Goal: Communication & Community: Participate in discussion

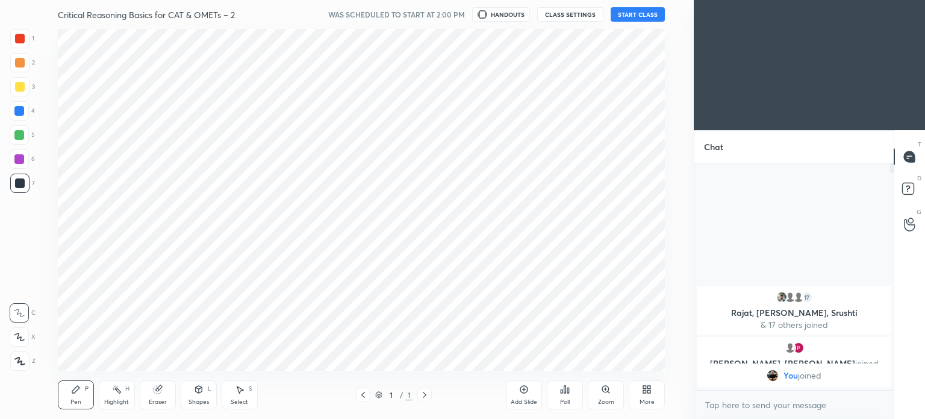
scroll to position [59880, 59577]
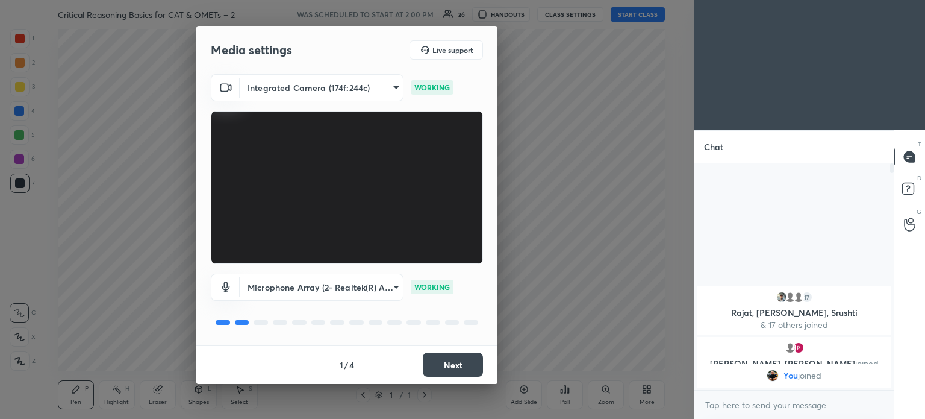
click at [387, 291] on body "1 2 3 4 5 6 7 C X Z C X Z E E Erase all H H Critical Reasoning Basics for CAT &…" at bounding box center [462, 209] width 925 height 419
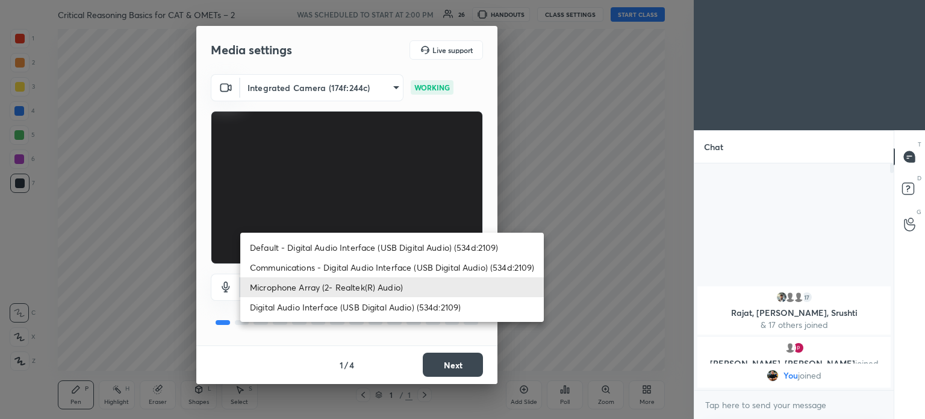
click at [335, 287] on li "Microphone Array (2- Realtek(R) Audio)" at bounding box center [392, 287] width 304 height 20
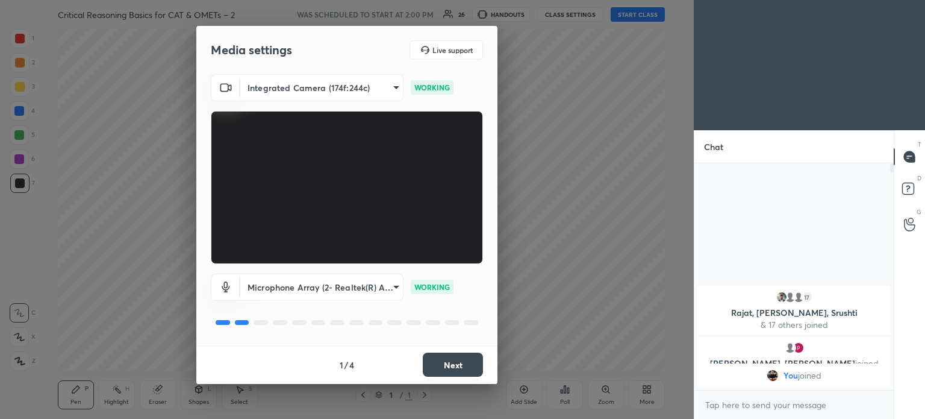
click at [458, 366] on button "Next" at bounding box center [453, 364] width 60 height 24
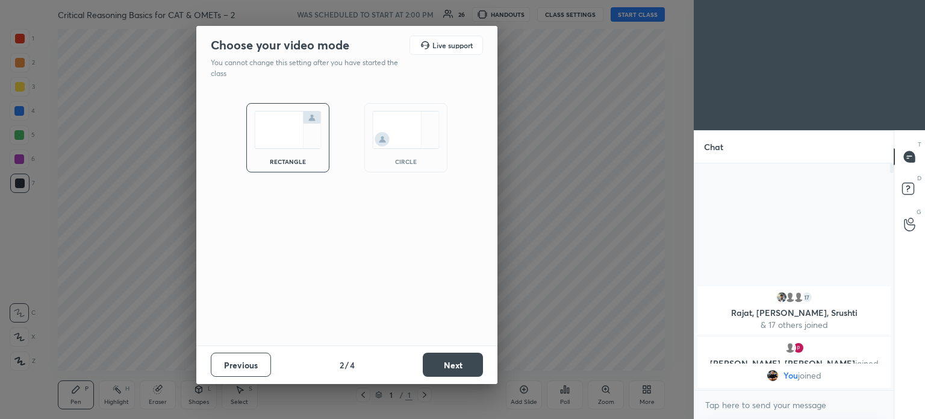
click at [451, 364] on button "Next" at bounding box center [453, 364] width 60 height 24
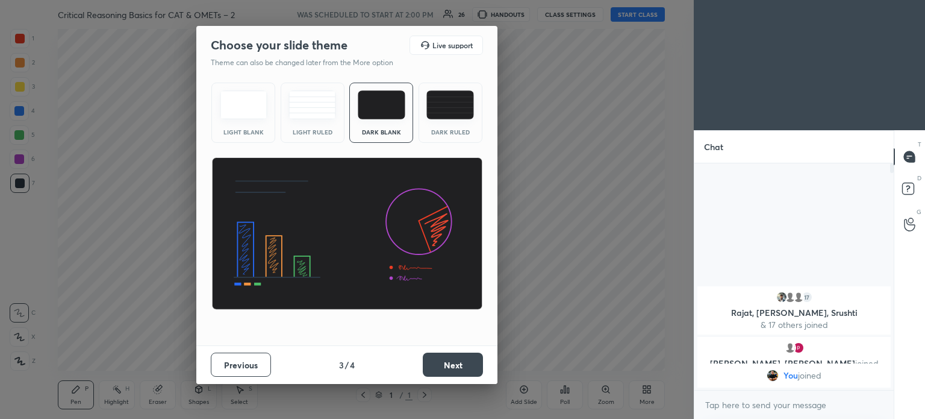
click at [452, 364] on button "Next" at bounding box center [453, 364] width 60 height 24
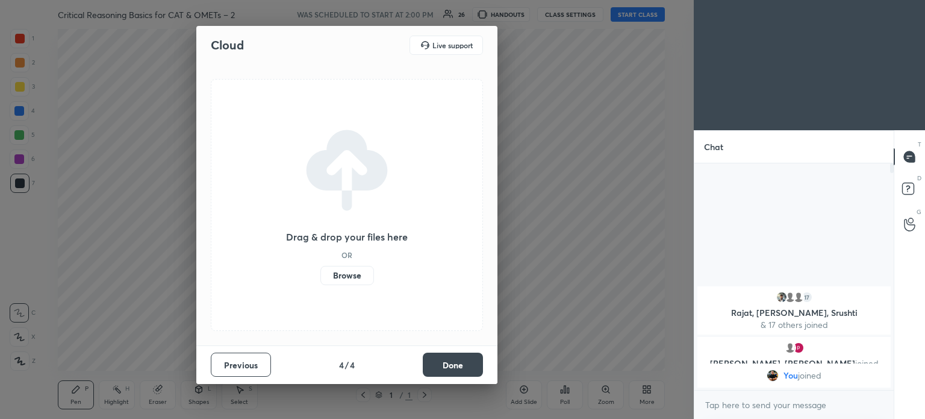
click at [356, 279] on label "Browse" at bounding box center [347, 275] width 54 height 19
click at [320, 279] on input "Browse" at bounding box center [320, 275] width 0 height 19
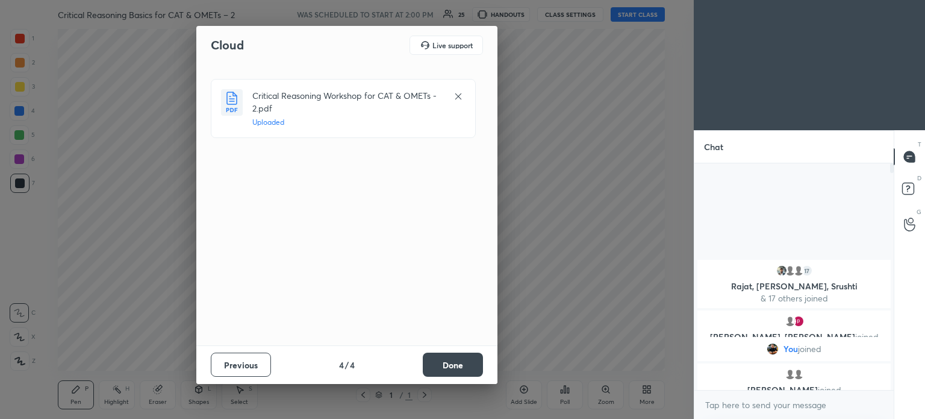
click at [469, 357] on button "Done" at bounding box center [453, 364] width 60 height 24
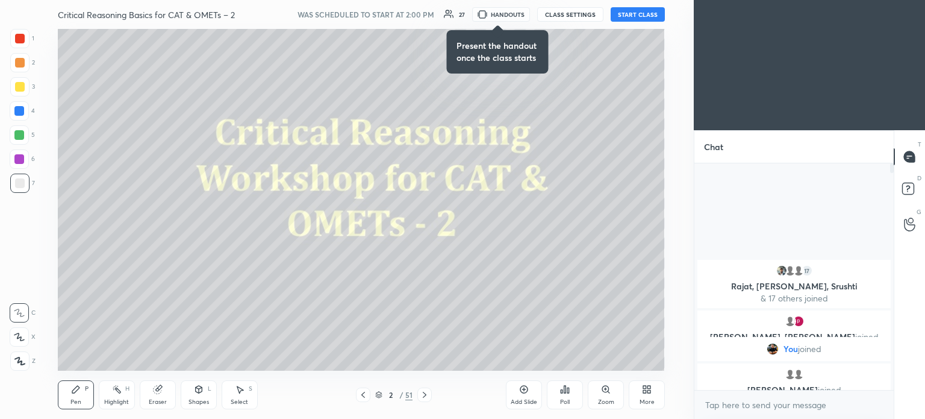
click at [650, 14] on button "START CLASS" at bounding box center [638, 14] width 54 height 14
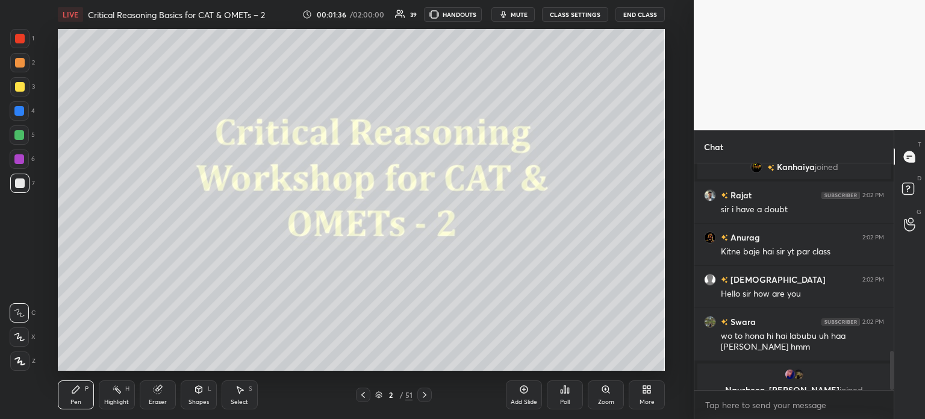
scroll to position [1078, 0]
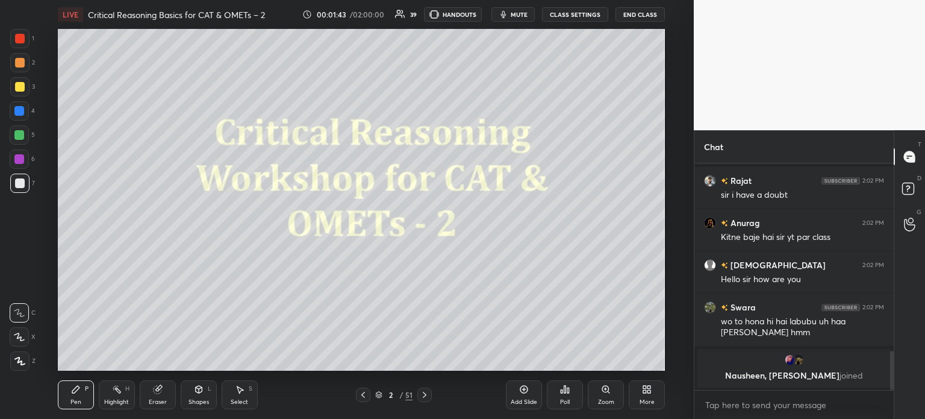
click at [22, 38] on div at bounding box center [20, 39] width 10 height 10
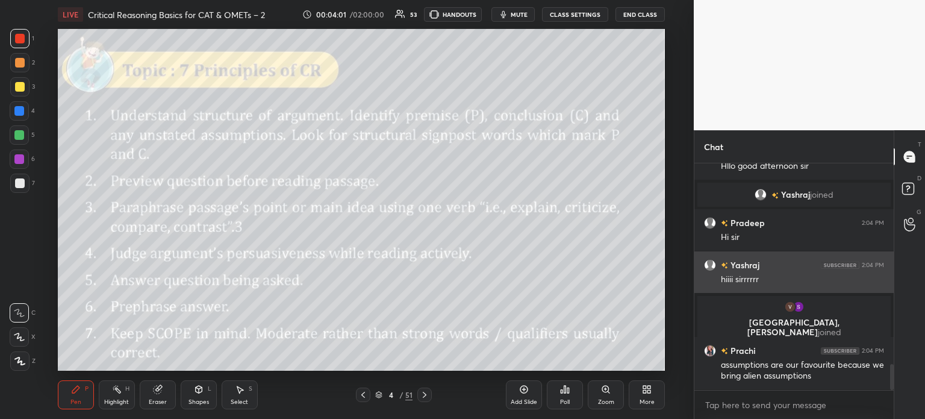
scroll to position [1780, 0]
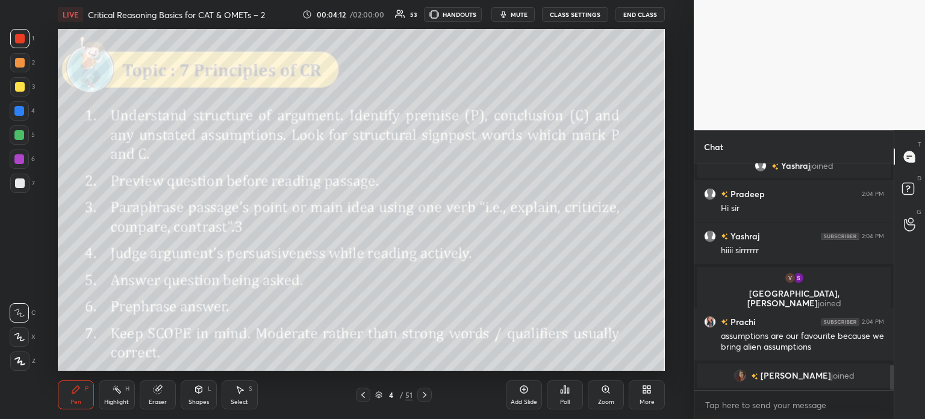
click at [120, 394] on div "Highlight H" at bounding box center [117, 394] width 36 height 29
click at [20, 90] on div at bounding box center [20, 87] width 10 height 10
click at [22, 363] on icon at bounding box center [19, 361] width 10 height 10
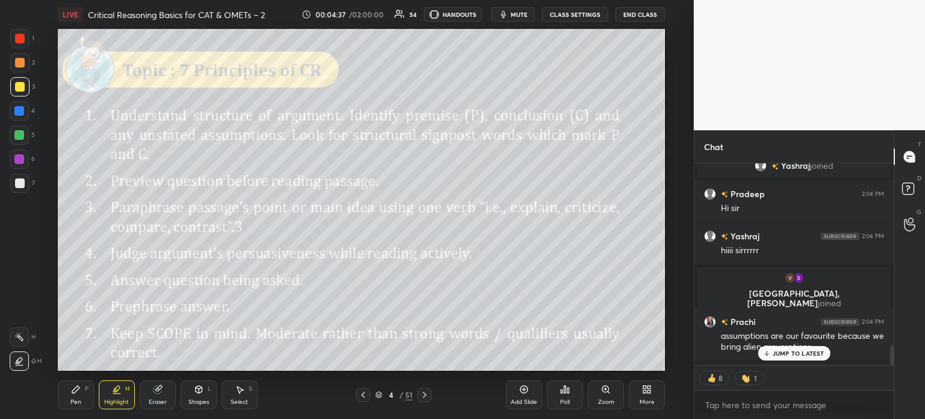
scroll to position [1819, 0]
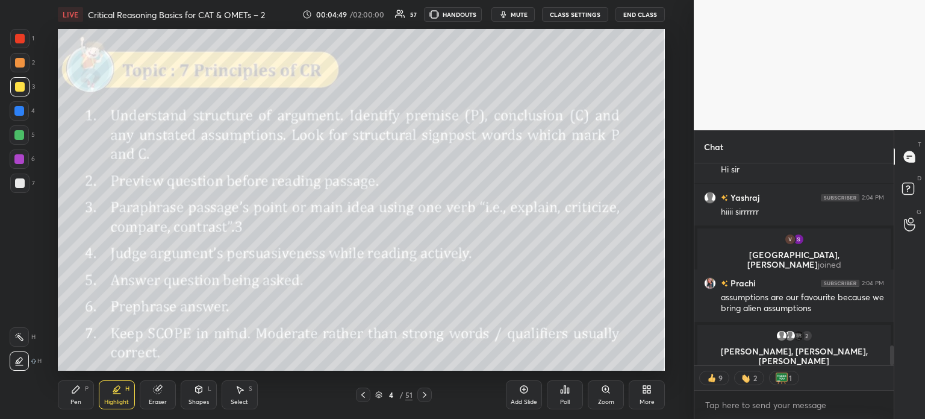
click at [72, 394] on div "Pen P" at bounding box center [76, 394] width 36 height 29
click at [20, 40] on div at bounding box center [20, 39] width 10 height 10
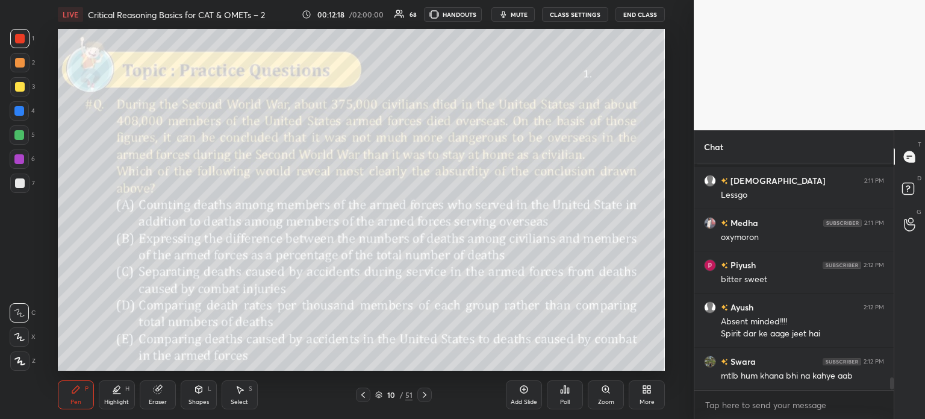
scroll to position [3, 4]
click at [154, 395] on div "Eraser" at bounding box center [158, 394] width 36 height 29
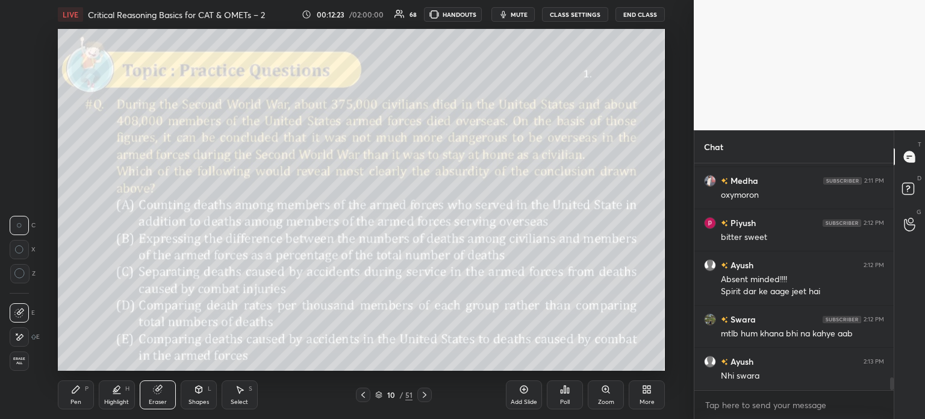
click at [17, 359] on span "Erase all" at bounding box center [19, 361] width 18 height 8
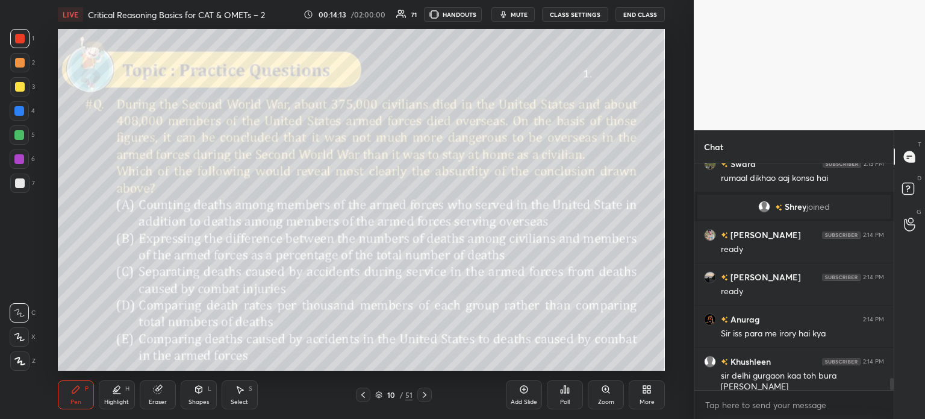
scroll to position [4014, 0]
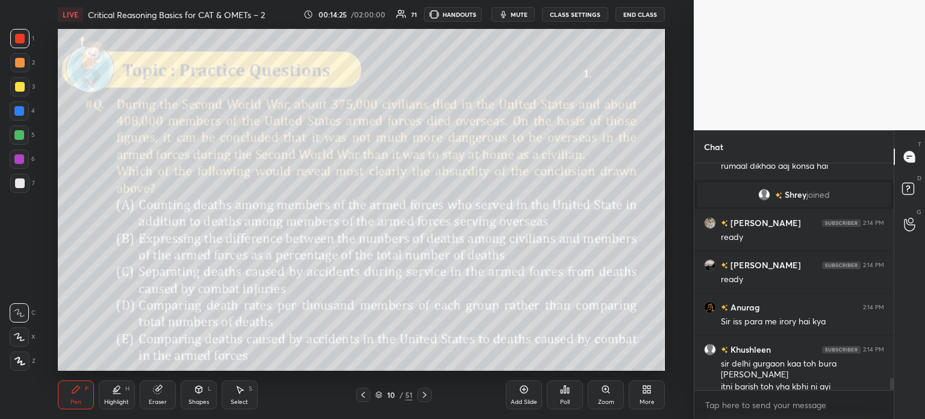
click at [157, 392] on icon at bounding box center [157, 389] width 8 height 8
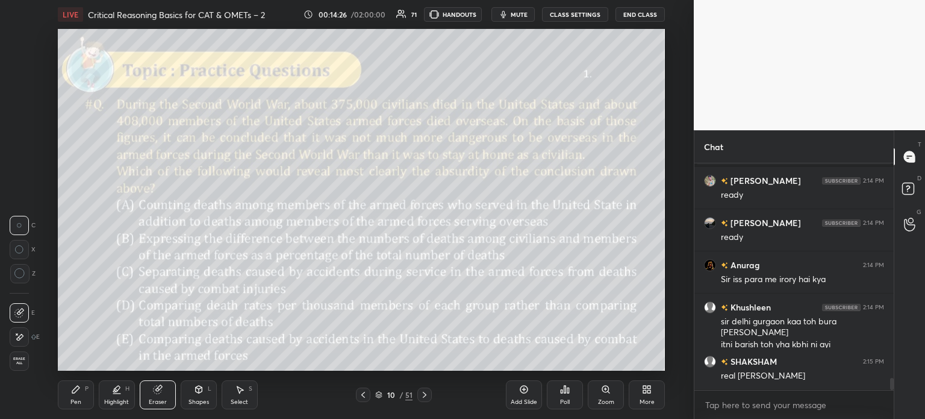
click at [14, 363] on span "Erase all" at bounding box center [19, 361] width 18 height 8
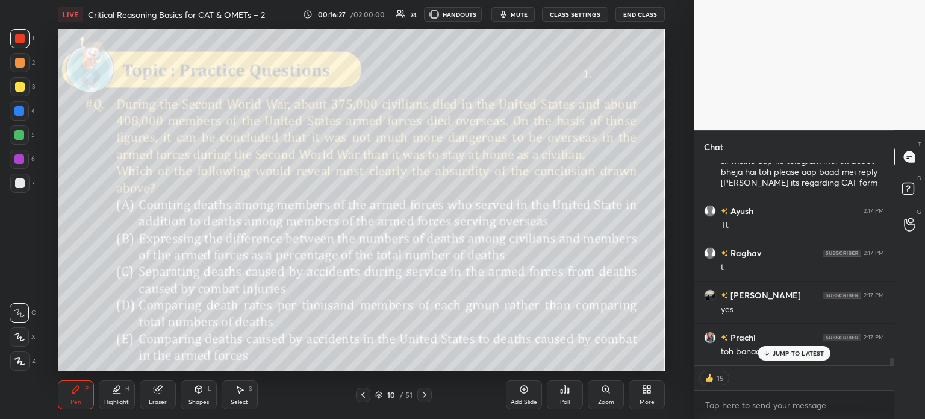
scroll to position [4877, 0]
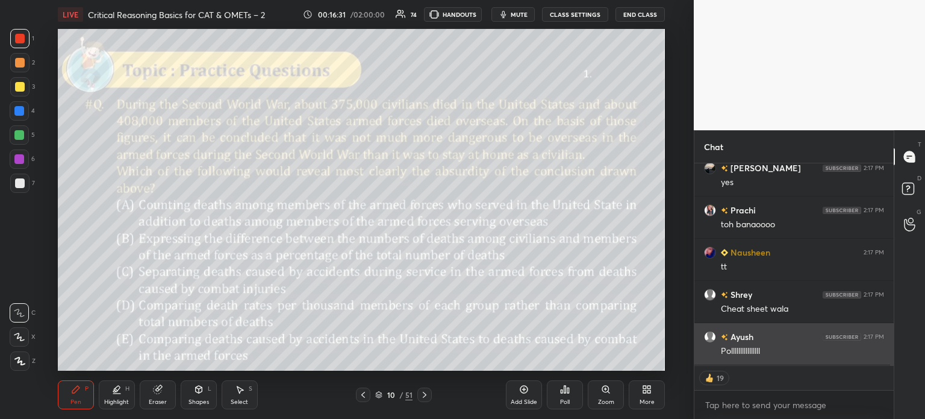
click at [788, 350] on div "Pollllllllllllllll" at bounding box center [802, 351] width 163 height 12
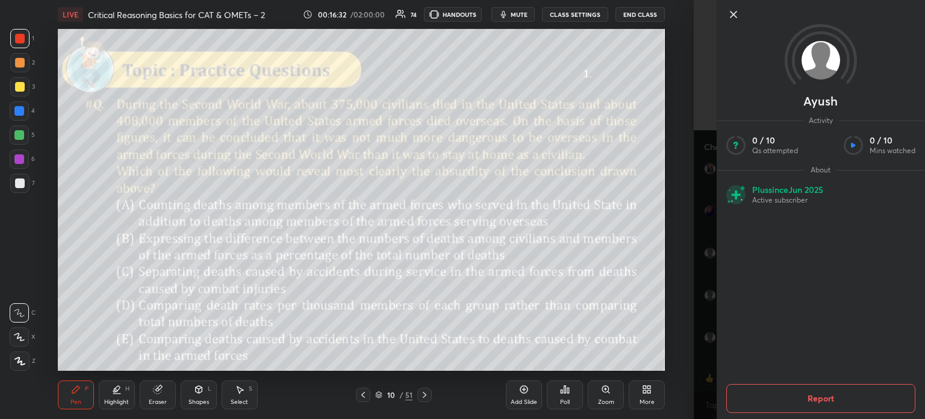
click at [735, 11] on icon at bounding box center [733, 14] width 14 height 14
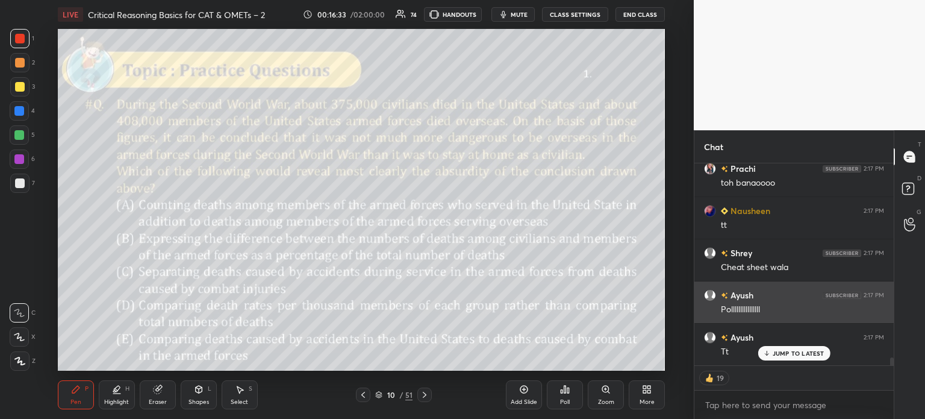
scroll to position [5046, 0]
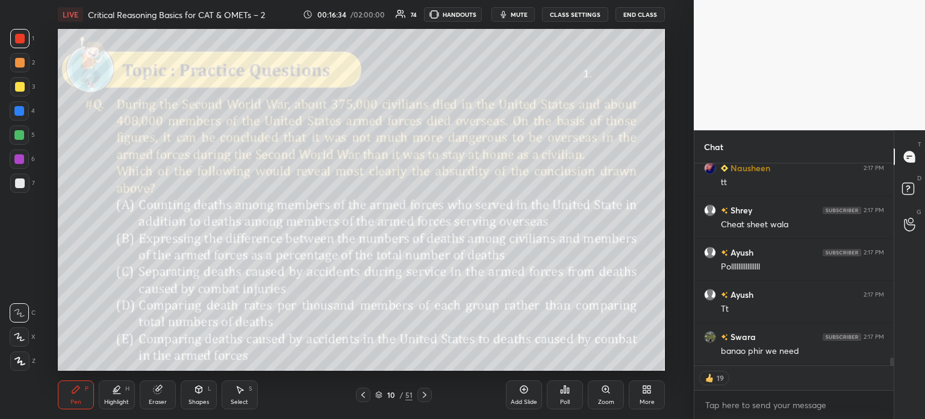
click at [565, 394] on div "Poll" at bounding box center [565, 394] width 36 height 29
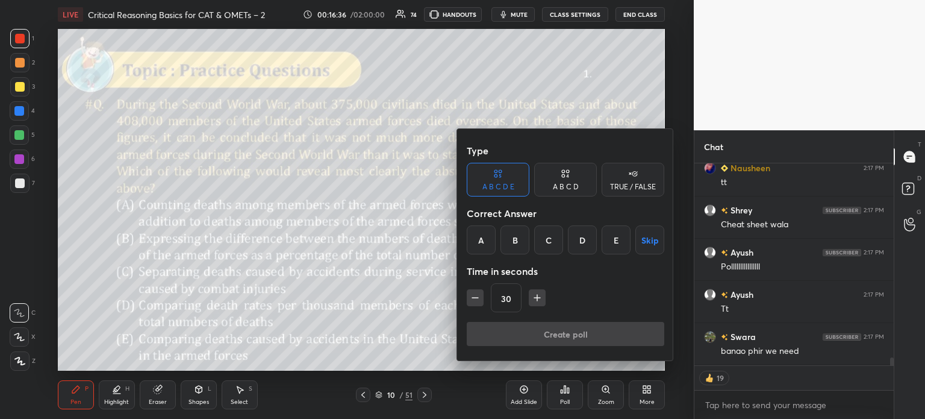
click at [585, 241] on div "D" at bounding box center [582, 239] width 29 height 29
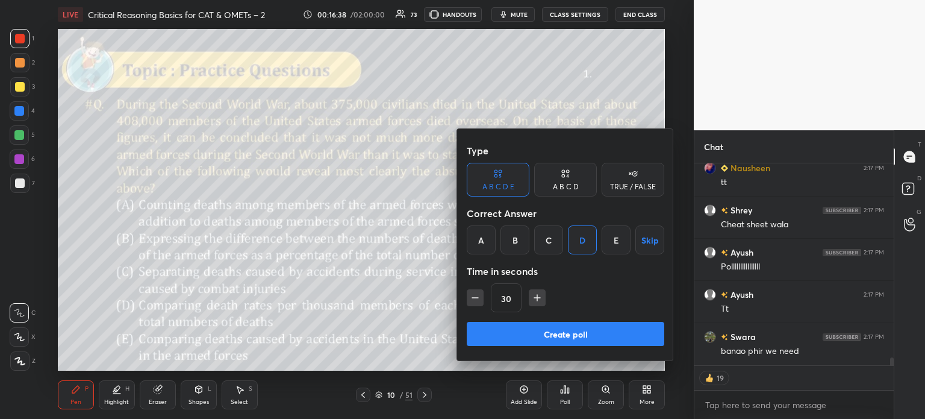
click at [588, 334] on button "Create poll" at bounding box center [566, 334] width 198 height 24
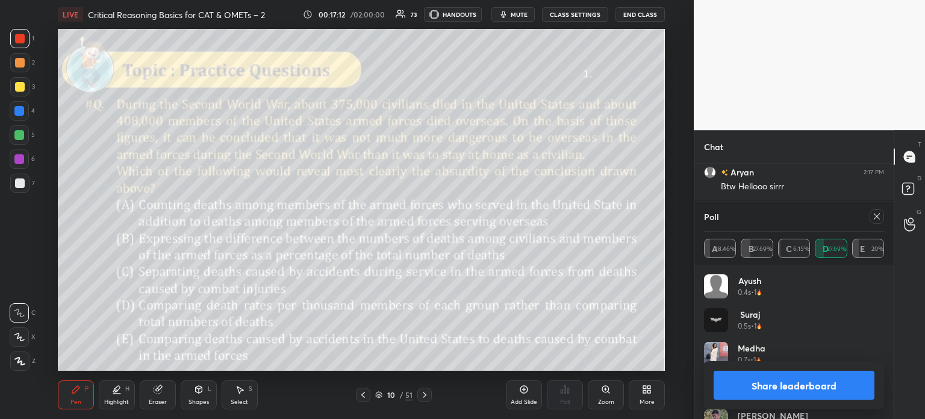
click at [759, 382] on button "Share leaderboard" at bounding box center [794, 384] width 161 height 29
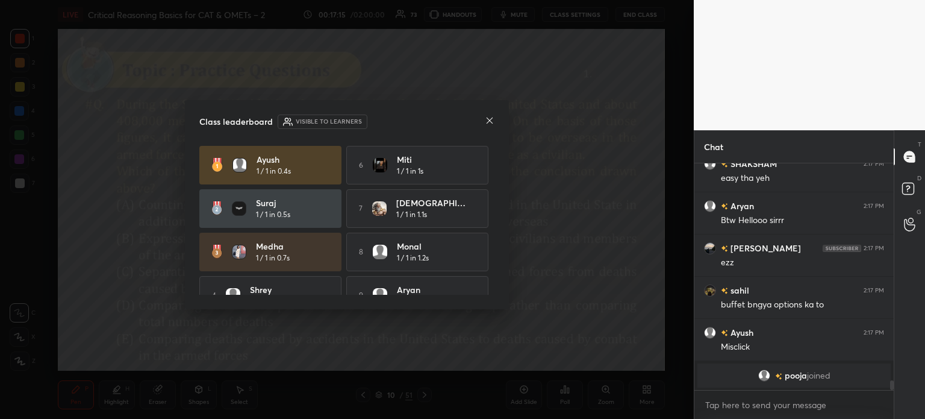
click at [487, 117] on icon at bounding box center [490, 121] width 10 height 10
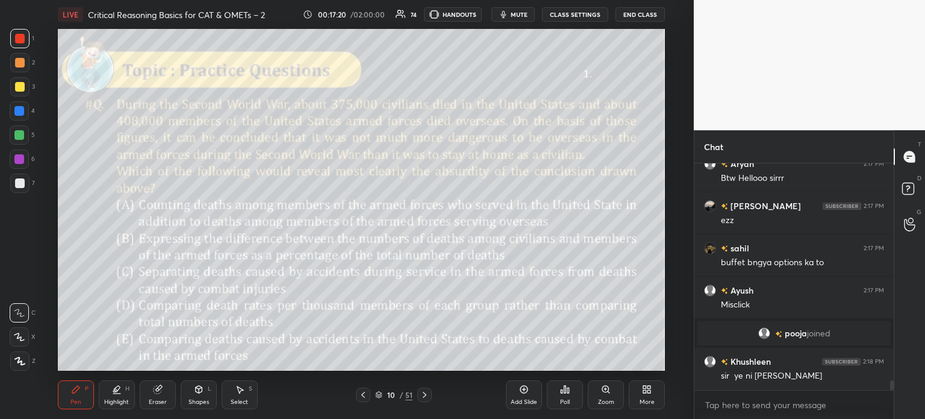
click at [153, 397] on div "Eraser" at bounding box center [158, 394] width 36 height 29
click at [19, 361] on span "Erase all" at bounding box center [19, 361] width 18 height 8
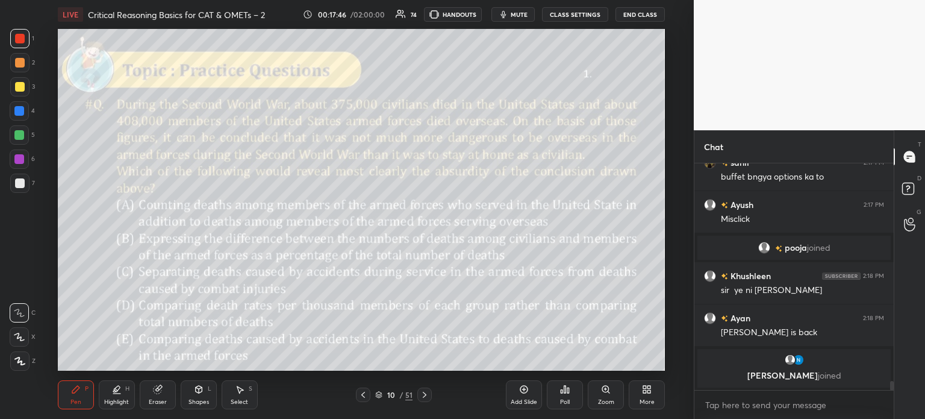
scroll to position [5283, 0]
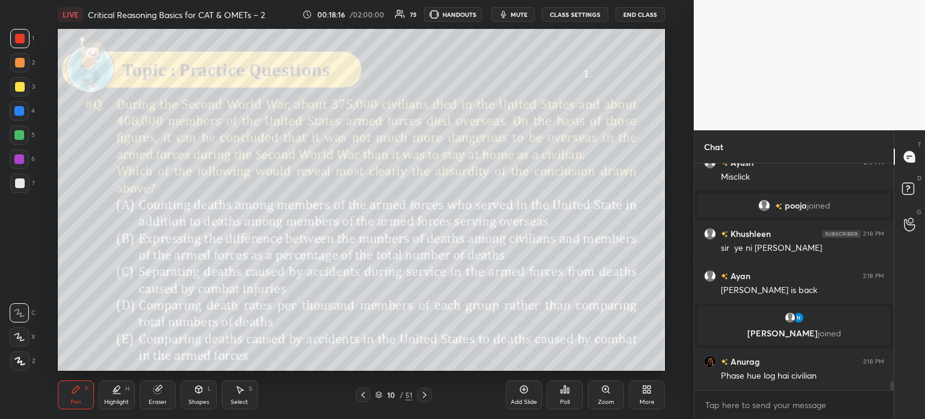
click at [155, 391] on icon at bounding box center [157, 389] width 8 height 8
click at [19, 355] on div "Erase all" at bounding box center [19, 360] width 19 height 19
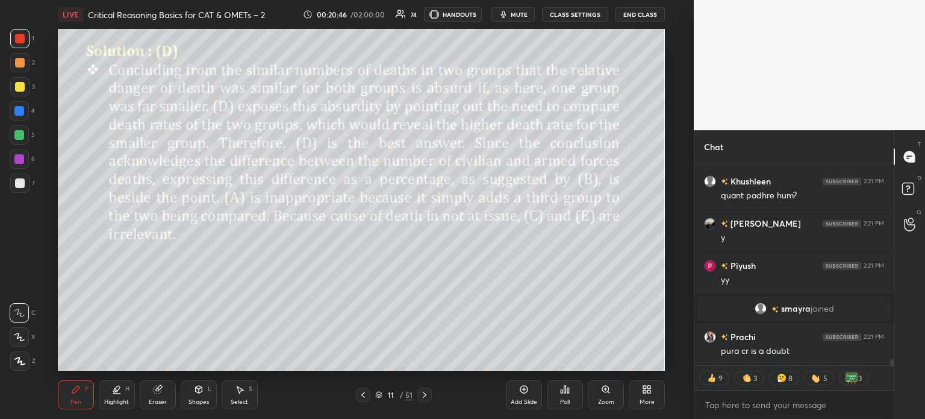
scroll to position [6289, 0]
type textarea "x"
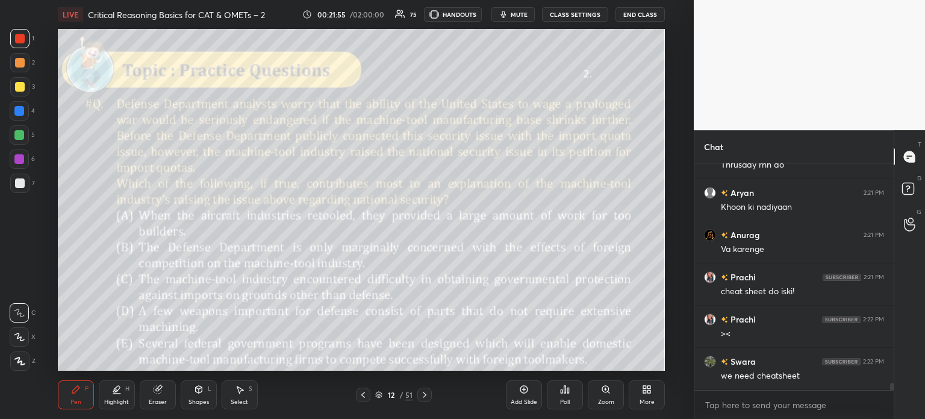
scroll to position [6641, 0]
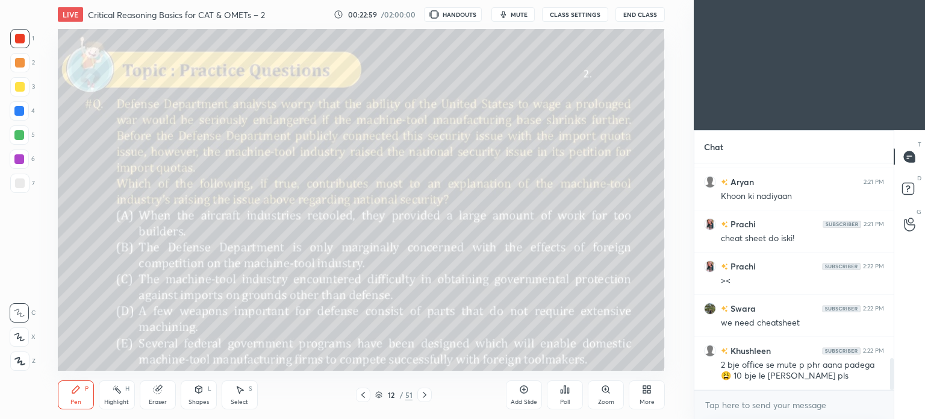
scroll to position [59880, 59577]
click at [650, 390] on icon at bounding box center [649, 391] width 3 height 3
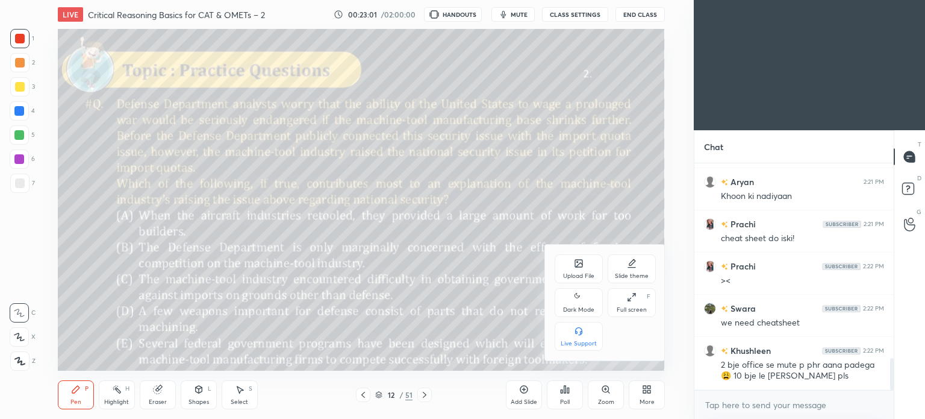
click at [583, 303] on div "Dark Mode" at bounding box center [579, 302] width 48 height 29
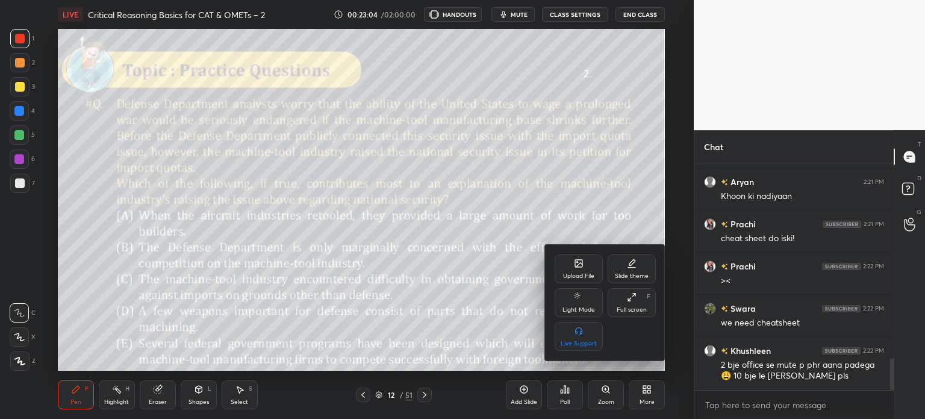
click at [647, 395] on div at bounding box center [462, 209] width 925 height 419
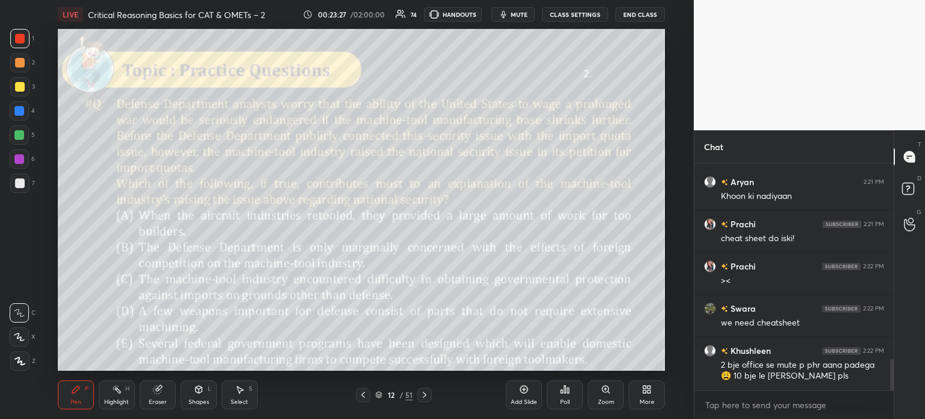
scroll to position [1406, 0]
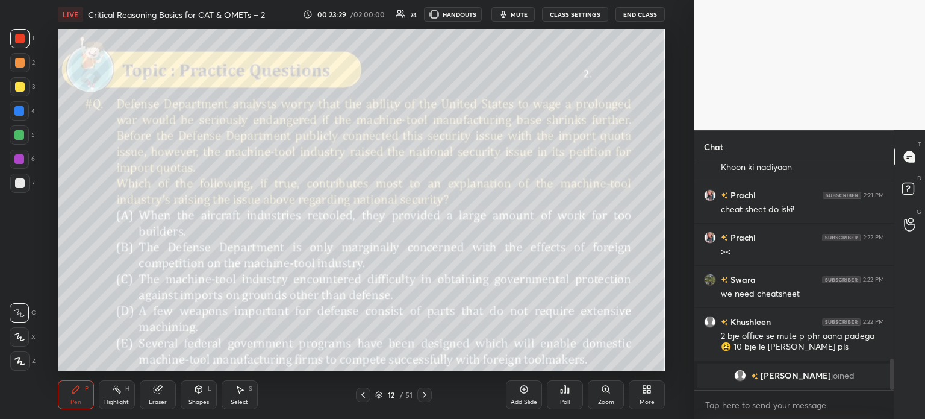
click at [152, 391] on div "Eraser" at bounding box center [158, 394] width 36 height 29
click at [16, 358] on span "Erase all" at bounding box center [19, 361] width 18 height 8
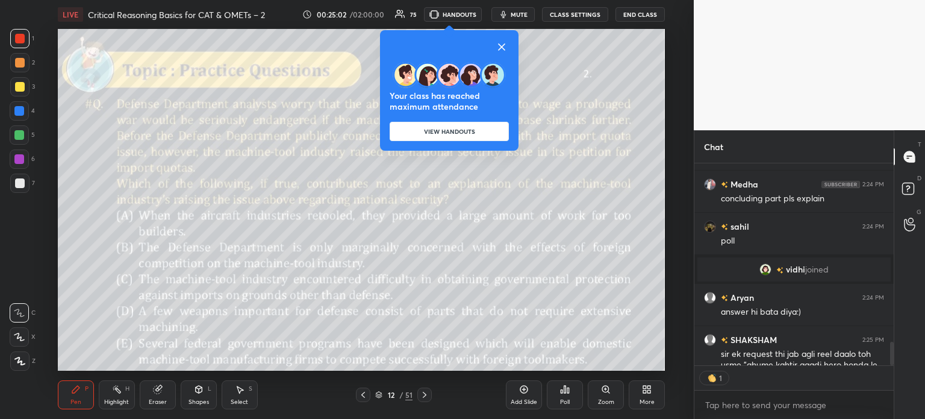
scroll to position [4, 4]
click at [503, 45] on icon at bounding box center [501, 47] width 14 height 14
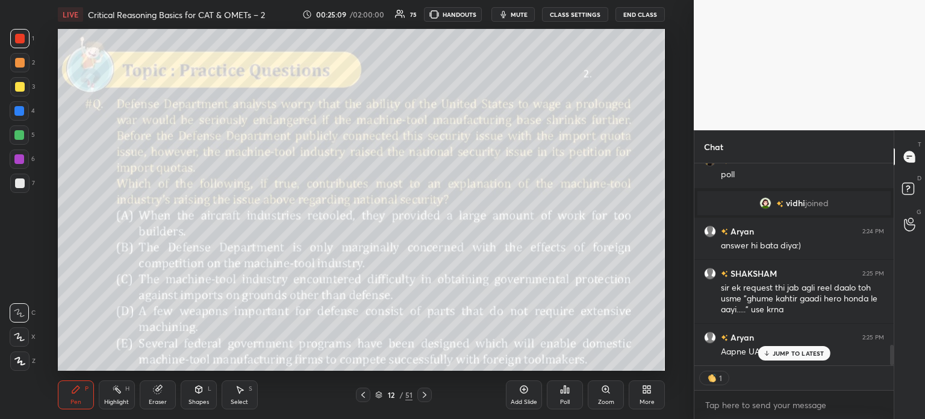
scroll to position [1821, 0]
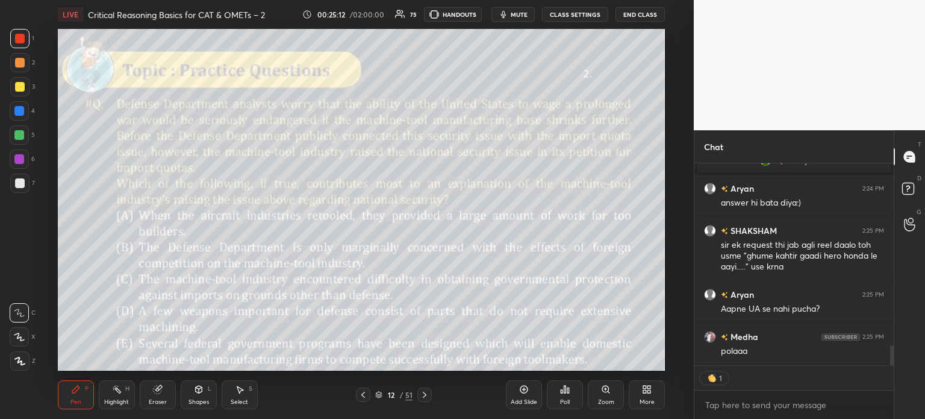
type textarea "x"
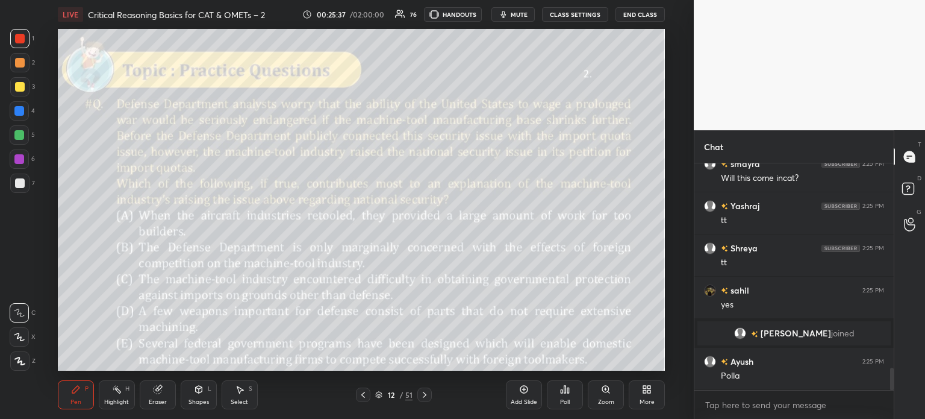
scroll to position [2045, 0]
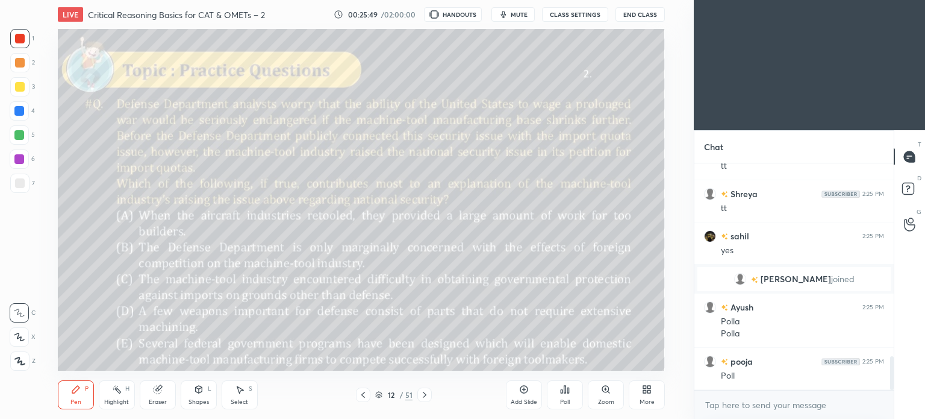
scroll to position [341, 646]
click at [646, 394] on div "More" at bounding box center [647, 394] width 36 height 29
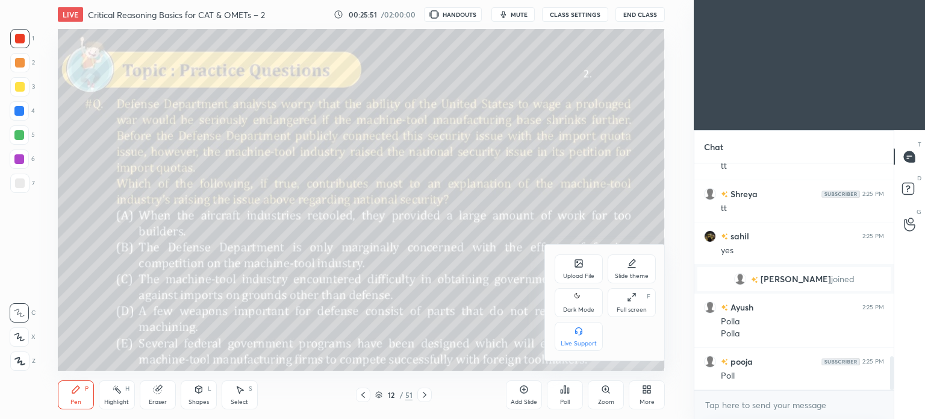
click at [578, 301] on icon at bounding box center [579, 297] width 10 height 14
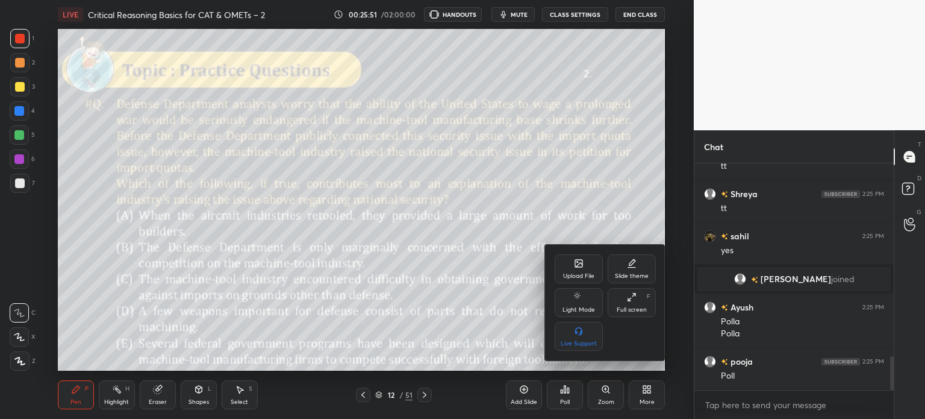
click at [653, 393] on div at bounding box center [462, 209] width 925 height 419
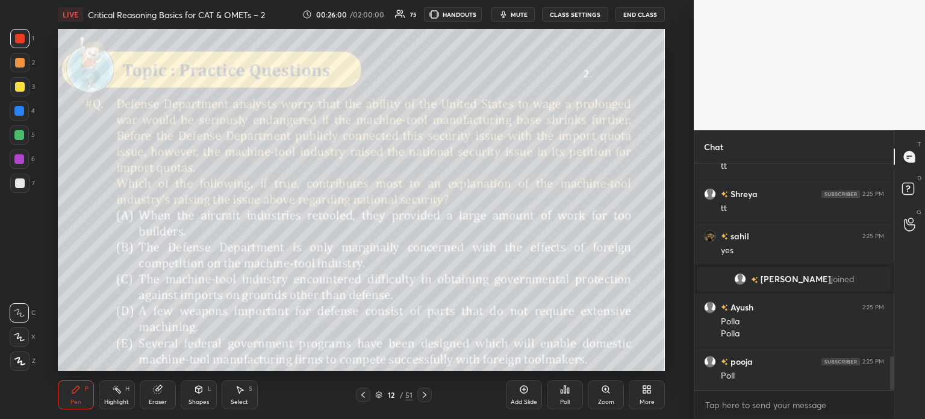
click at [568, 390] on icon at bounding box center [568, 389] width 2 height 5
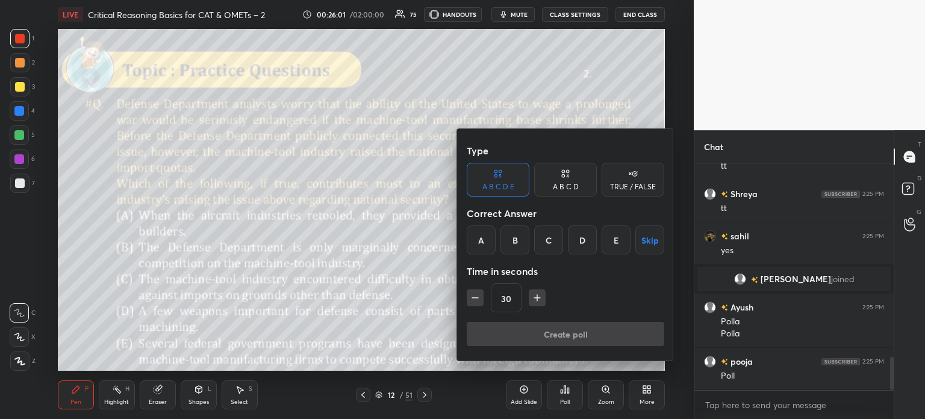
scroll to position [1332, 0]
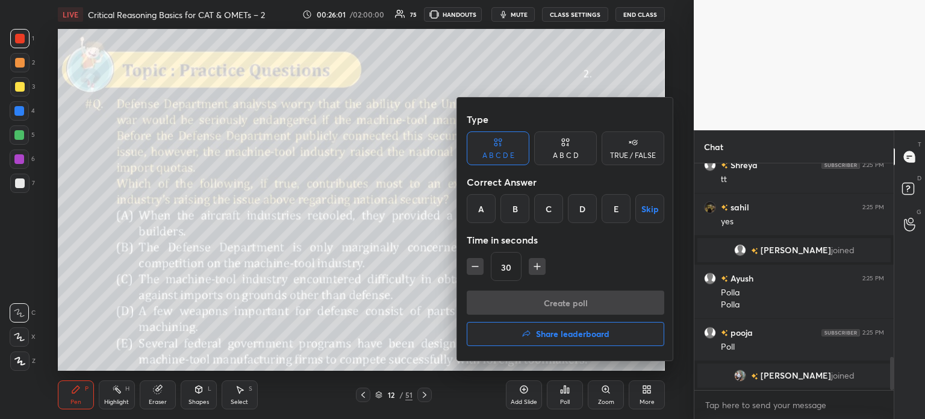
click at [552, 209] on div "C" at bounding box center [548, 208] width 29 height 29
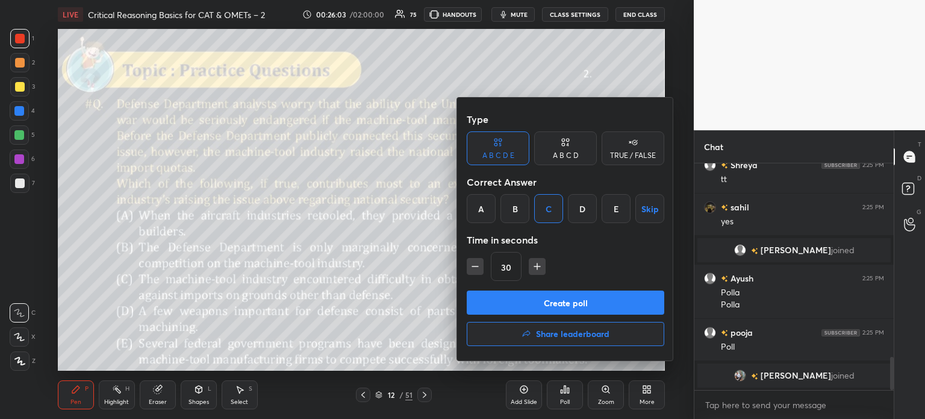
click at [597, 303] on button "Create poll" at bounding box center [566, 302] width 198 height 24
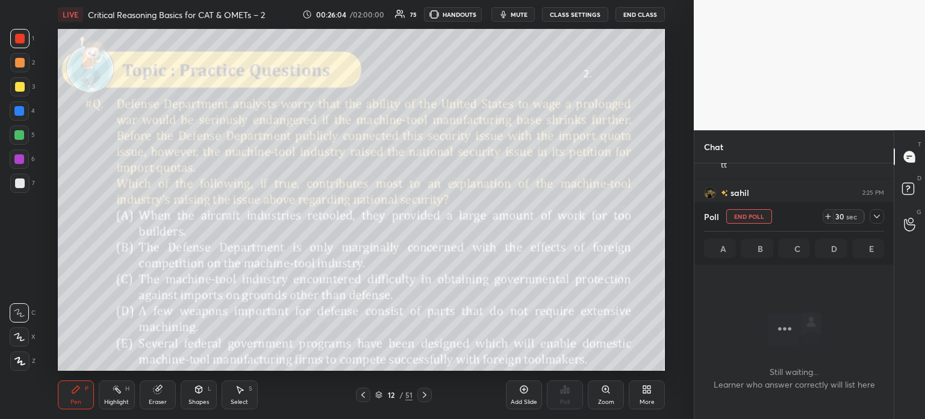
scroll to position [0, 0]
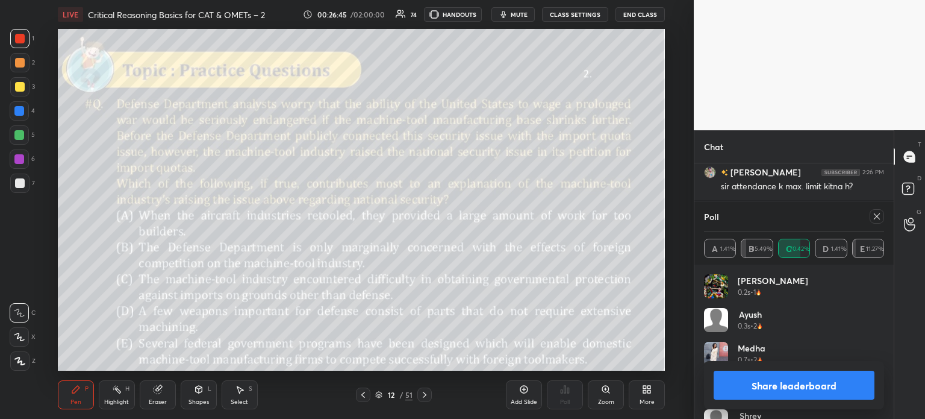
click at [760, 385] on button "Share leaderboard" at bounding box center [794, 384] width 161 height 29
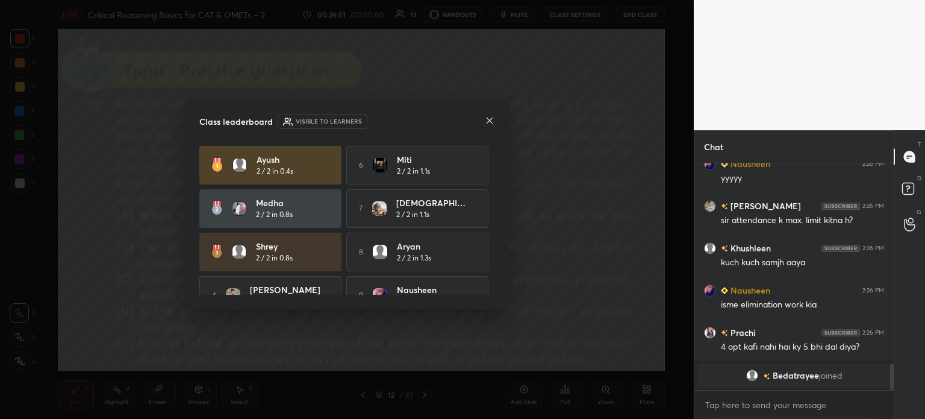
click at [490, 120] on icon at bounding box center [490, 121] width 10 height 10
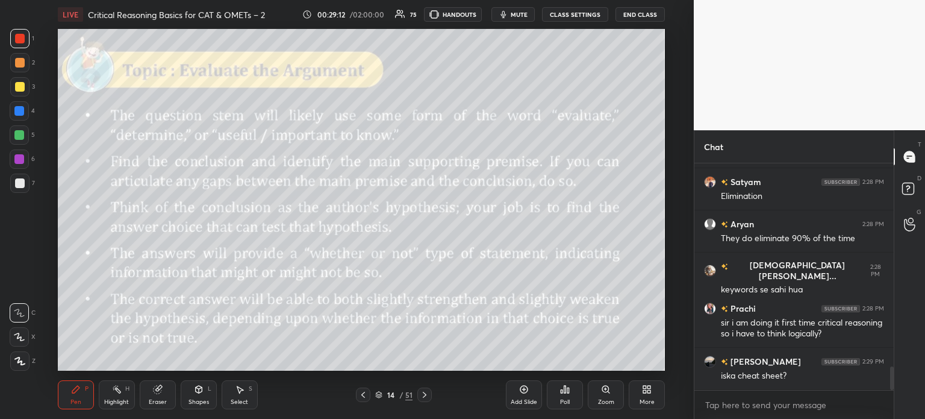
scroll to position [1993, 0]
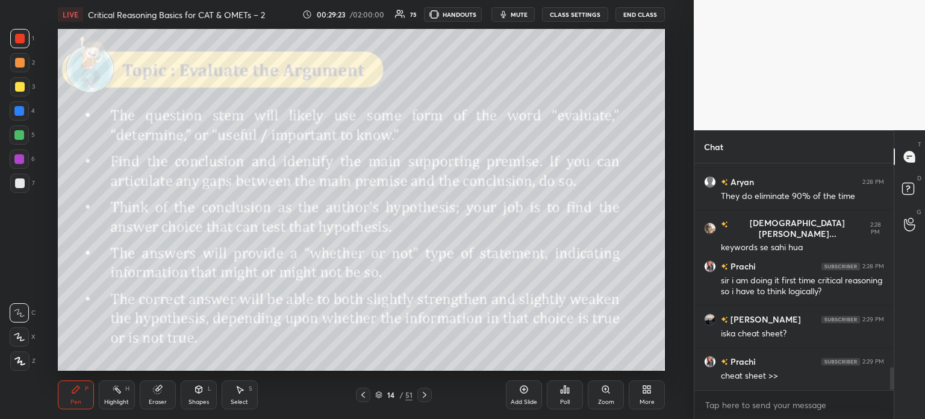
click at [517, 393] on div "Add Slide" at bounding box center [524, 394] width 36 height 29
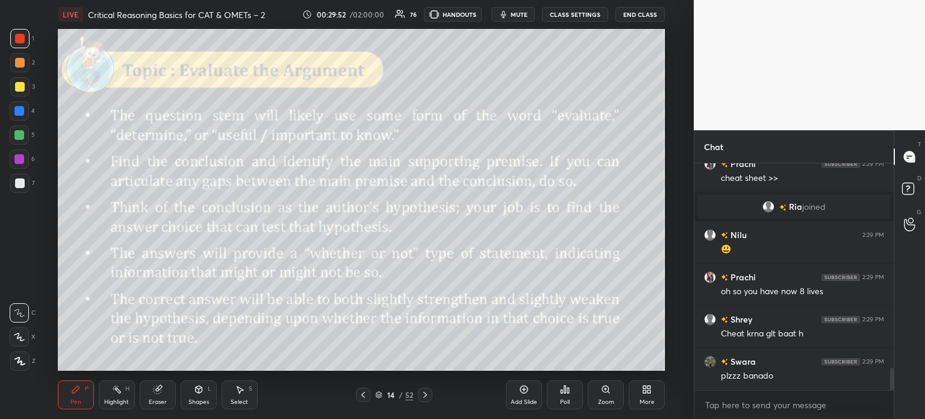
scroll to position [2101, 0]
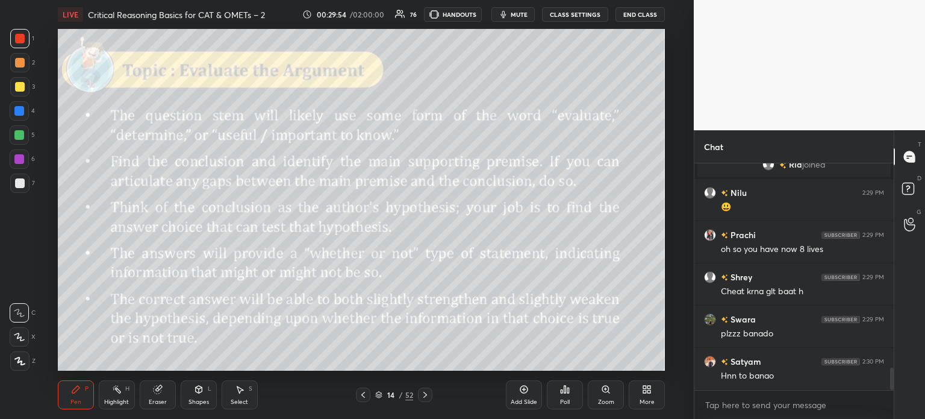
click at [160, 393] on icon at bounding box center [158, 389] width 10 height 10
click at [20, 360] on span "Erase all" at bounding box center [19, 361] width 18 height 8
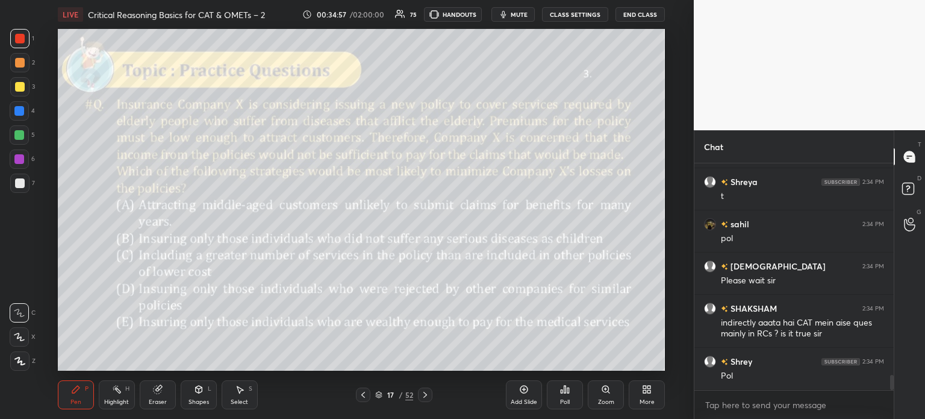
scroll to position [4, 4]
click at [154, 396] on div "Eraser" at bounding box center [158, 394] width 36 height 29
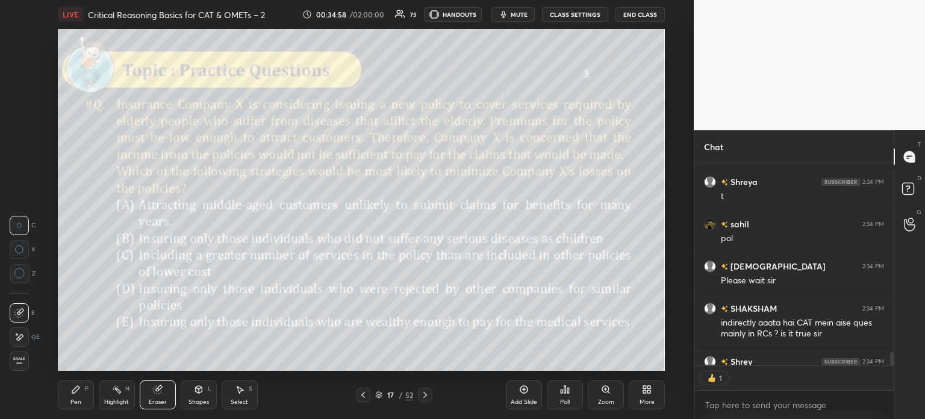
click at [20, 359] on span "Erase all" at bounding box center [19, 361] width 18 height 8
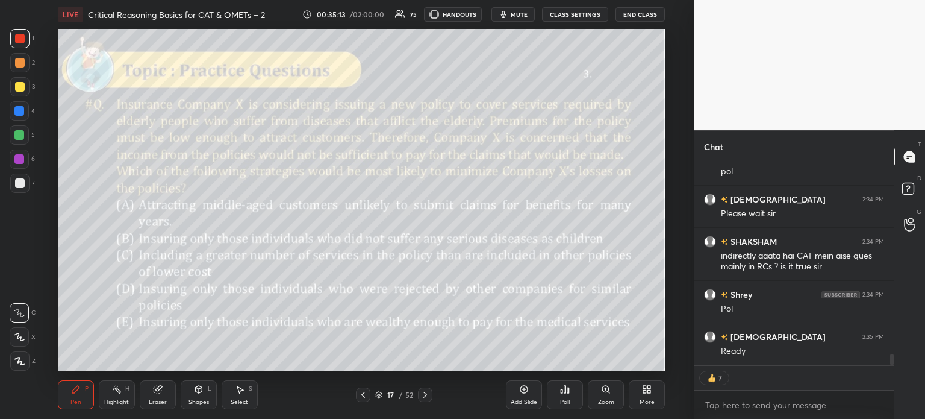
scroll to position [3329, 0]
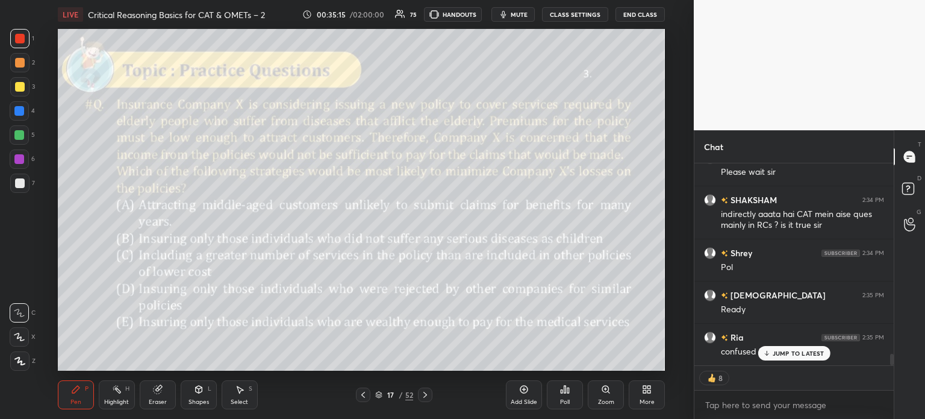
click at [800, 354] on p "JUMP TO LATEST" at bounding box center [799, 352] width 52 height 7
click at [561, 395] on div "Poll" at bounding box center [565, 394] width 36 height 29
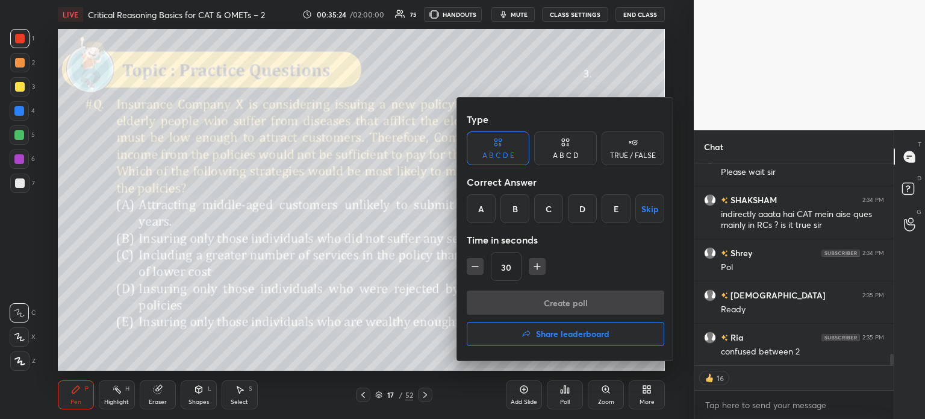
click at [485, 210] on div "A" at bounding box center [481, 208] width 29 height 29
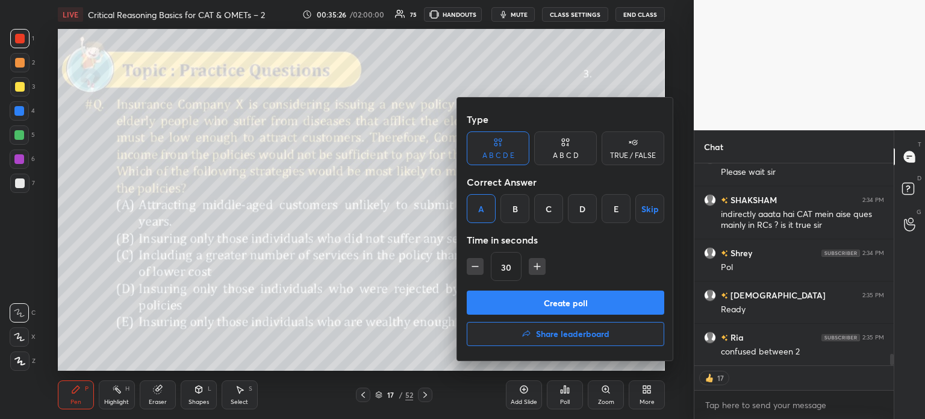
click at [597, 305] on button "Create poll" at bounding box center [566, 302] width 198 height 24
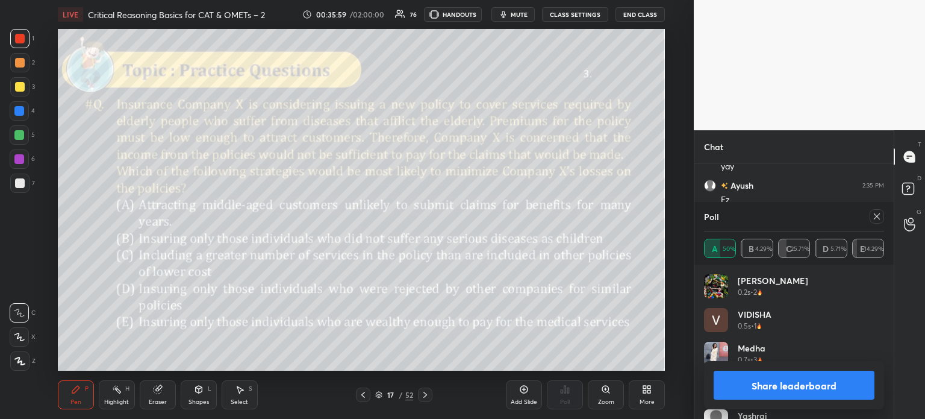
scroll to position [3368, 0]
click at [756, 384] on button "Share leaderboard" at bounding box center [794, 384] width 161 height 29
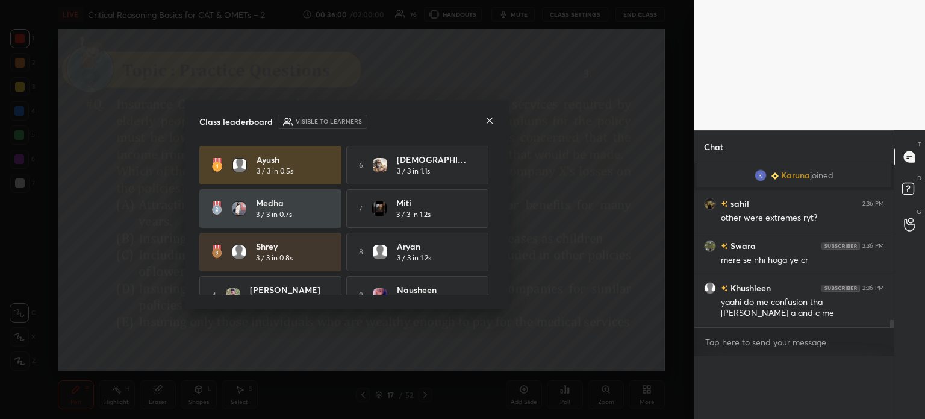
scroll to position [4, 4]
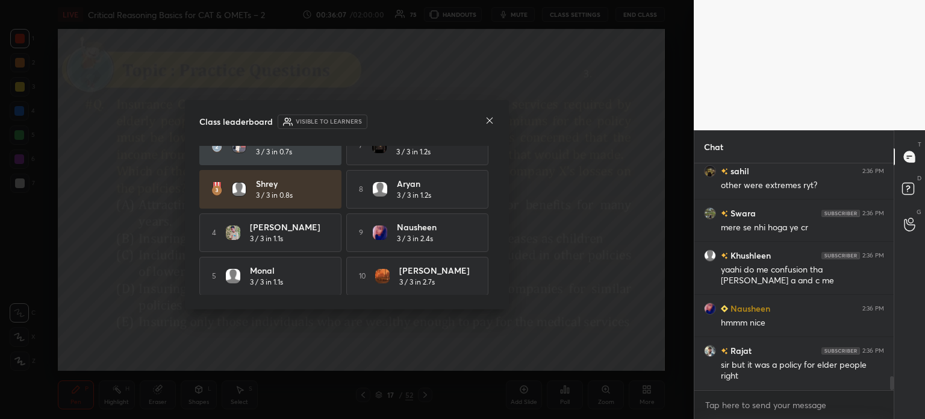
click at [485, 118] on icon at bounding box center [490, 121] width 10 height 10
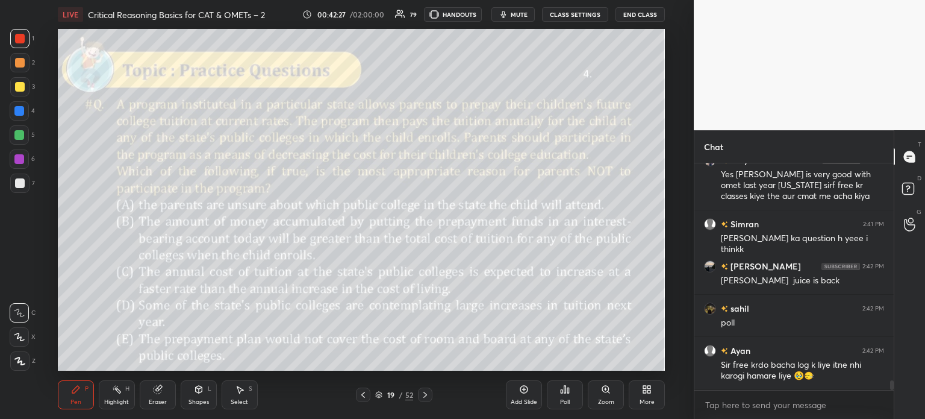
scroll to position [5084, 0]
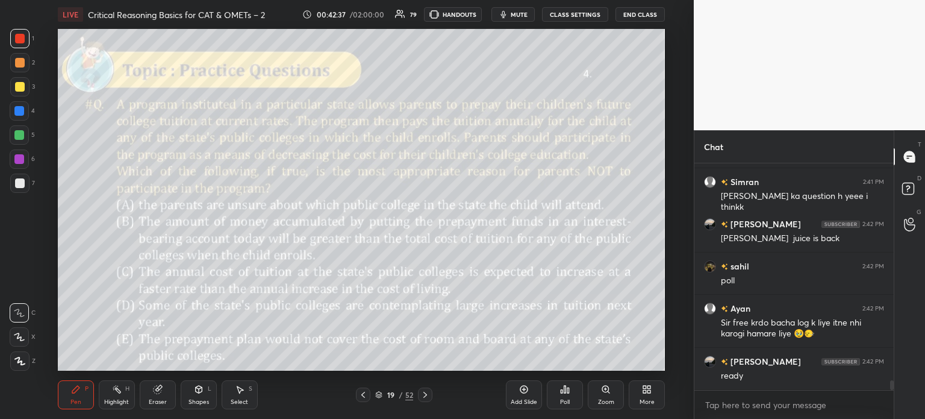
click at [157, 390] on icon at bounding box center [157, 389] width 8 height 8
click at [21, 357] on span "Erase all" at bounding box center [19, 361] width 18 height 8
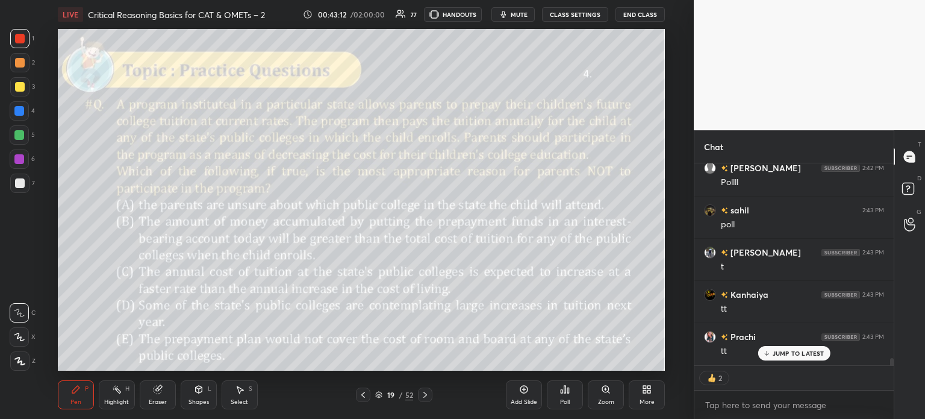
scroll to position [5403, 0]
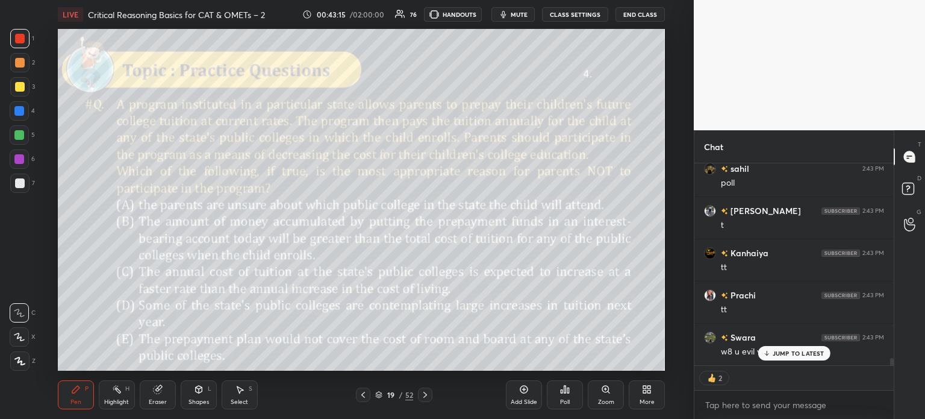
click at [790, 352] on p "JUMP TO LATEST" at bounding box center [799, 352] width 52 height 7
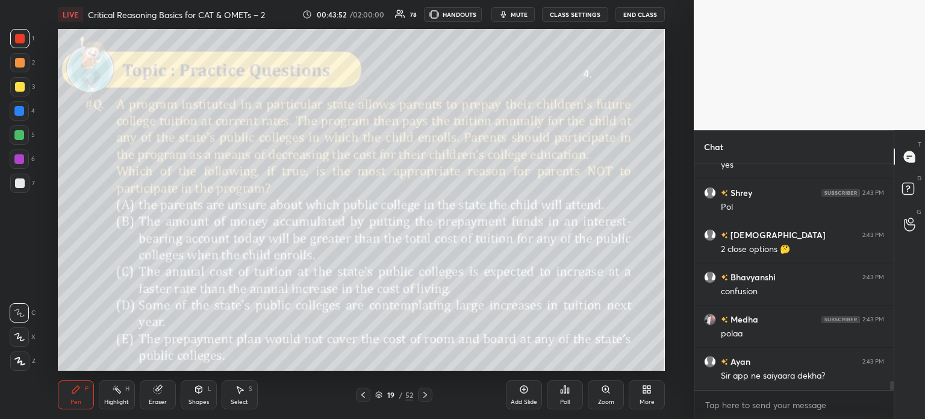
scroll to position [5674, 0]
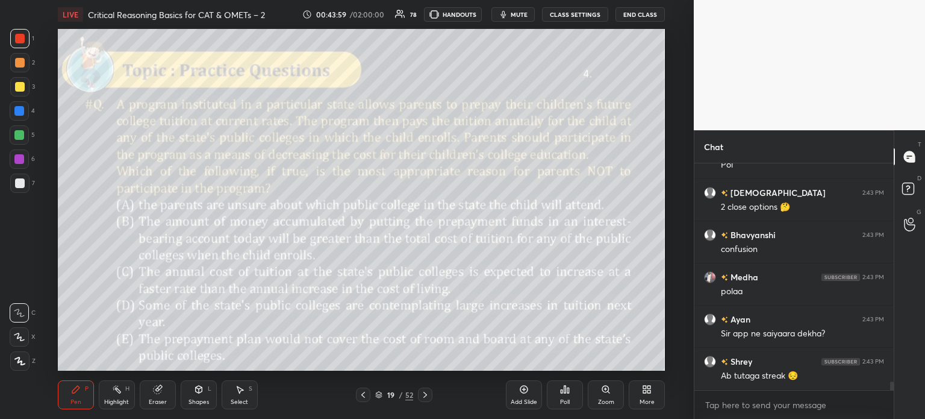
click at [558, 392] on div "Poll" at bounding box center [565, 394] width 36 height 29
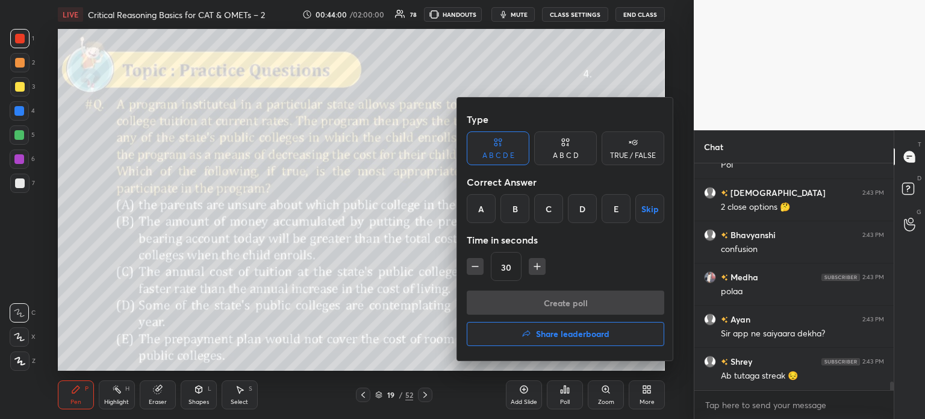
click at [519, 208] on div "B" at bounding box center [514, 208] width 29 height 29
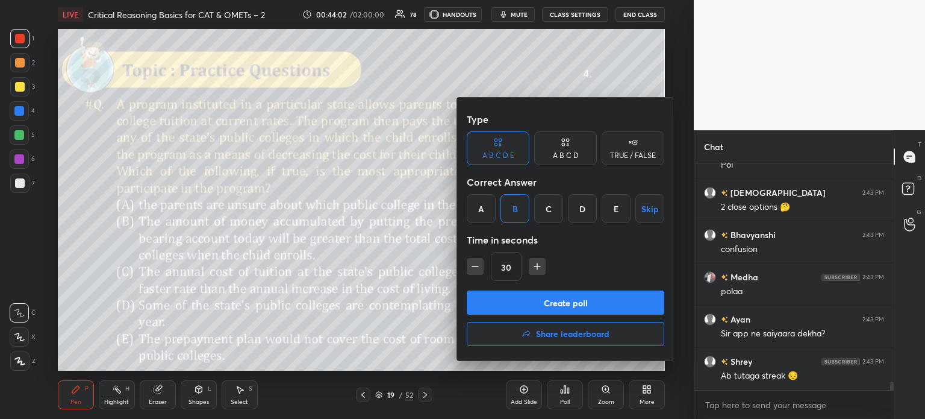
click at [593, 304] on button "Create poll" at bounding box center [566, 302] width 198 height 24
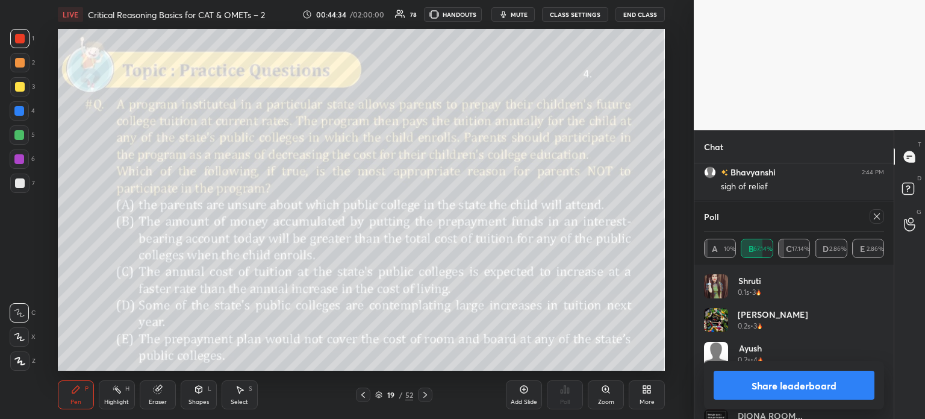
scroll to position [5990, 0]
click at [746, 382] on button "Share leaderboard" at bounding box center [794, 384] width 161 height 29
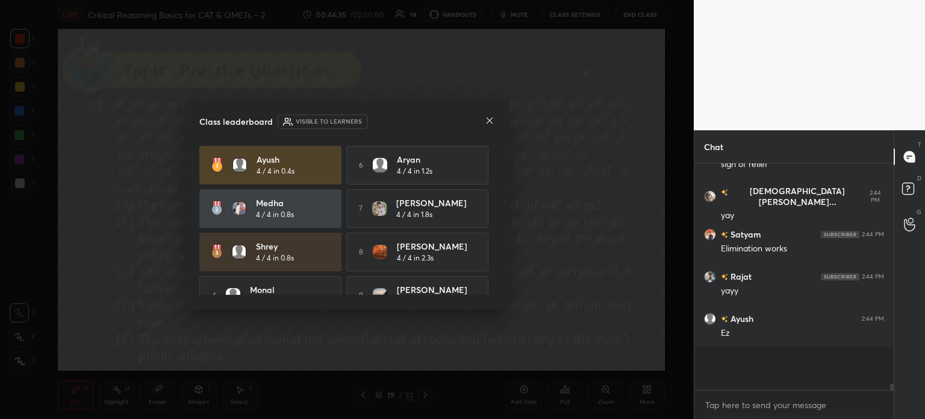
scroll to position [120, 196]
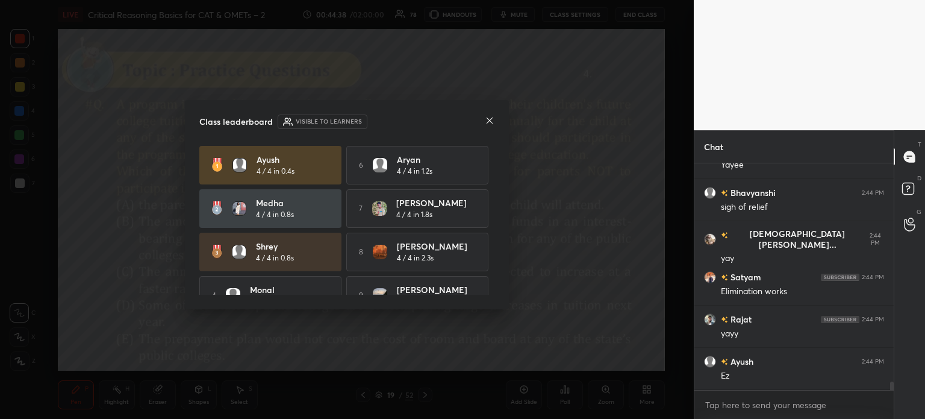
click at [489, 118] on icon at bounding box center [490, 121] width 10 height 10
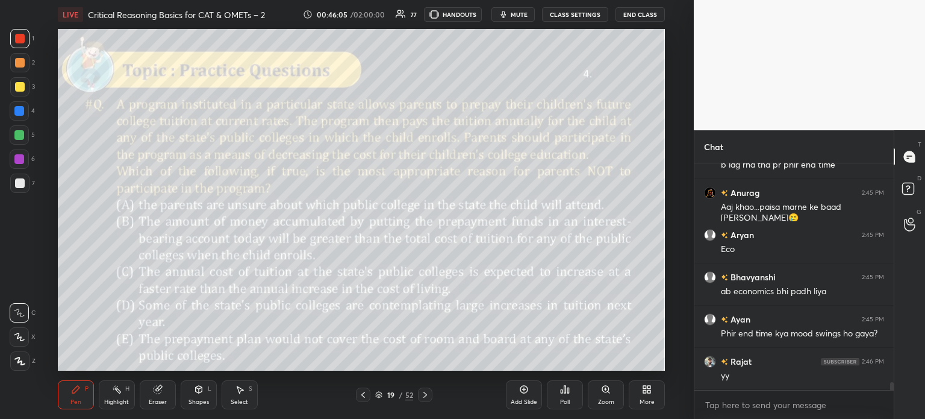
scroll to position [6222, 0]
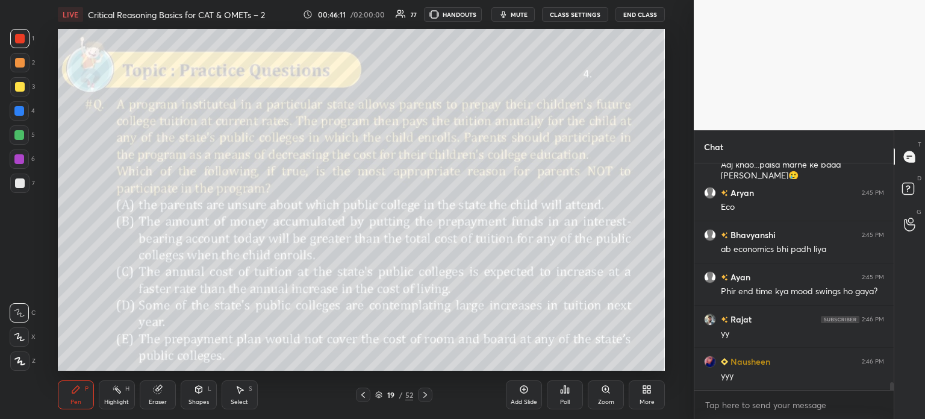
click at [521, 391] on icon at bounding box center [524, 389] width 8 height 8
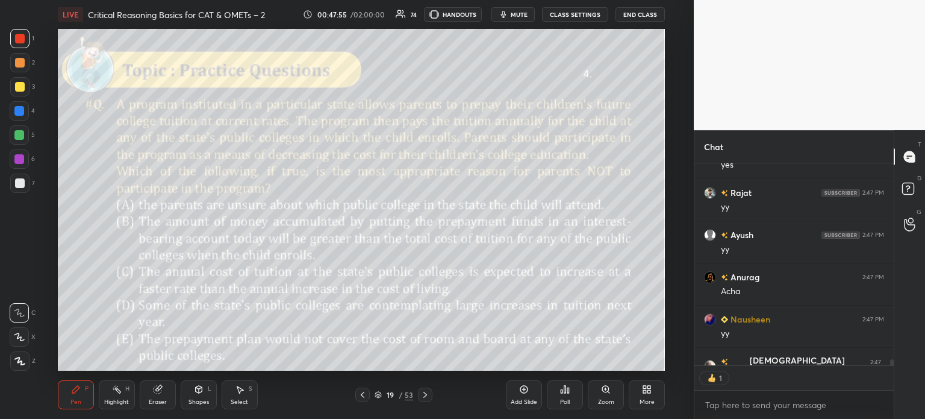
scroll to position [7395, 0]
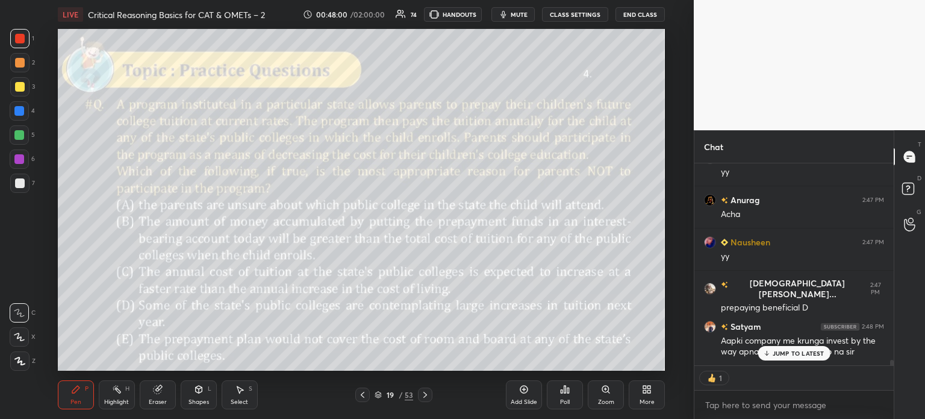
click at [525, 390] on icon at bounding box center [524, 389] width 10 height 10
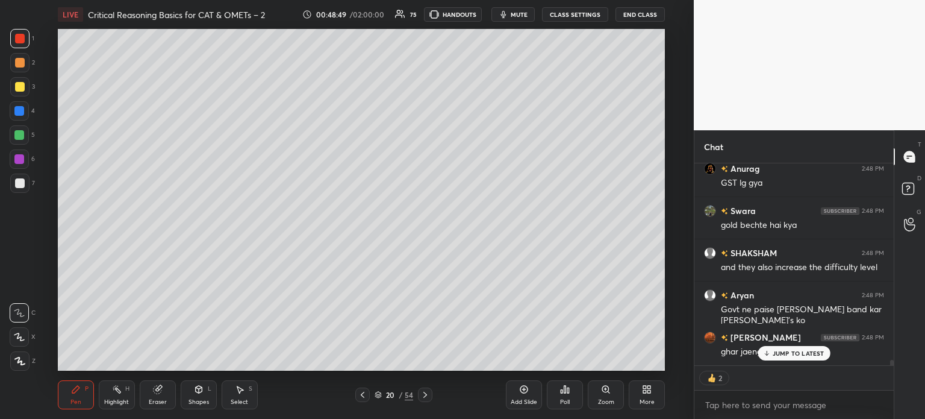
scroll to position [7817, 0]
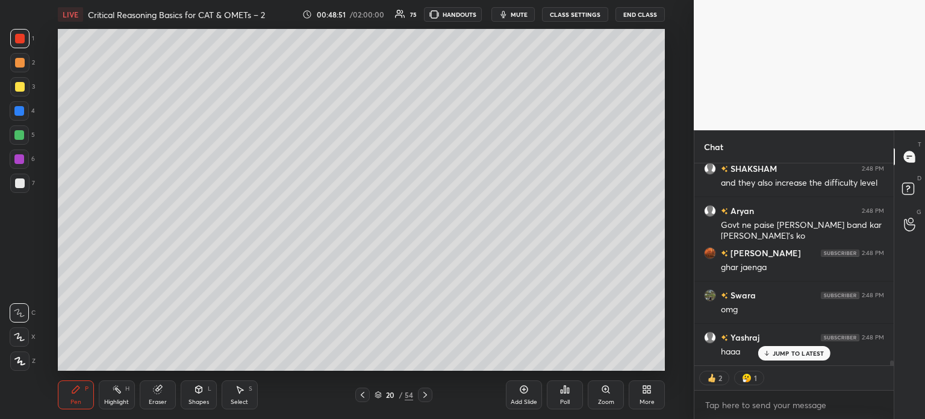
click at [772, 349] on div "JUMP TO LATEST" at bounding box center [794, 353] width 72 height 14
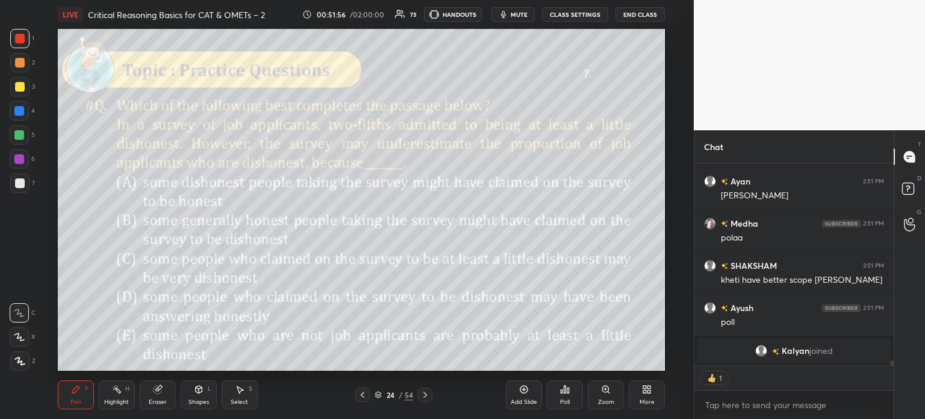
scroll to position [7299, 0]
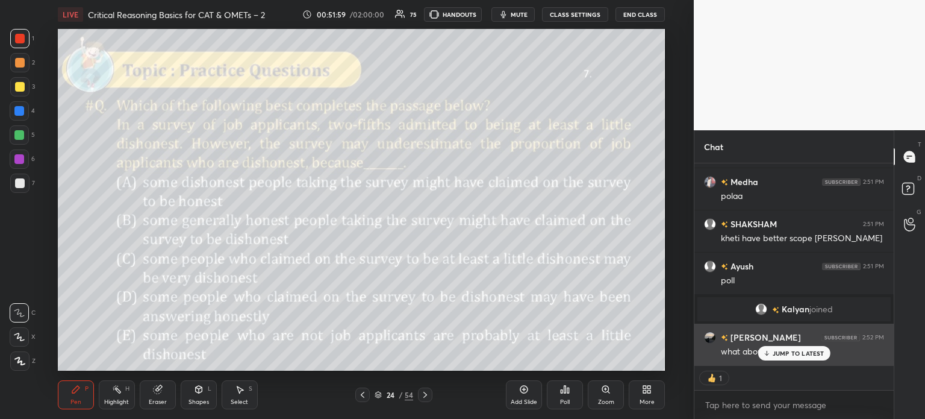
click at [794, 352] on p "JUMP TO LATEST" at bounding box center [799, 352] width 52 height 7
type textarea "x"
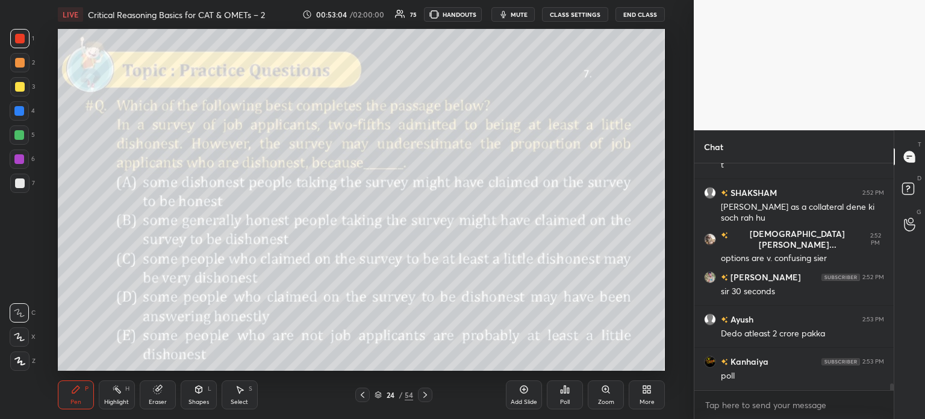
scroll to position [7654, 0]
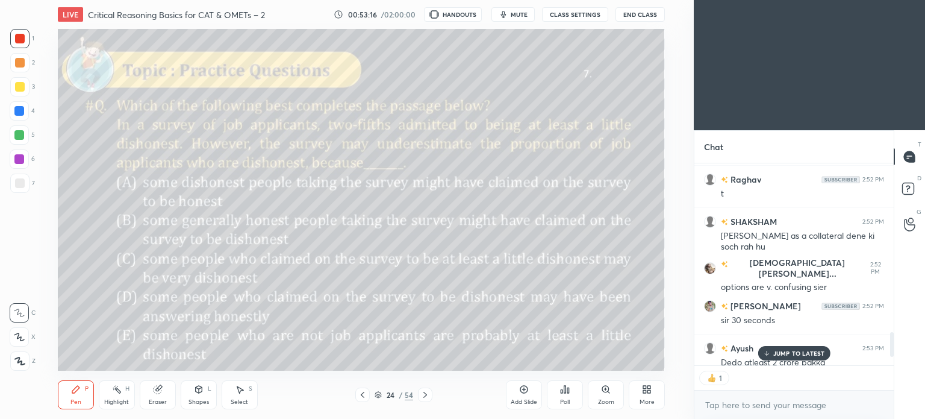
scroll to position [1380, 0]
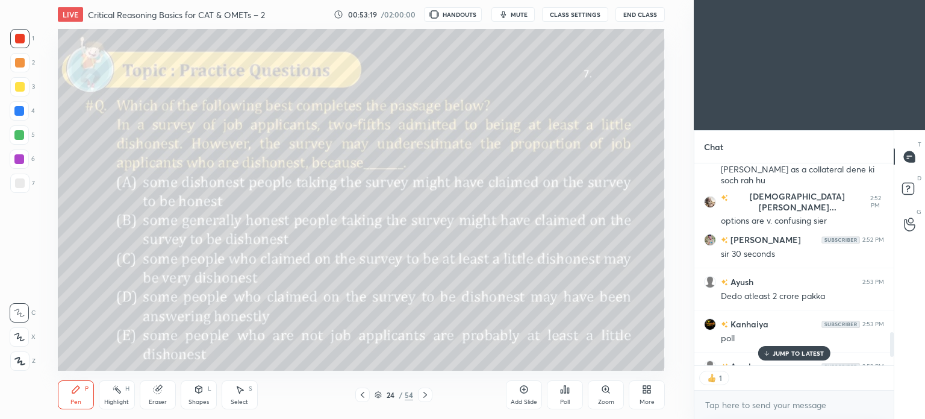
click at [785, 354] on p "JUMP TO LATEST" at bounding box center [799, 352] width 52 height 7
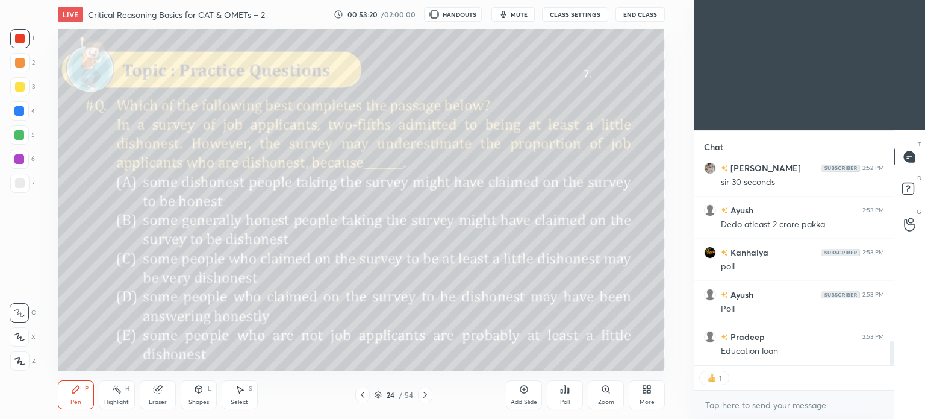
click at [647, 396] on div "More" at bounding box center [647, 394] width 36 height 29
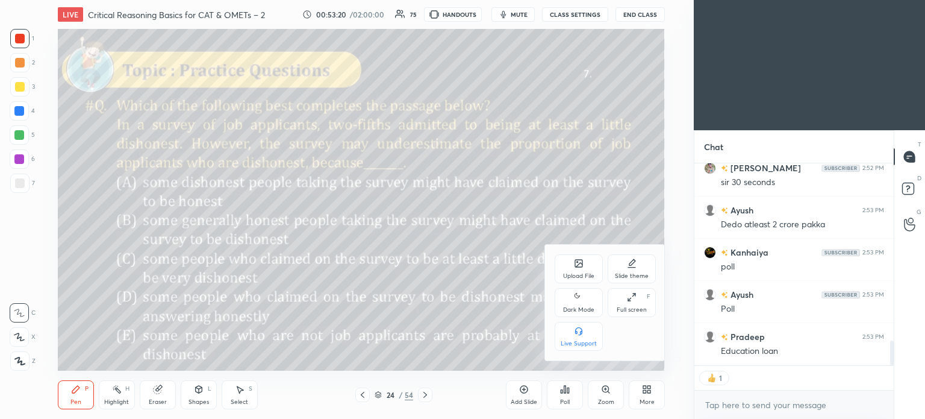
scroll to position [1494, 0]
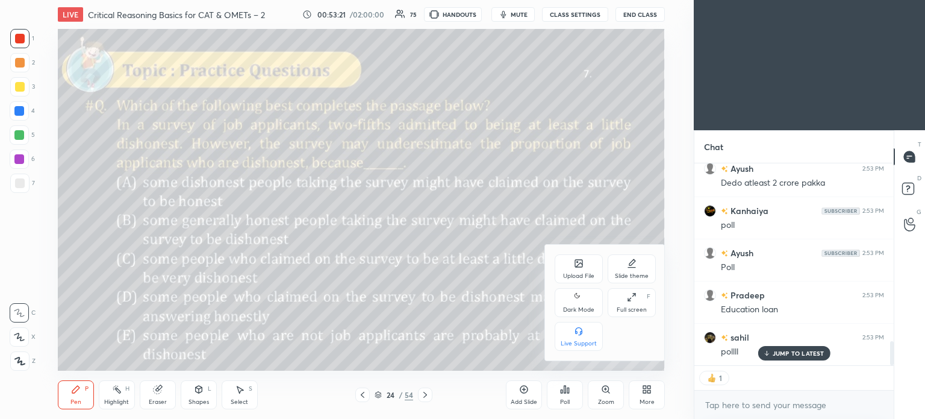
click at [578, 304] on icon at bounding box center [579, 297] width 10 height 14
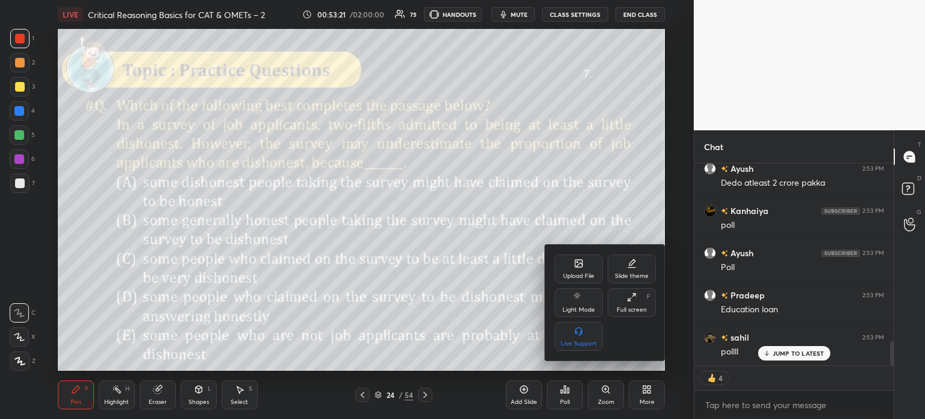
click at [643, 391] on div at bounding box center [462, 209] width 925 height 419
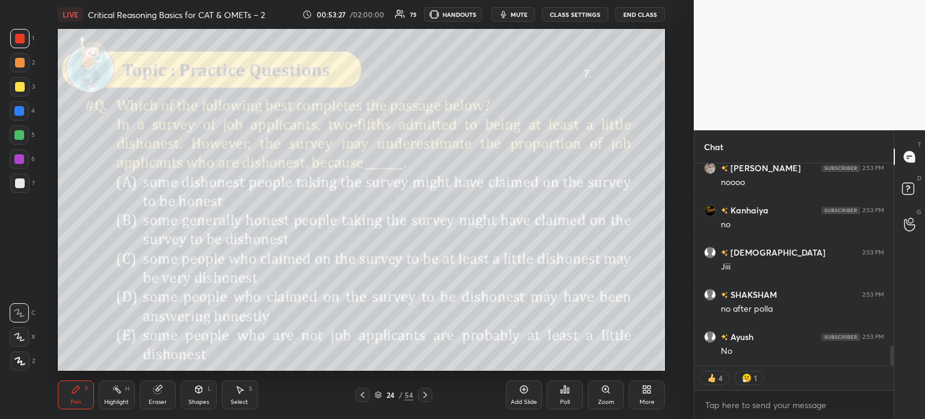
scroll to position [1915, 0]
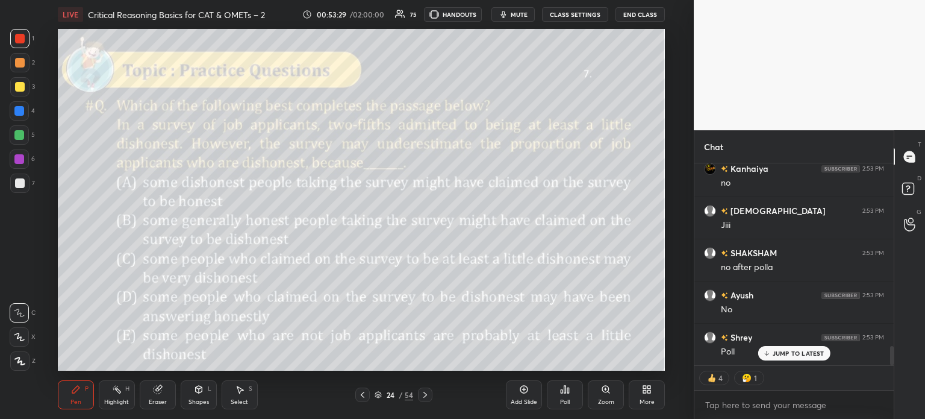
click at [558, 390] on div "Poll" at bounding box center [565, 394] width 36 height 29
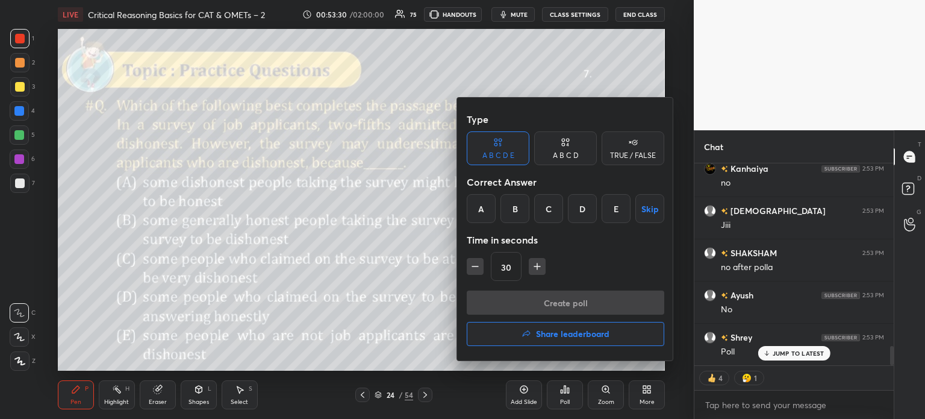
click at [478, 209] on div "A" at bounding box center [481, 208] width 29 height 29
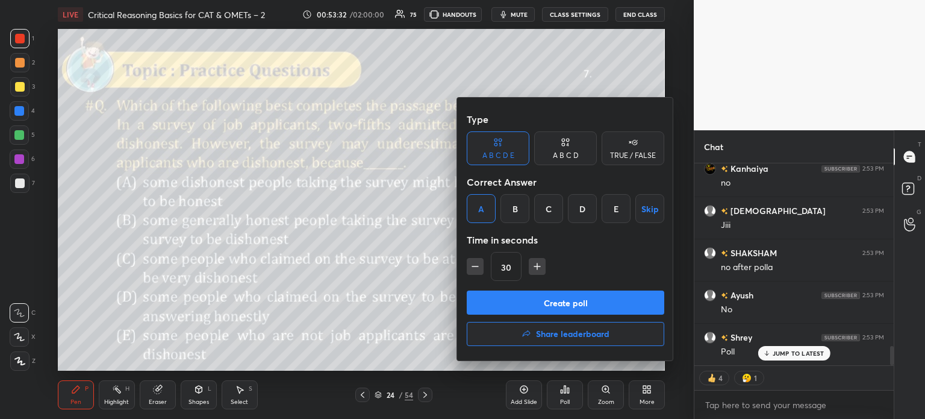
click at [620, 303] on button "Create poll" at bounding box center [566, 302] width 198 height 24
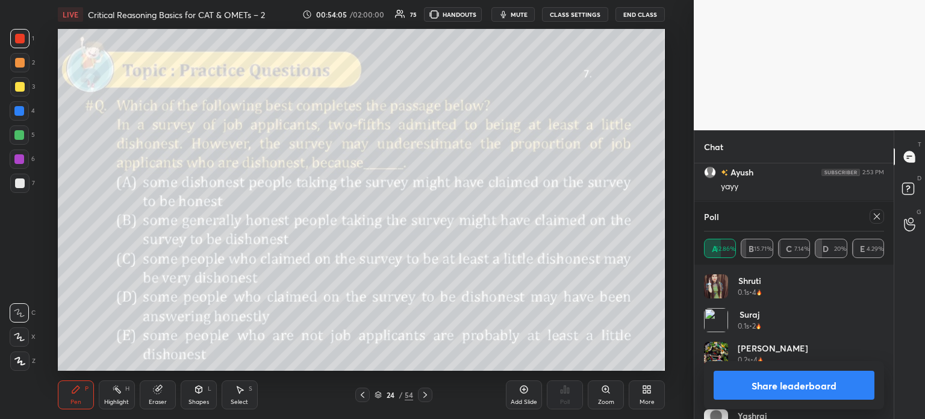
click at [782, 386] on button "Share leaderboard" at bounding box center [794, 384] width 161 height 29
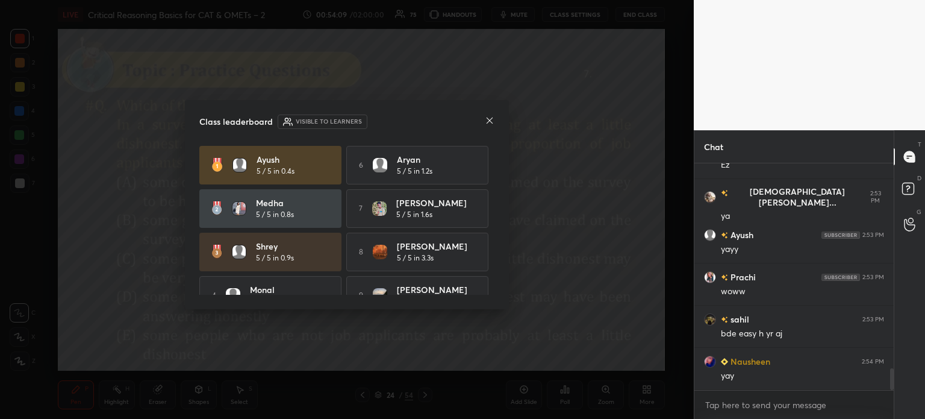
click at [488, 116] on icon at bounding box center [490, 121] width 10 height 10
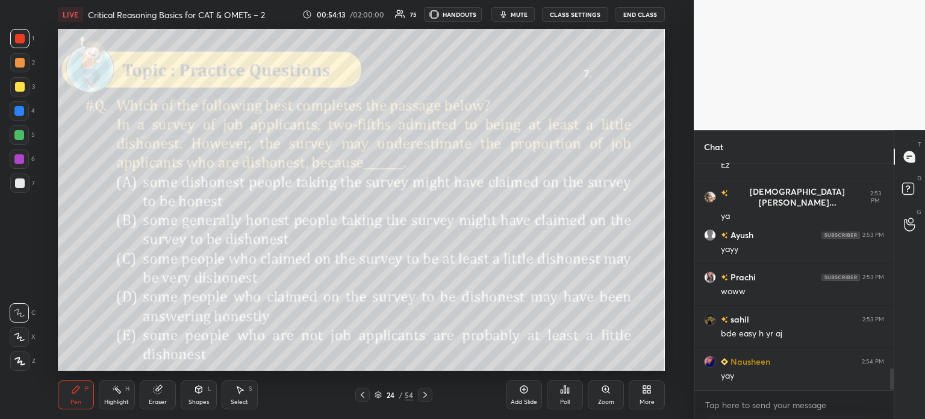
click at [156, 387] on icon at bounding box center [157, 389] width 8 height 8
click at [19, 358] on span "Erase all" at bounding box center [19, 361] width 18 height 8
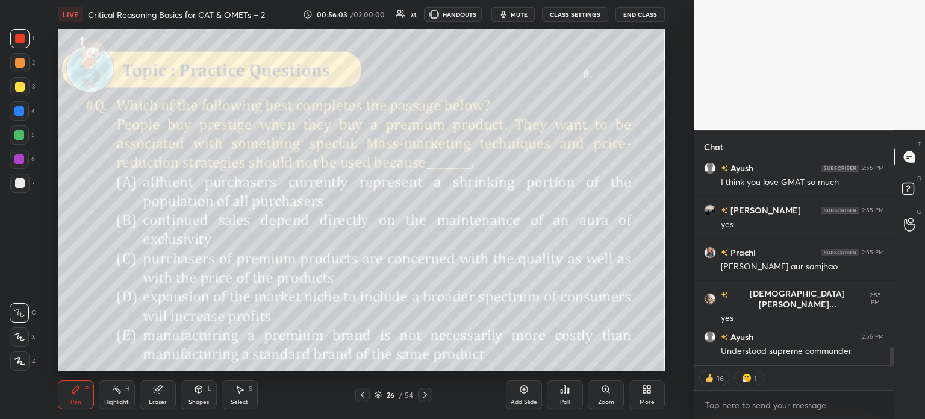
scroll to position [2108, 0]
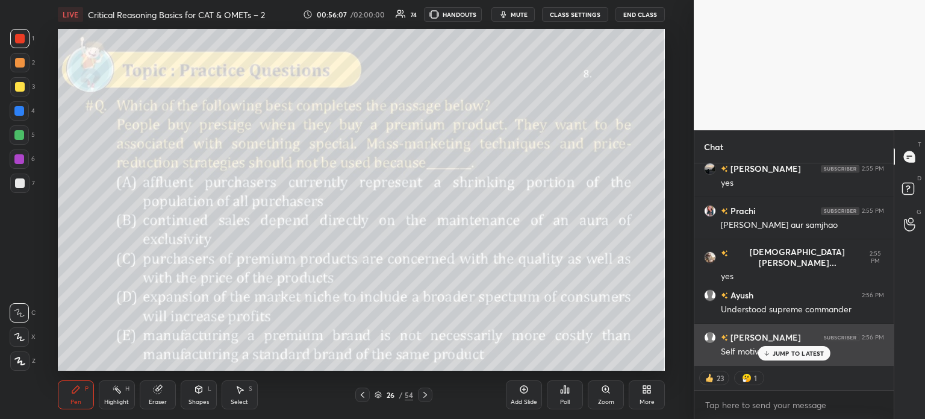
click at [773, 349] on p "JUMP TO LATEST" at bounding box center [799, 352] width 52 height 7
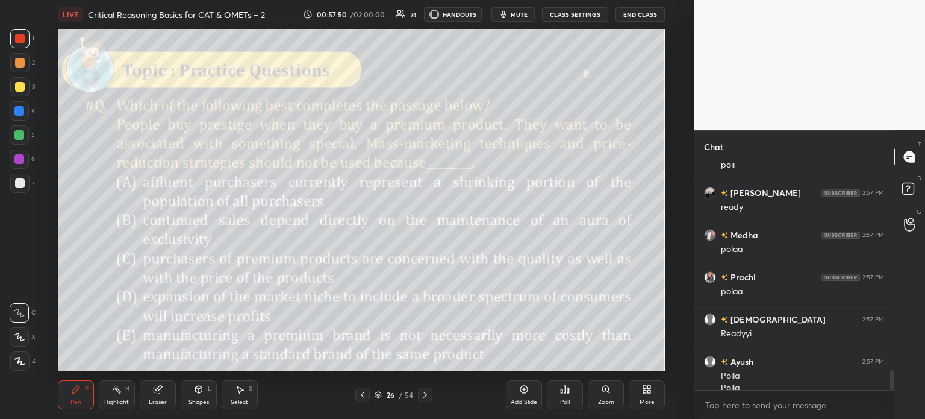
scroll to position [2323, 0]
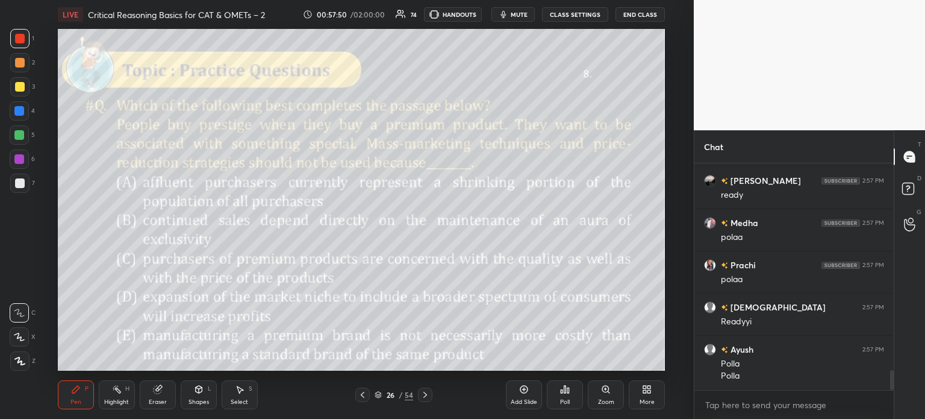
click at [570, 392] on div "Poll" at bounding box center [565, 394] width 36 height 29
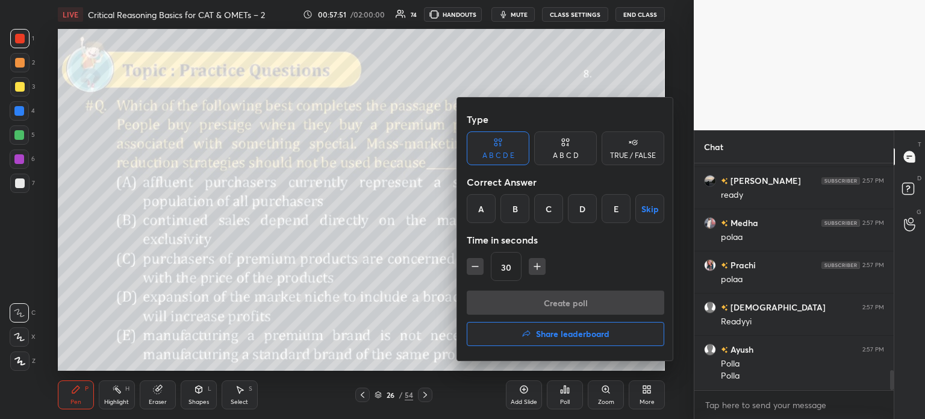
click at [508, 212] on div "B" at bounding box center [514, 208] width 29 height 29
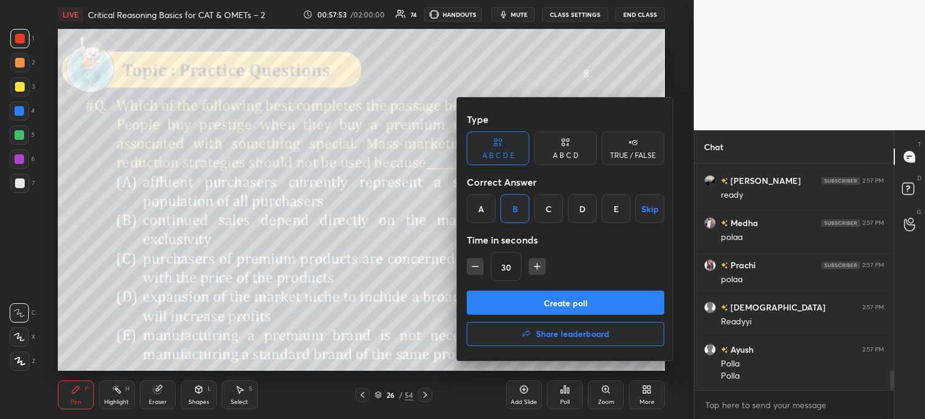
click at [593, 304] on button "Create poll" at bounding box center [566, 302] width 198 height 24
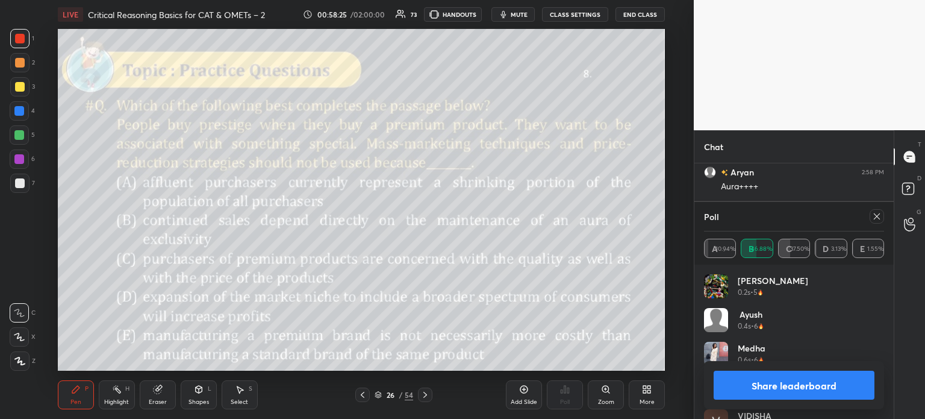
scroll to position [2765, 0]
click at [762, 382] on button "Share leaderboard" at bounding box center [794, 384] width 161 height 29
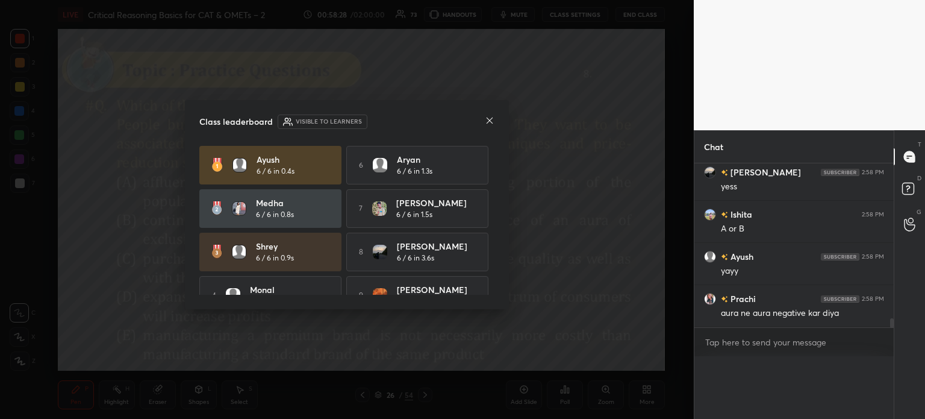
scroll to position [0, 4]
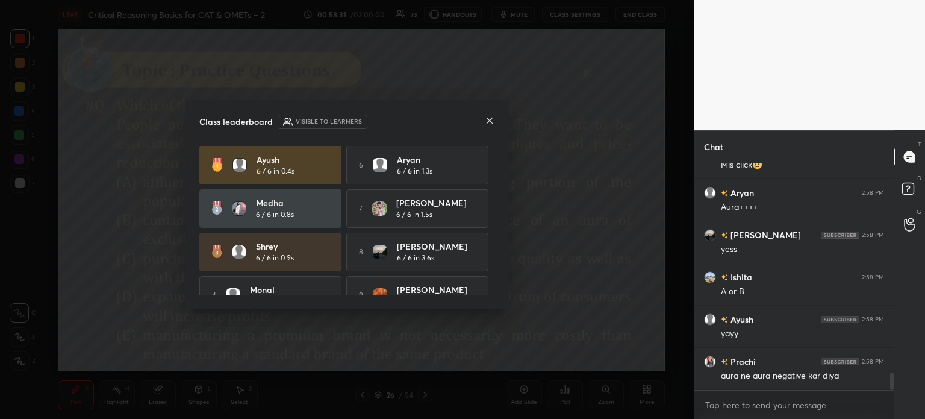
click at [486, 118] on icon at bounding box center [490, 121] width 10 height 10
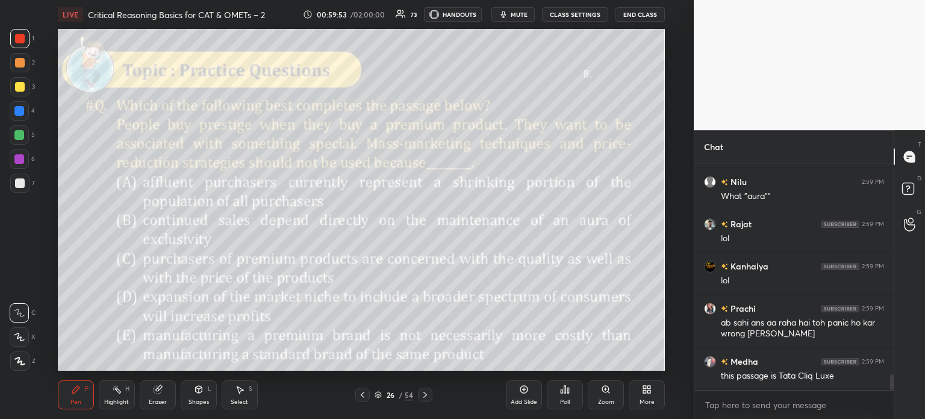
scroll to position [3051, 0]
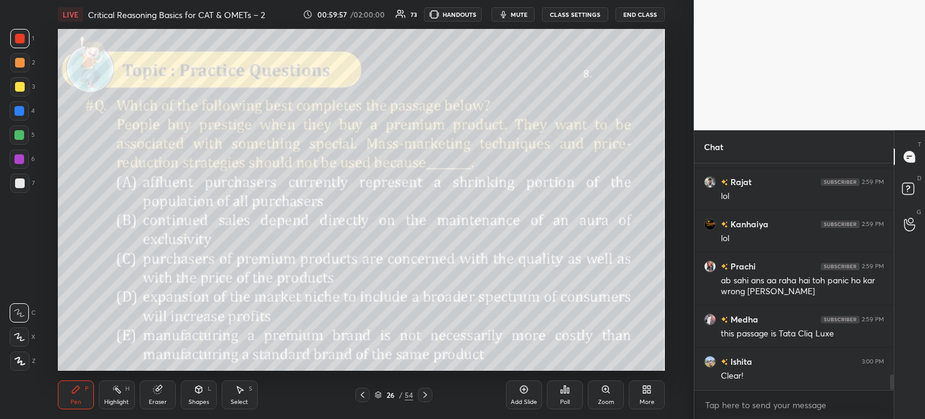
click at [525, 391] on icon at bounding box center [524, 389] width 10 height 10
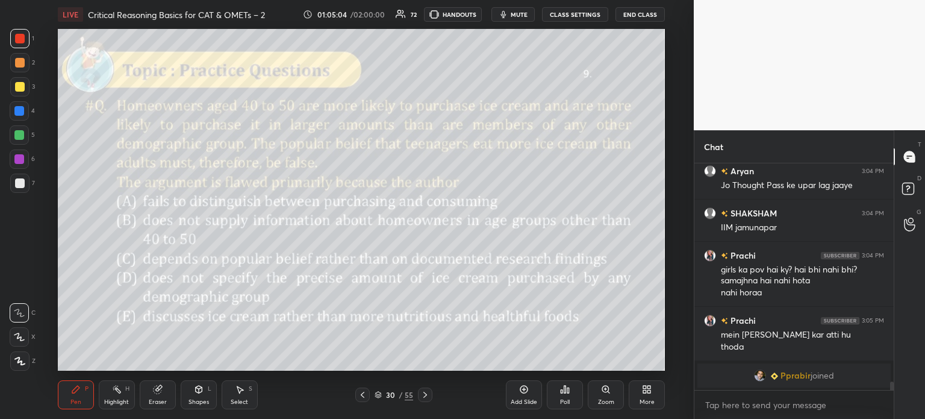
scroll to position [4667, 0]
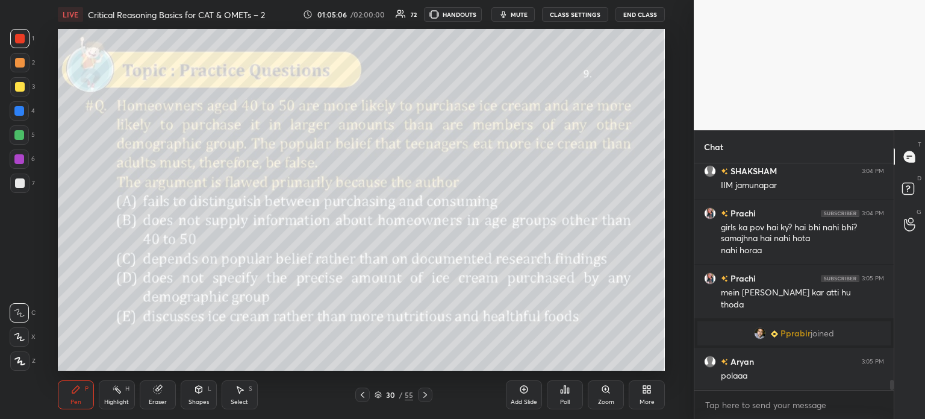
click at [522, 16] on span "mute" at bounding box center [519, 14] width 17 height 8
click at [508, 11] on span "unmute" at bounding box center [518, 14] width 26 height 8
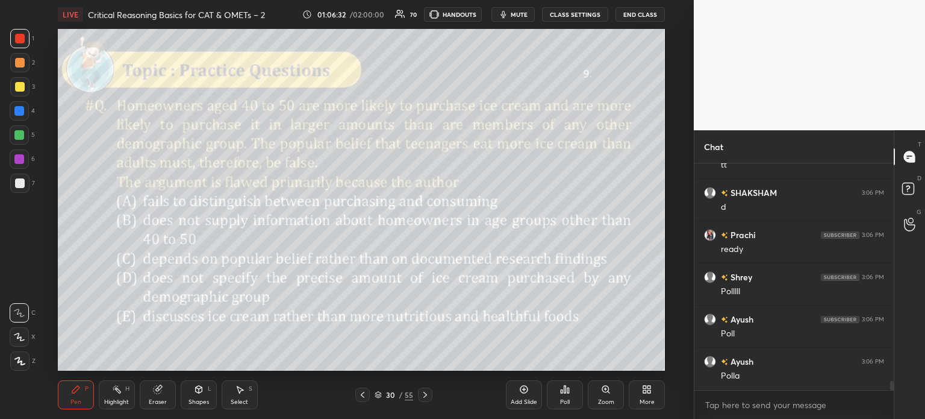
scroll to position [5503, 0]
click at [561, 393] on icon at bounding box center [562, 391] width 2 height 3
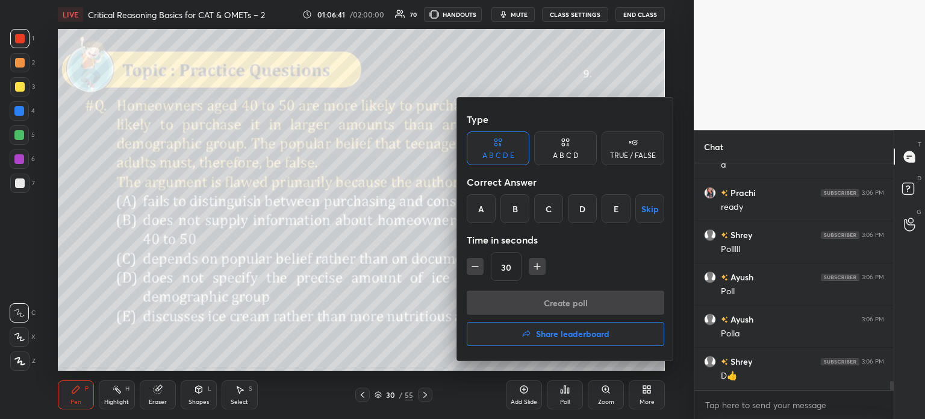
click at [485, 208] on div "A" at bounding box center [481, 208] width 29 height 29
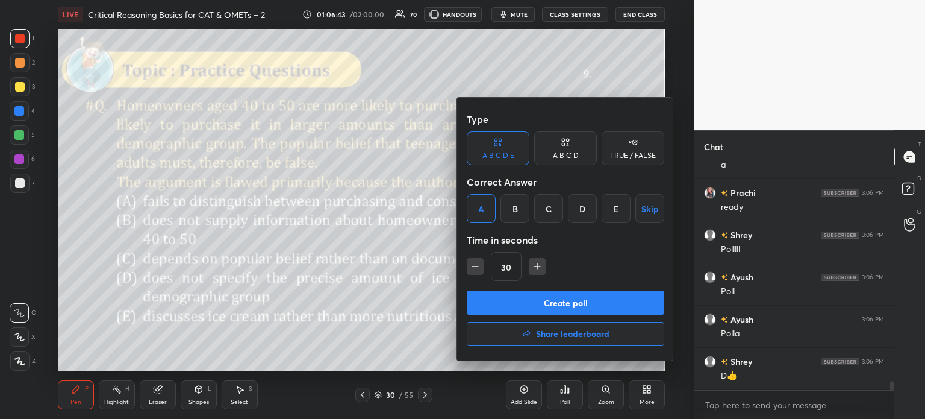
click at [599, 305] on button "Create poll" at bounding box center [566, 302] width 198 height 24
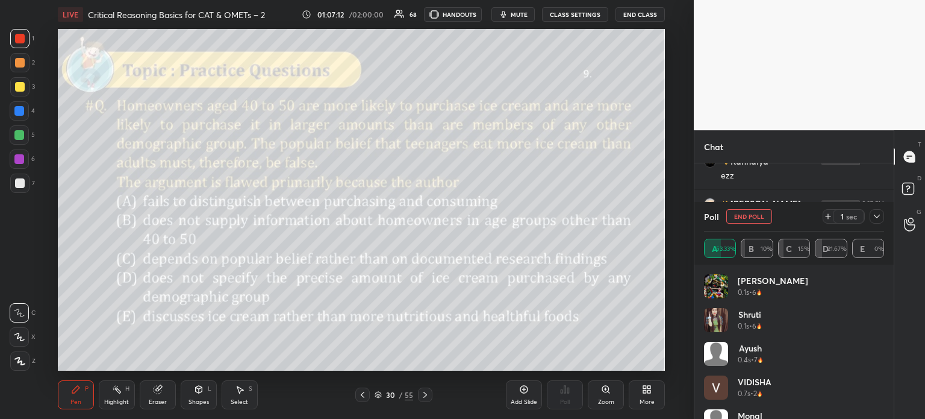
scroll to position [5914, 0]
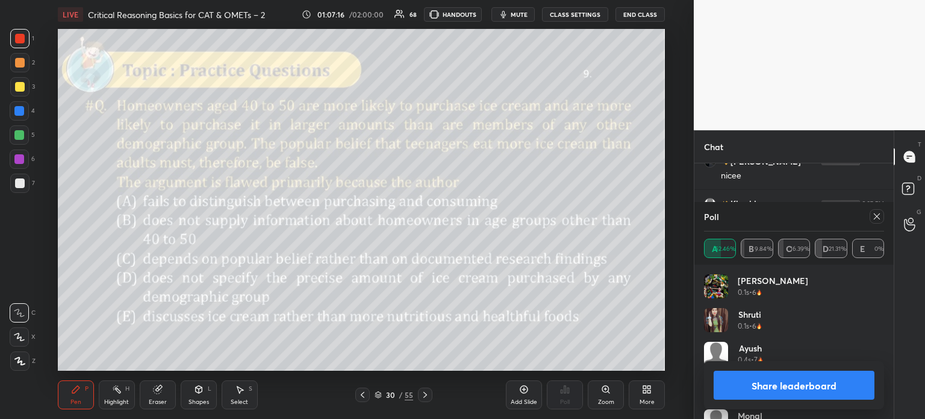
click at [749, 384] on button "Share leaderboard" at bounding box center [794, 384] width 161 height 29
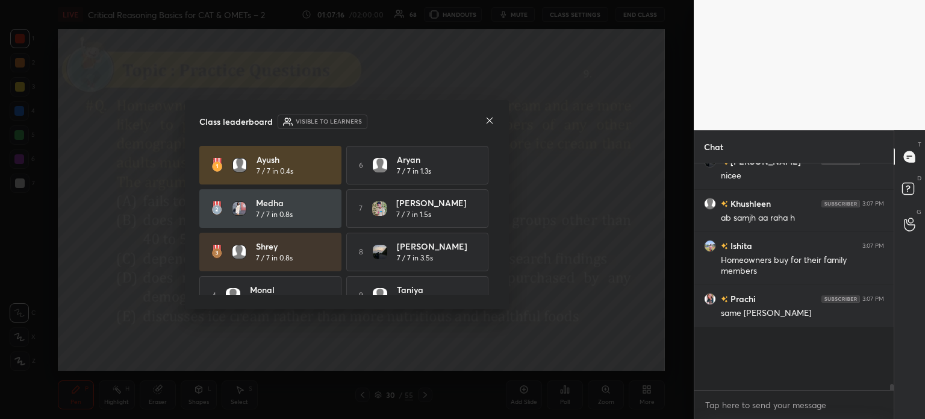
scroll to position [4, 4]
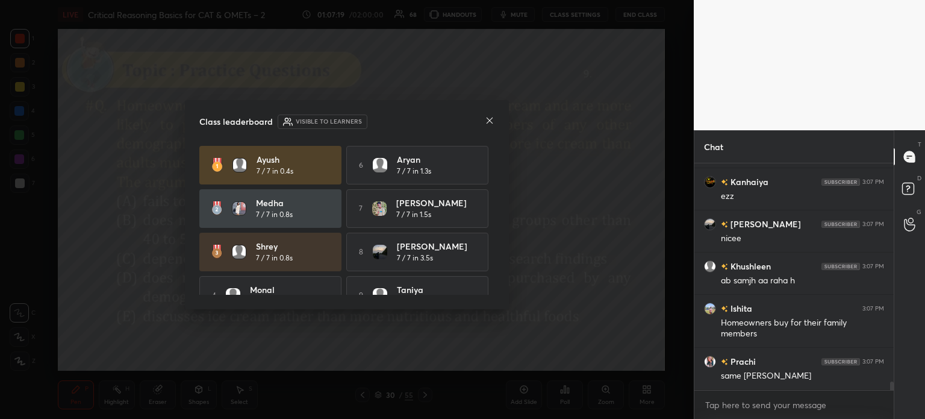
click at [487, 122] on icon at bounding box center [490, 121] width 10 height 10
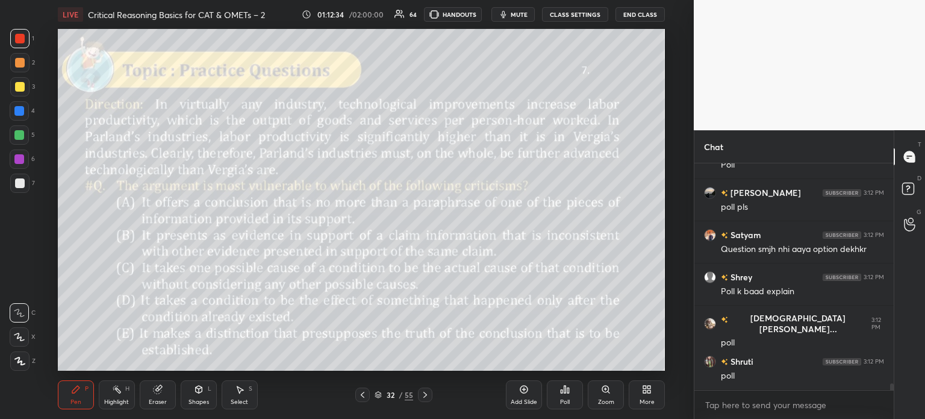
scroll to position [7390, 0]
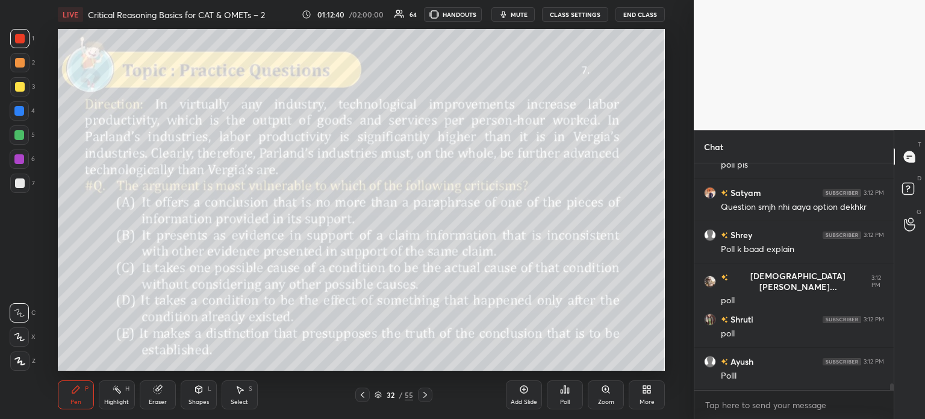
click at [567, 391] on icon at bounding box center [568, 389] width 2 height 5
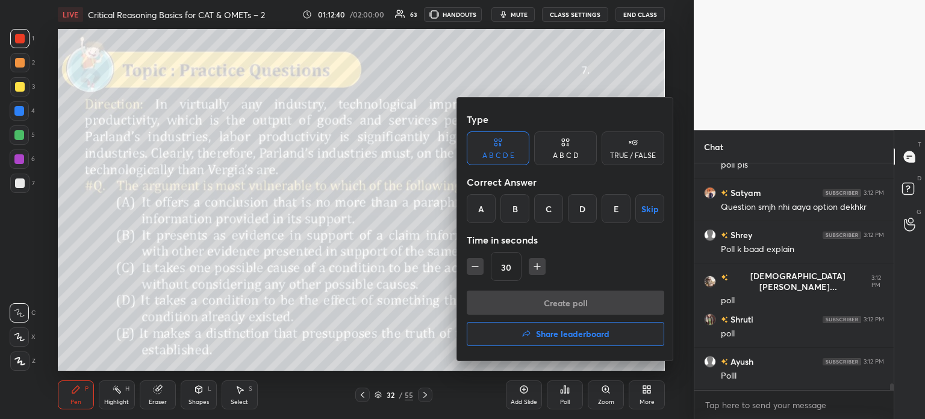
click at [546, 205] on div "C" at bounding box center [548, 208] width 29 height 29
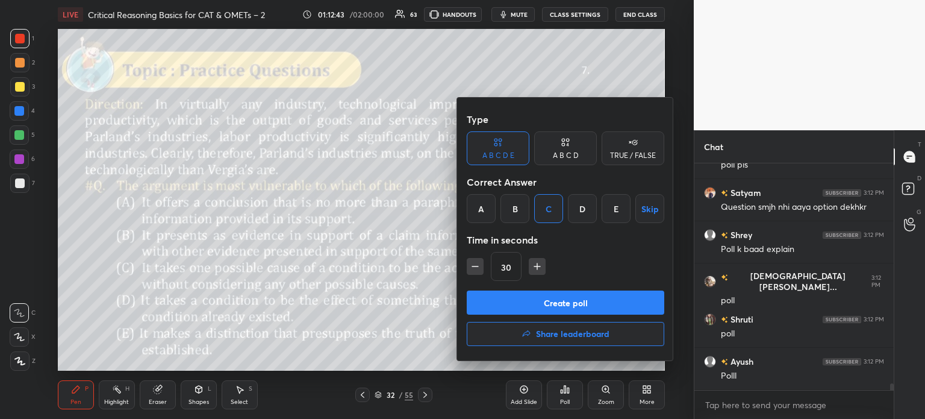
click at [600, 306] on button "Create poll" at bounding box center [566, 302] width 198 height 24
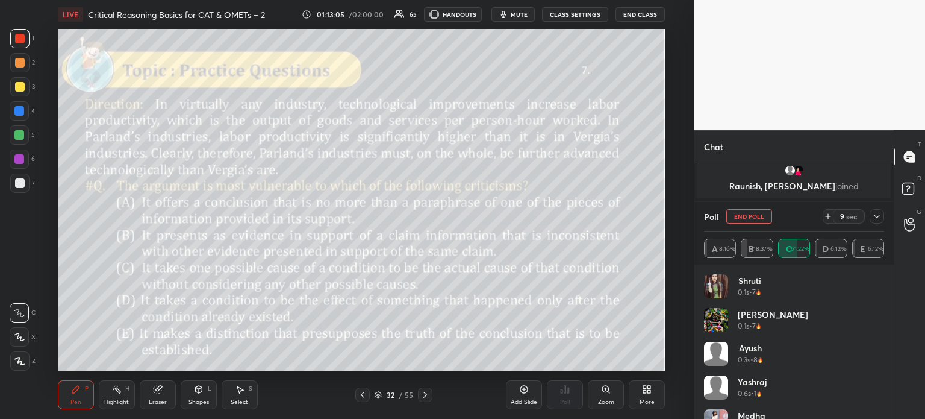
scroll to position [7225, 0]
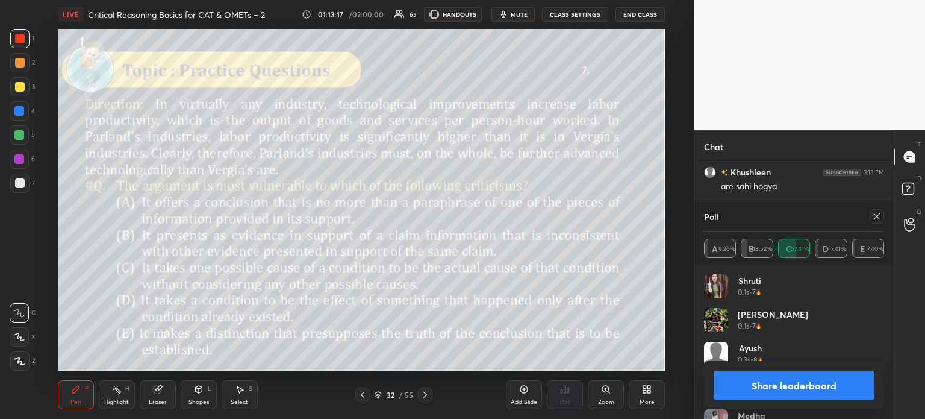
click at [758, 384] on button "Share leaderboard" at bounding box center [794, 384] width 161 height 29
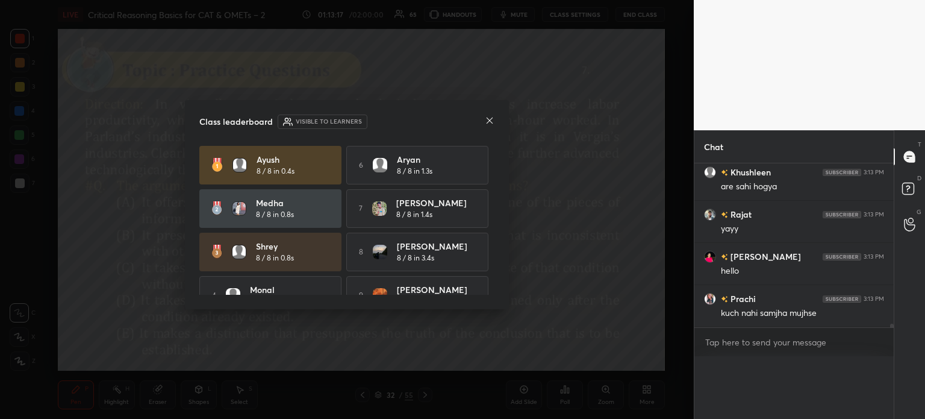
scroll to position [178, 196]
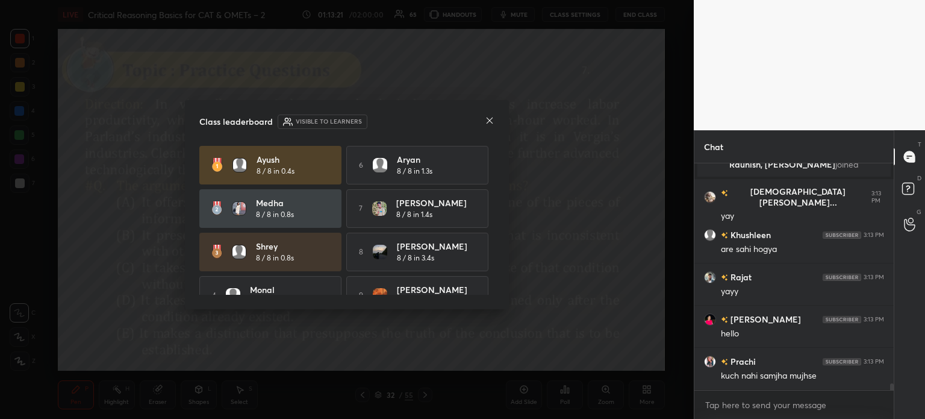
click at [488, 118] on icon at bounding box center [490, 121] width 10 height 10
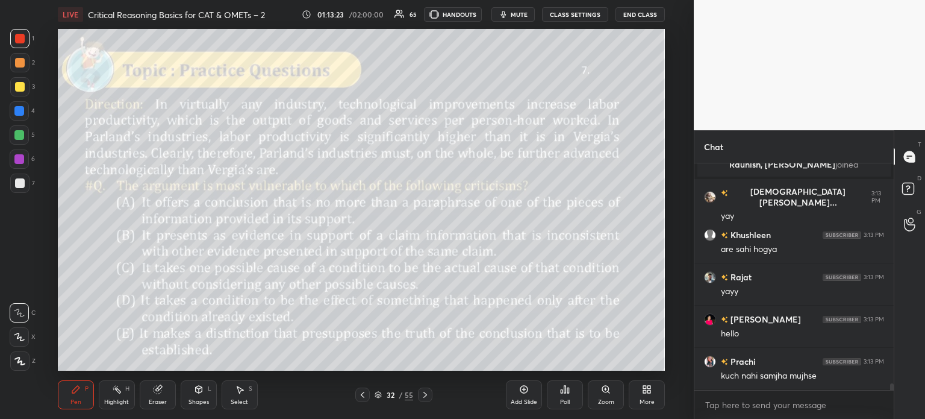
click at [151, 393] on div "Eraser" at bounding box center [158, 394] width 36 height 29
click at [19, 351] on div "Erase all" at bounding box center [19, 360] width 19 height 19
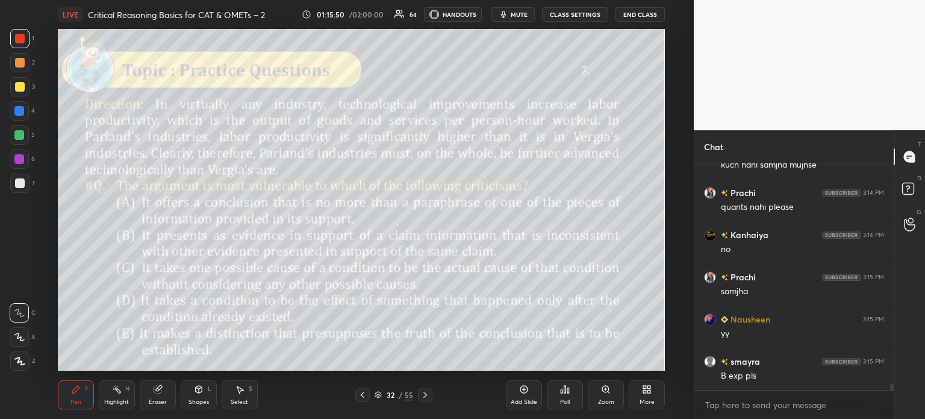
scroll to position [7458, 0]
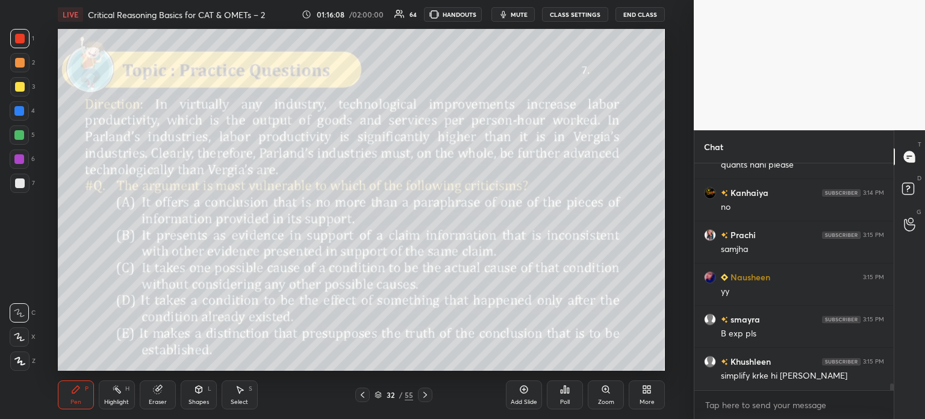
click at [155, 387] on icon at bounding box center [157, 389] width 8 height 8
click at [30, 358] on div "Erase all" at bounding box center [21, 360] width 22 height 19
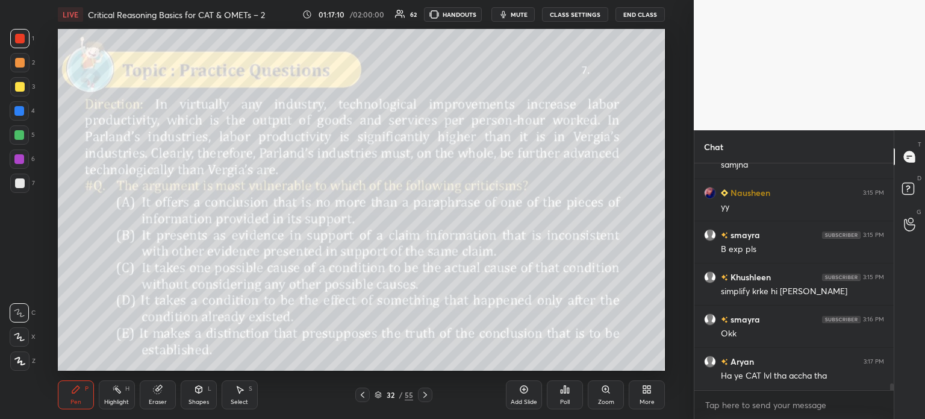
scroll to position [7584, 0]
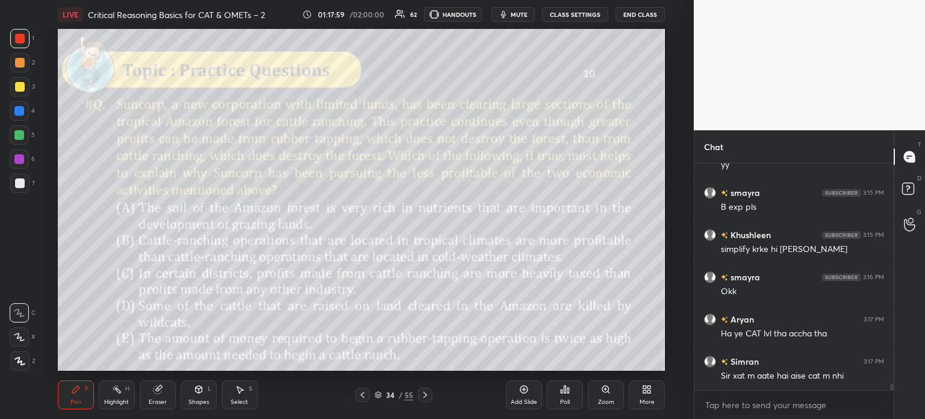
click at [516, 14] on span "mute" at bounding box center [519, 14] width 17 height 8
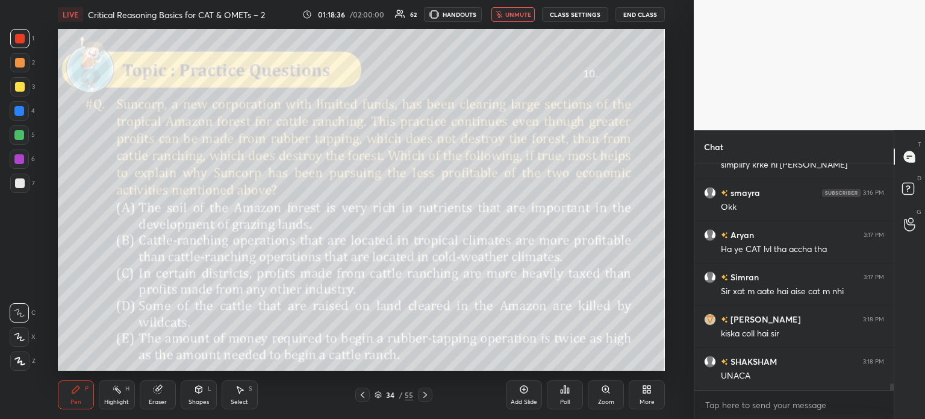
scroll to position [7711, 0]
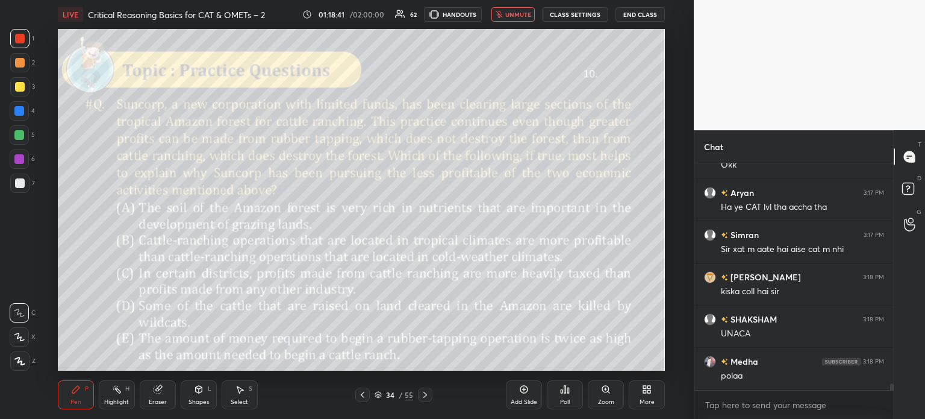
click at [516, 13] on span "unmute" at bounding box center [518, 14] width 26 height 8
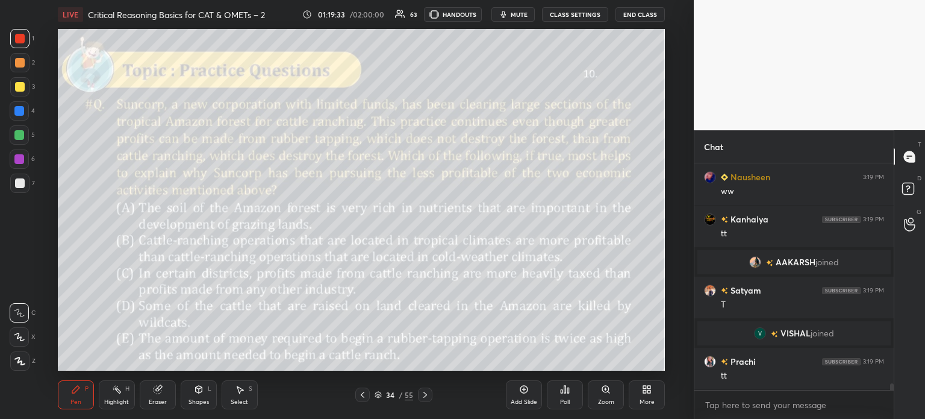
scroll to position [7877, 0]
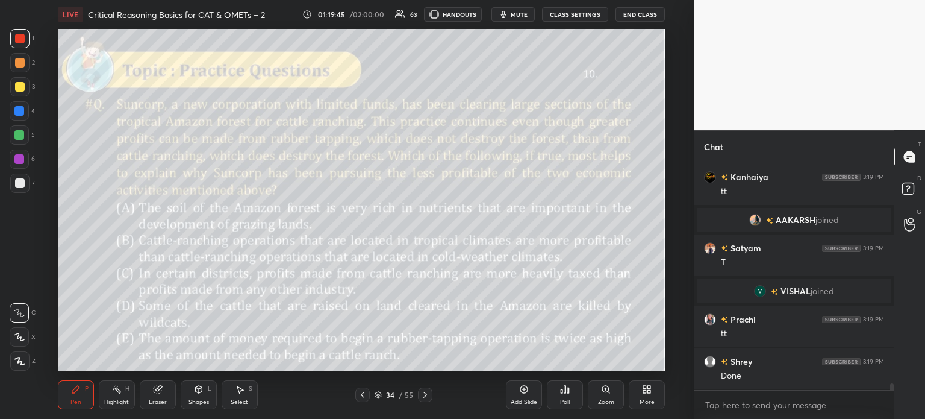
click at [562, 388] on icon at bounding box center [565, 389] width 10 height 10
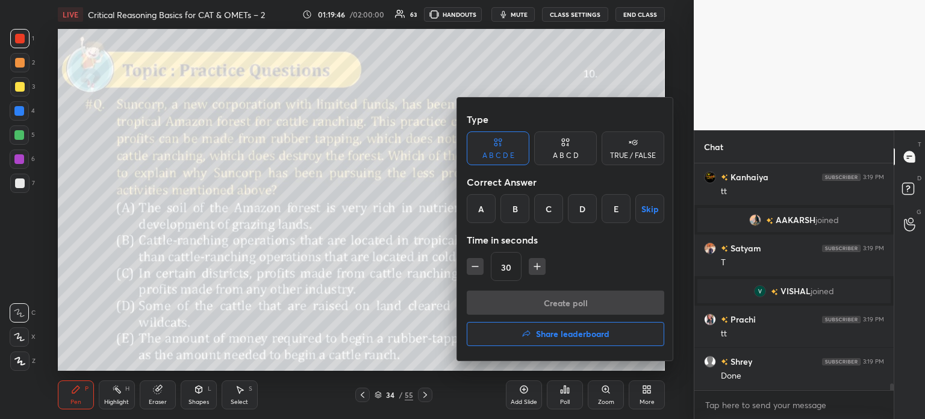
click at [615, 211] on div "E" at bounding box center [616, 208] width 29 height 29
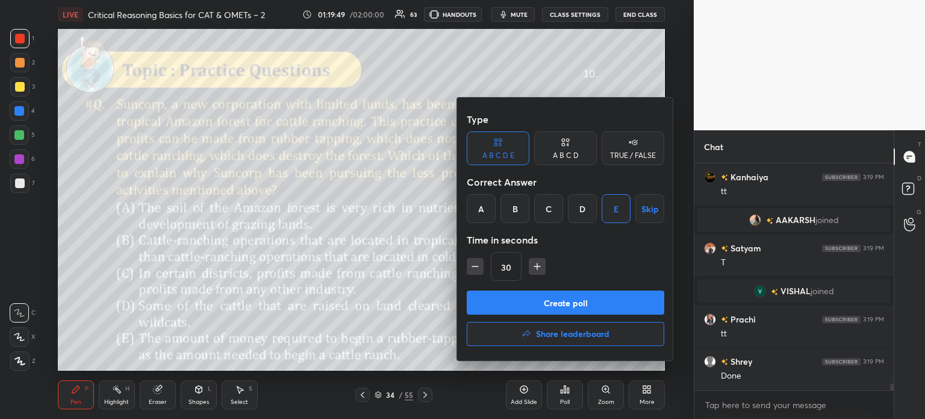
click at [597, 305] on button "Create poll" at bounding box center [566, 302] width 198 height 24
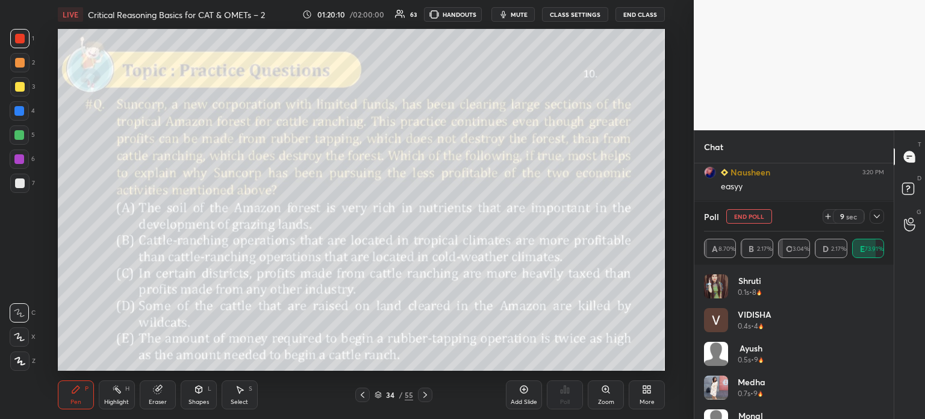
scroll to position [8235, 0]
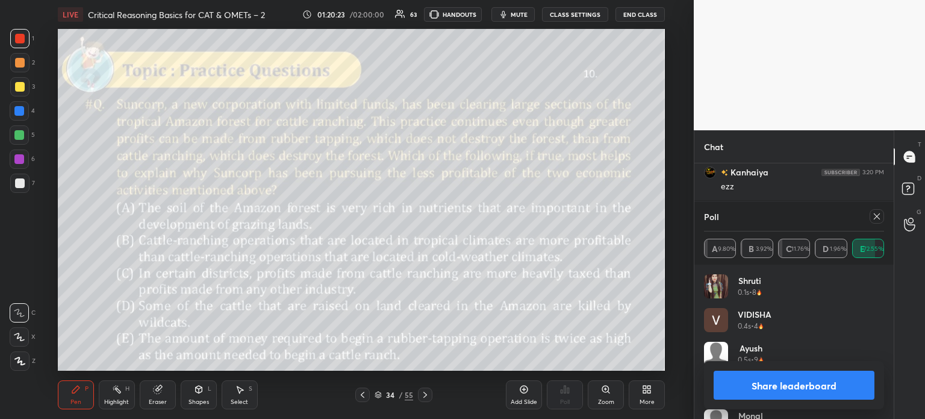
click at [762, 388] on button "Share leaderboard" at bounding box center [794, 384] width 161 height 29
type textarea "x"
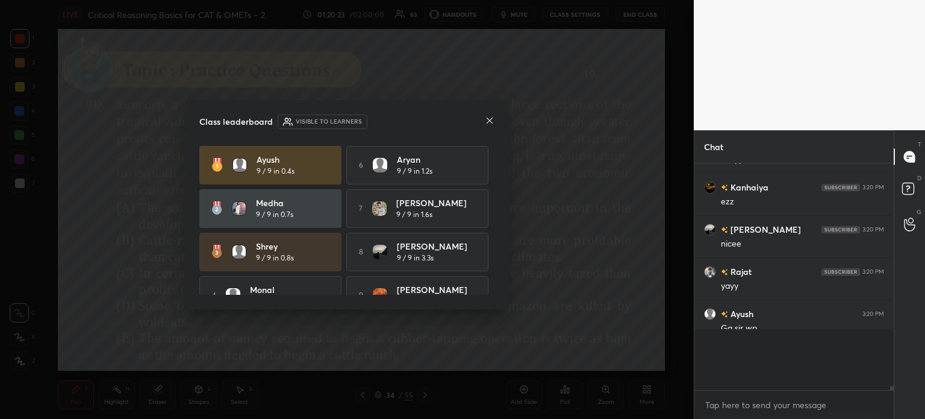
scroll to position [222, 196]
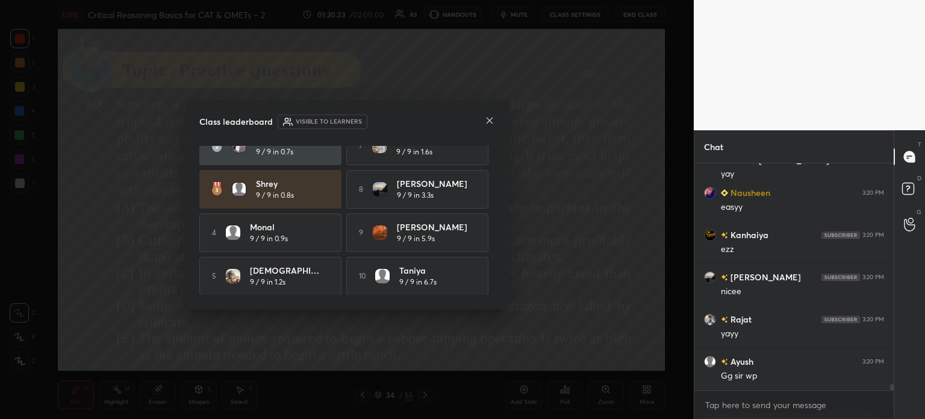
click at [490, 116] on icon at bounding box center [490, 121] width 10 height 10
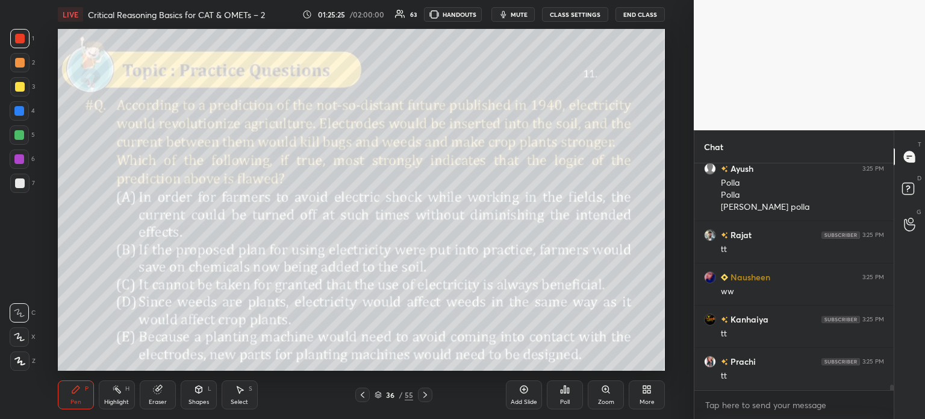
scroll to position [9467, 0]
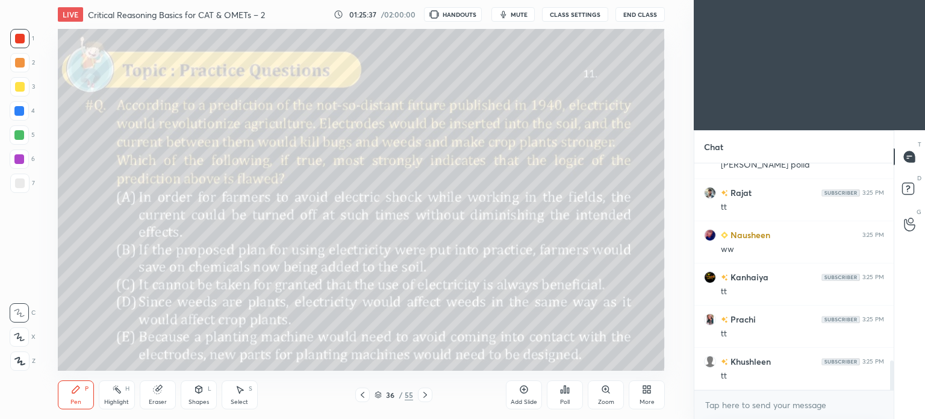
scroll to position [59880, 59577]
click at [647, 396] on div "More" at bounding box center [647, 394] width 36 height 29
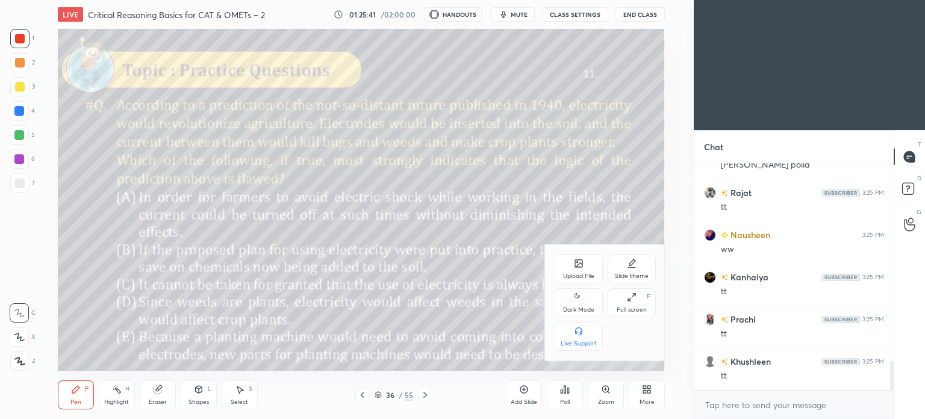
click at [575, 299] on icon at bounding box center [579, 297] width 10 height 14
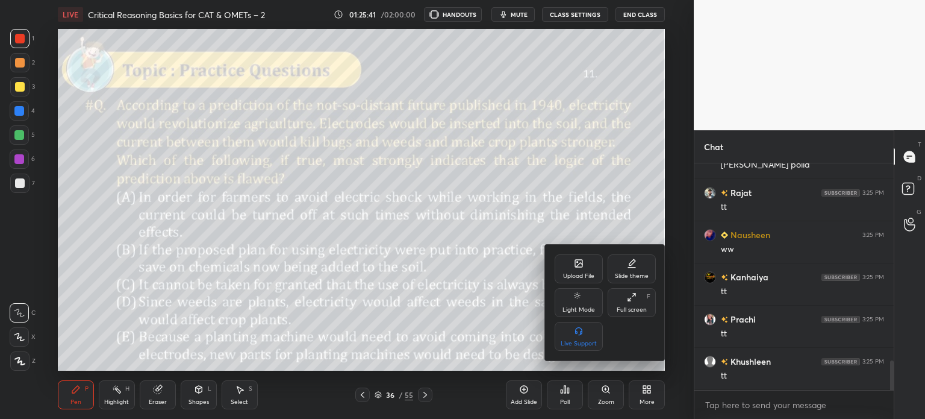
click at [646, 395] on div at bounding box center [462, 209] width 925 height 419
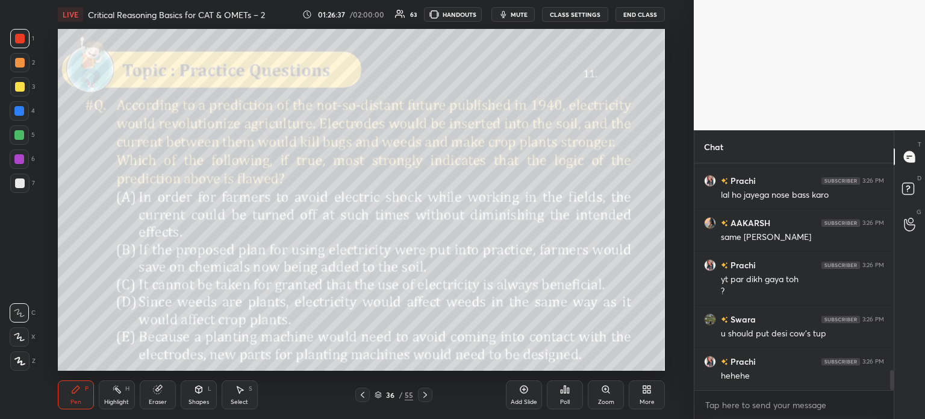
scroll to position [2378, 0]
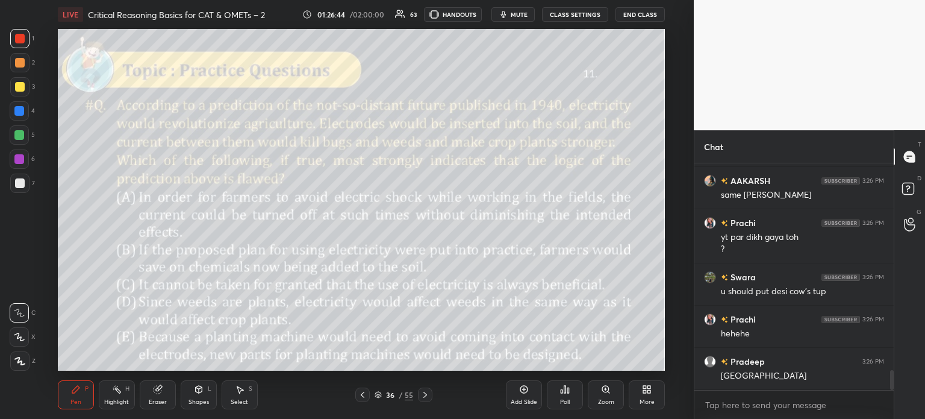
click at [563, 388] on icon at bounding box center [565, 389] width 10 height 10
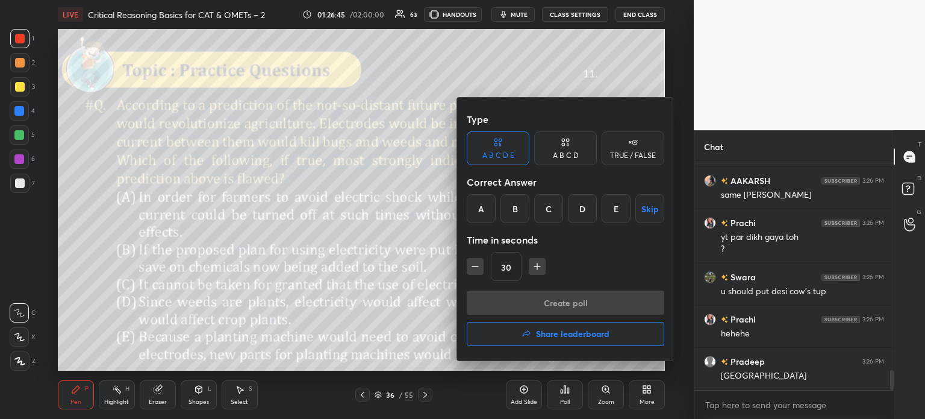
click at [576, 206] on div "D" at bounding box center [582, 208] width 29 height 29
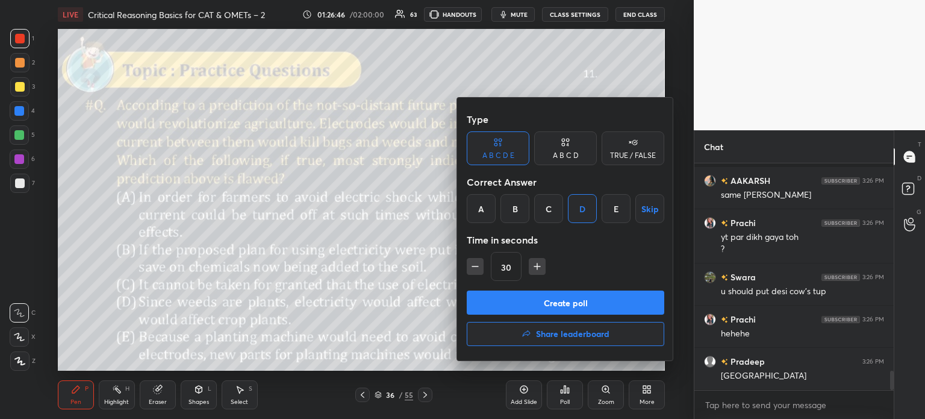
scroll to position [2431, 0]
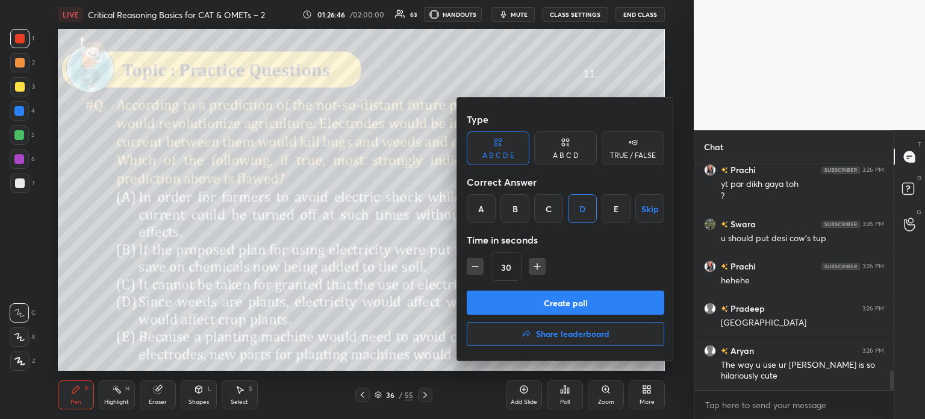
click at [602, 303] on button "Create poll" at bounding box center [566, 302] width 198 height 24
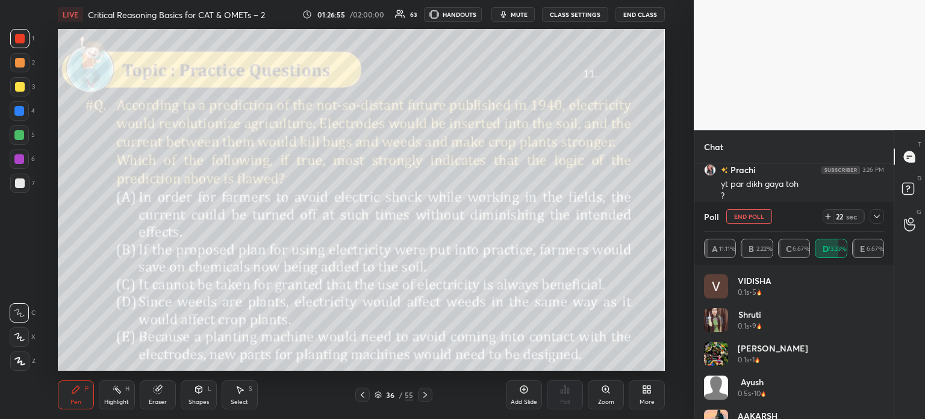
scroll to position [2535, 0]
click at [516, 16] on span "mute" at bounding box center [519, 14] width 17 height 8
click at [508, 19] on button "unmute" at bounding box center [512, 14] width 43 height 14
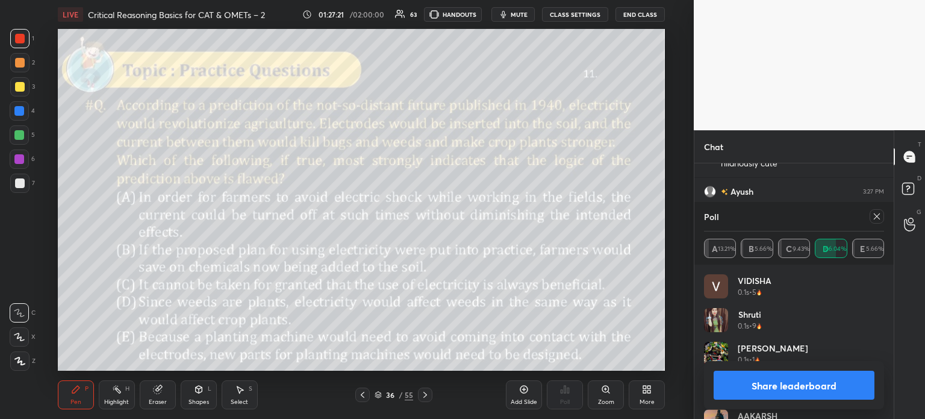
click at [756, 380] on button "Share leaderboard" at bounding box center [794, 384] width 161 height 29
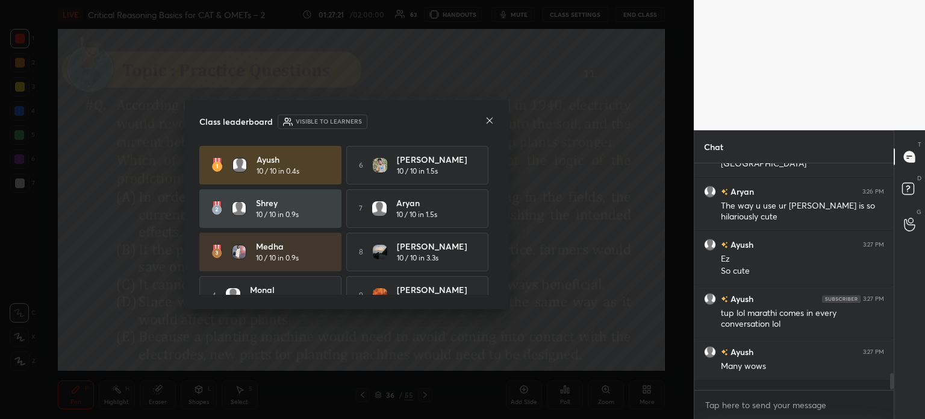
scroll to position [2580, 0]
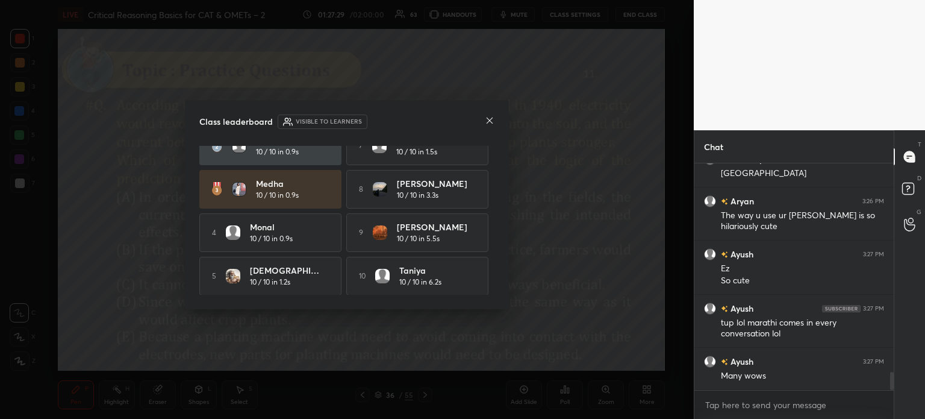
click at [487, 115] on div at bounding box center [490, 121] width 10 height 13
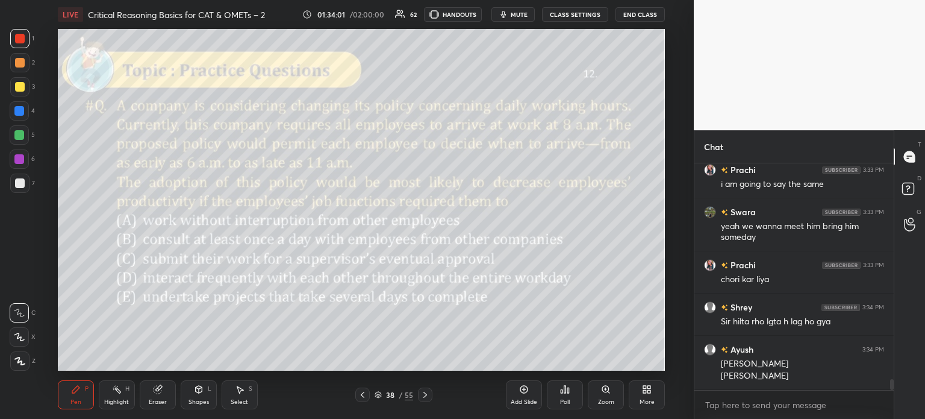
scroll to position [4624, 0]
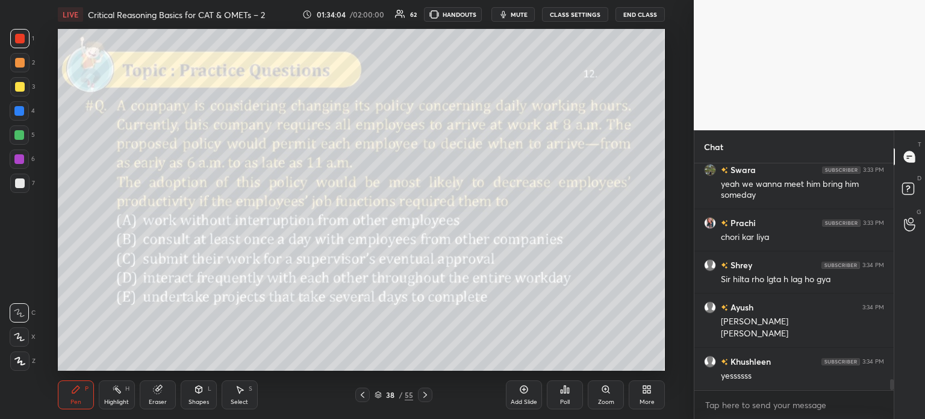
click at [155, 393] on icon at bounding box center [157, 389] width 8 height 8
click at [18, 358] on span "Erase all" at bounding box center [19, 361] width 18 height 8
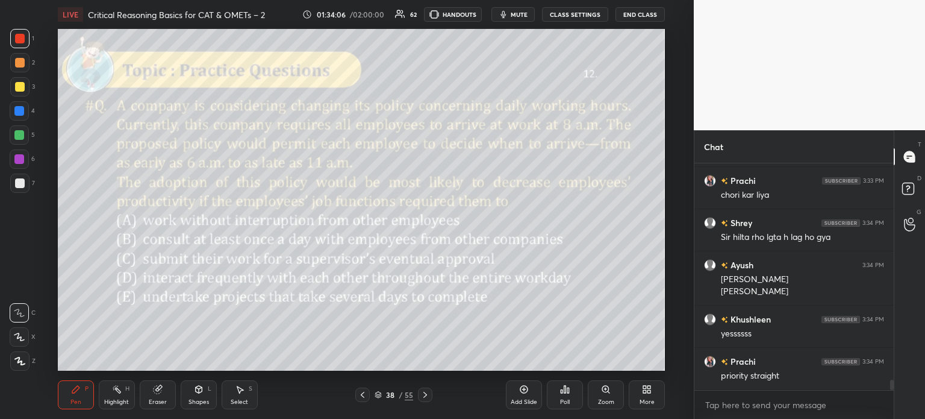
scroll to position [4708, 0]
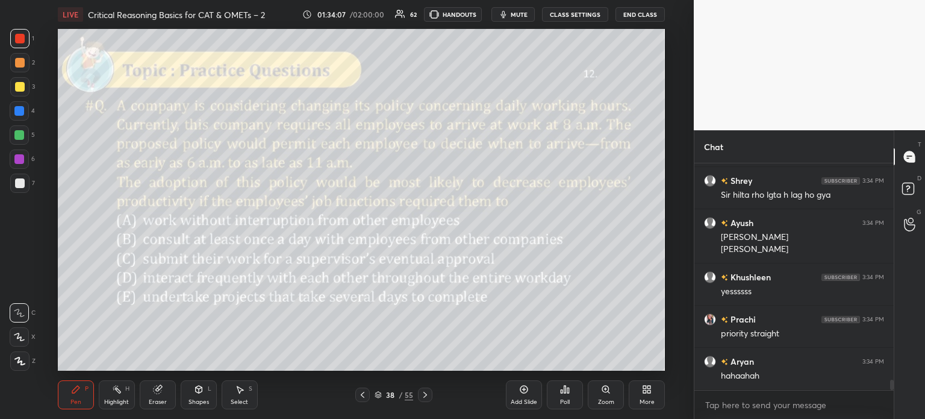
click at [565, 394] on div "Poll" at bounding box center [565, 394] width 36 height 29
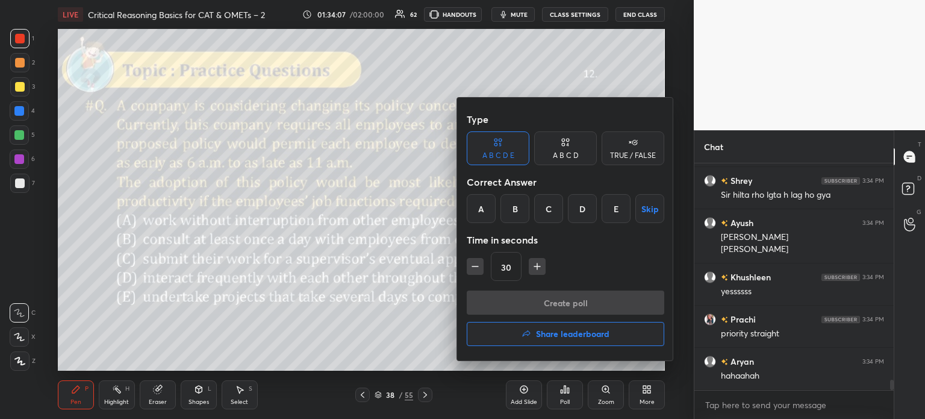
scroll to position [4750, 0]
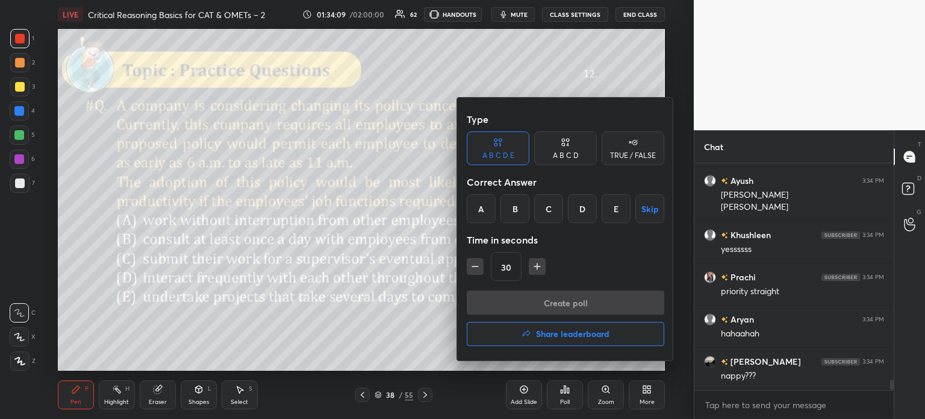
click at [585, 204] on div "D" at bounding box center [582, 208] width 29 height 29
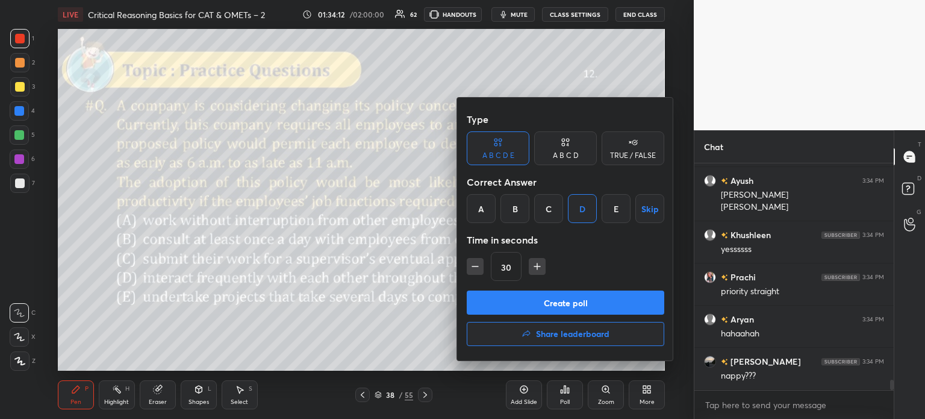
click at [590, 301] on button "Create poll" at bounding box center [566, 302] width 198 height 24
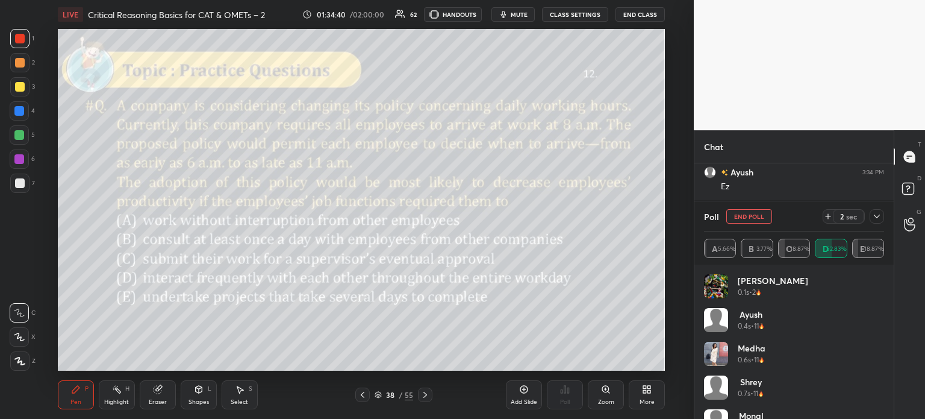
scroll to position [5150, 0]
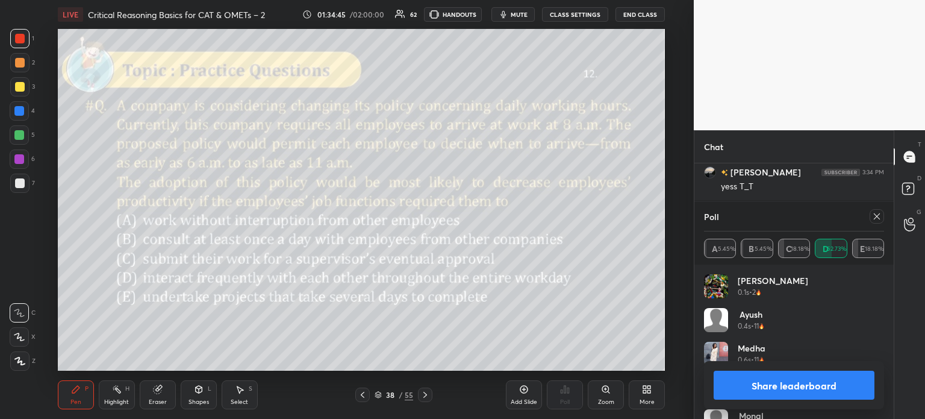
click at [760, 385] on button "Share leaderboard" at bounding box center [794, 384] width 161 height 29
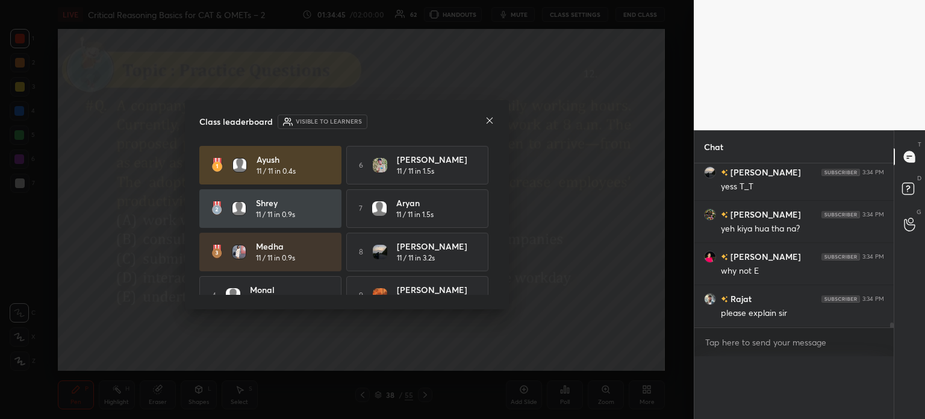
scroll to position [0, 4]
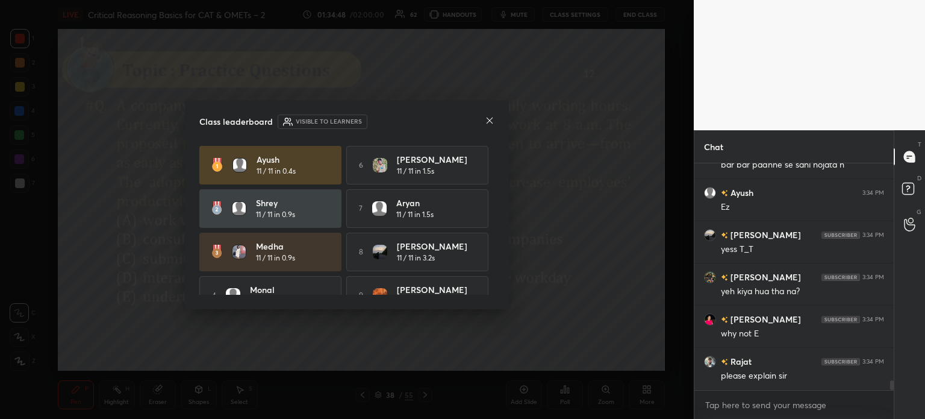
click at [485, 119] on icon at bounding box center [490, 121] width 10 height 10
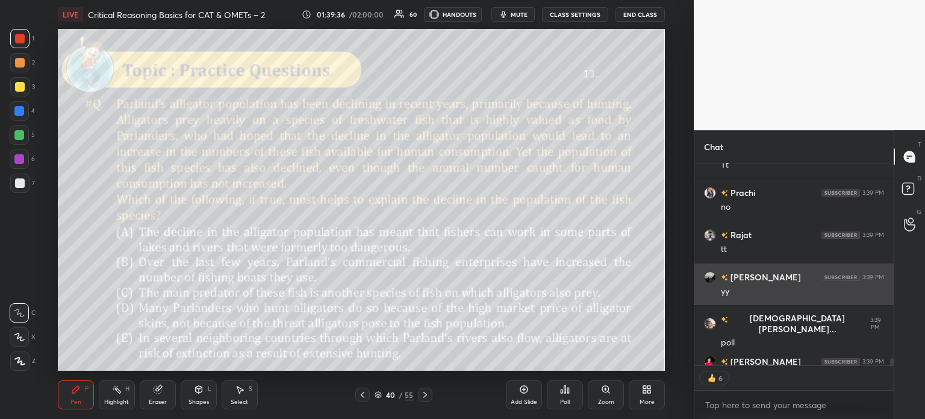
scroll to position [6186, 0]
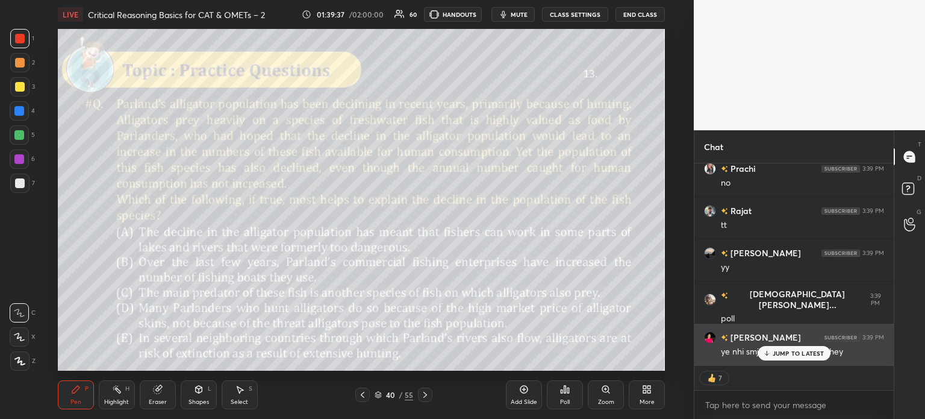
click at [779, 349] on p "JUMP TO LATEST" at bounding box center [799, 352] width 52 height 7
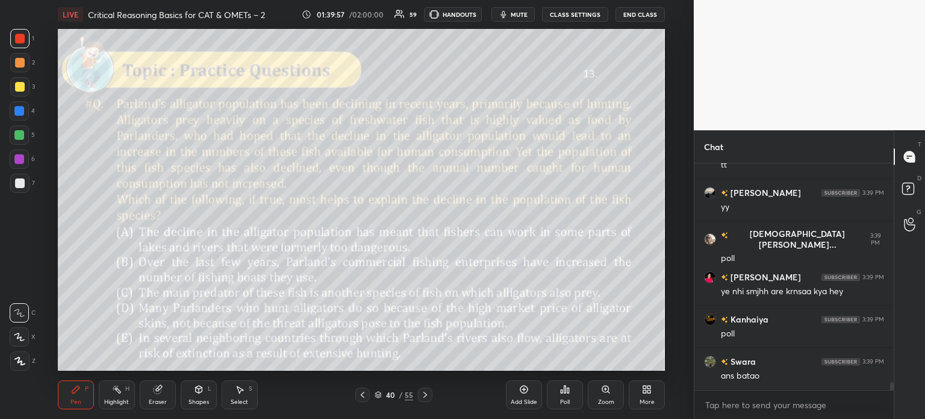
scroll to position [3, 4]
click at [519, 10] on button "mute" at bounding box center [512, 14] width 43 height 14
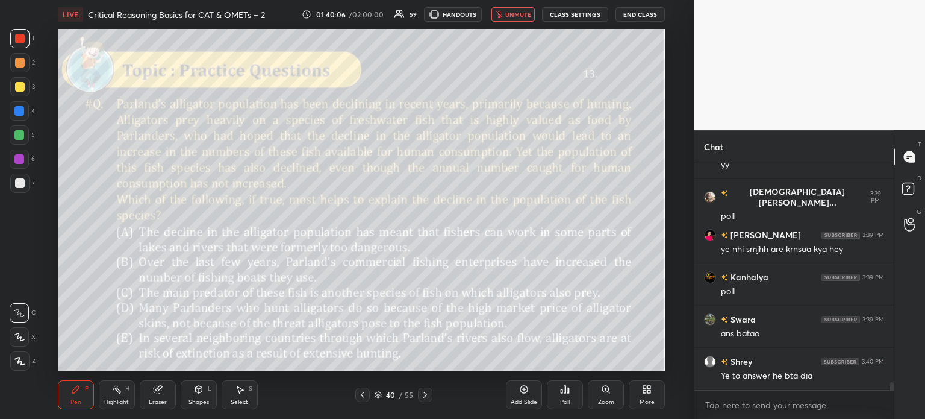
click at [516, 17] on span "unmute" at bounding box center [518, 14] width 26 height 8
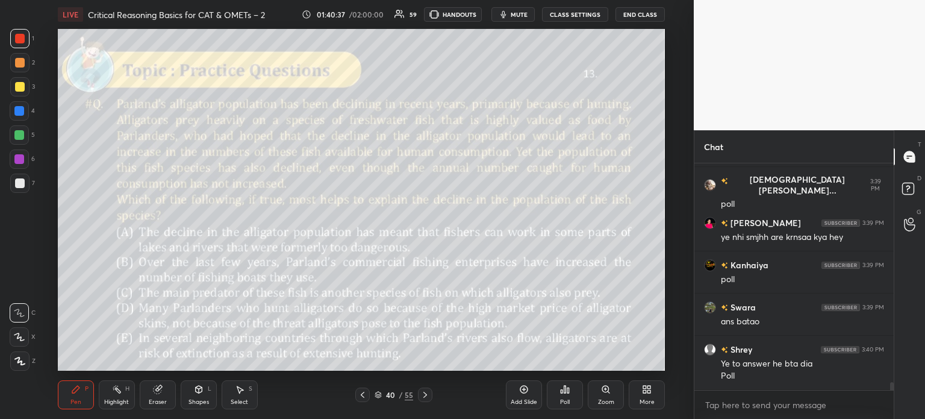
scroll to position [6343, 0]
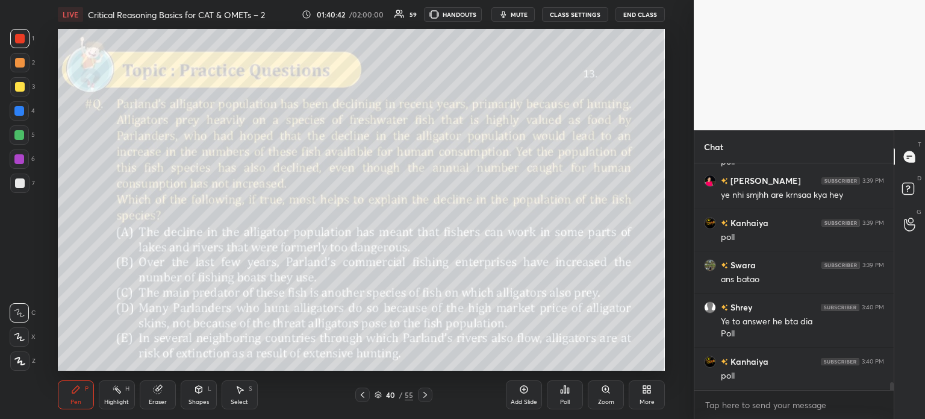
click at [564, 394] on icon at bounding box center [565, 389] width 10 height 10
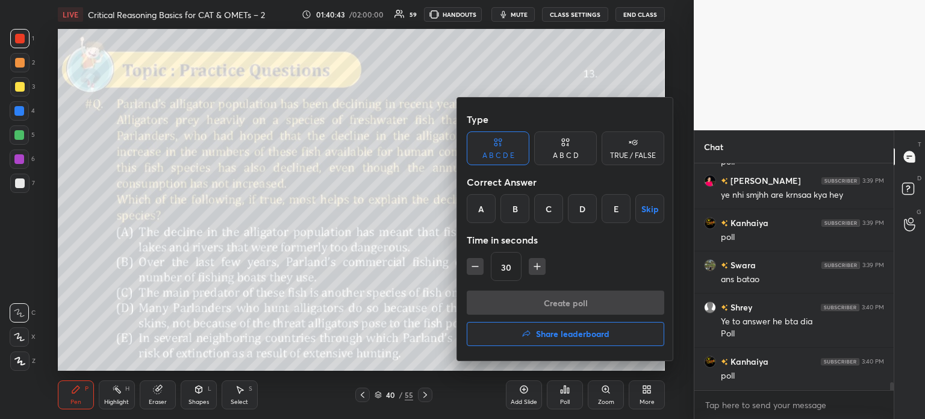
click at [547, 216] on div "C" at bounding box center [548, 208] width 29 height 29
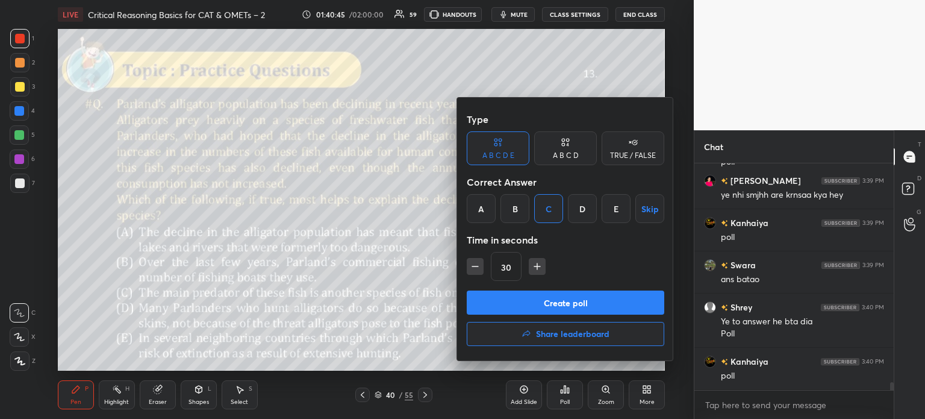
click at [598, 302] on button "Create poll" at bounding box center [566, 302] width 198 height 24
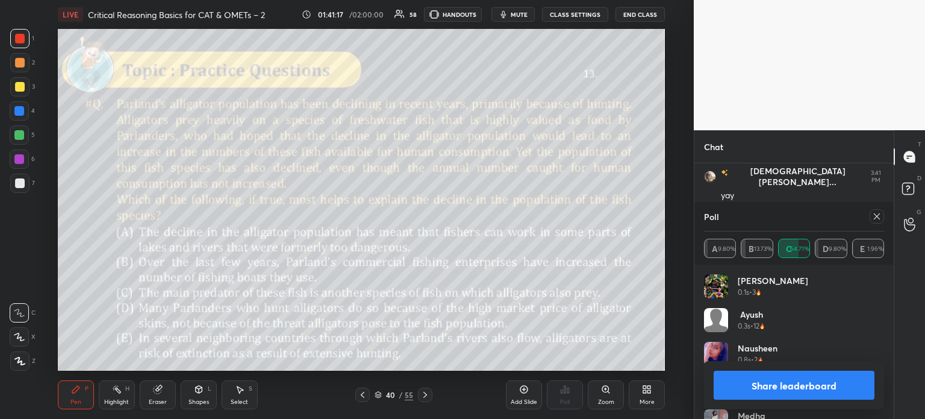
scroll to position [6742, 0]
click at [753, 385] on button "Share leaderboard" at bounding box center [794, 384] width 161 height 29
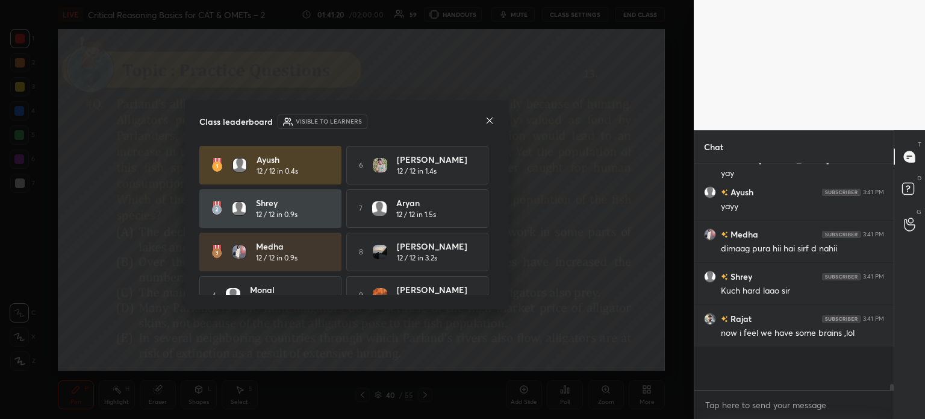
scroll to position [106, 196]
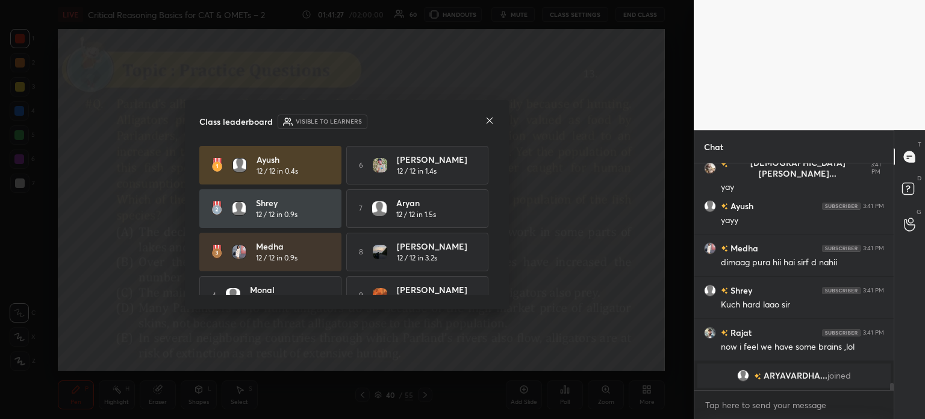
click at [485, 122] on icon at bounding box center [490, 121] width 10 height 10
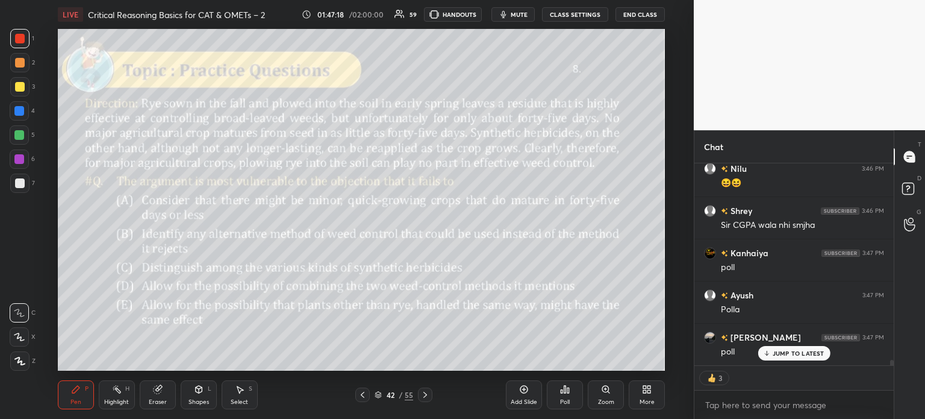
scroll to position [223, 196]
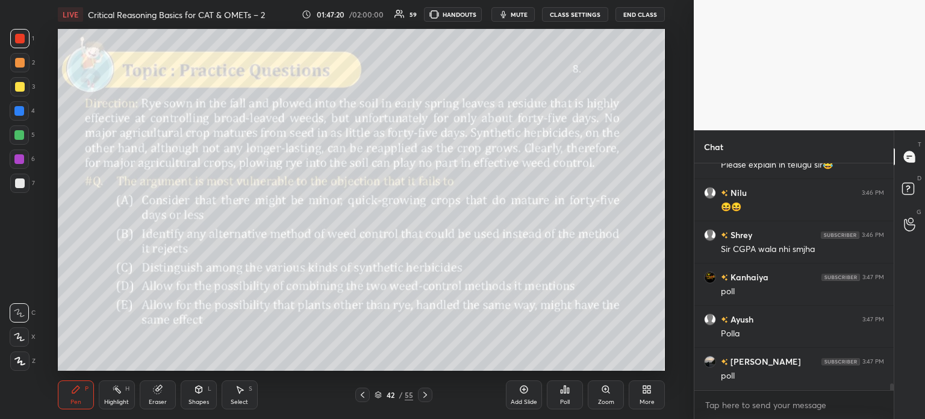
click at [564, 396] on div "Poll" at bounding box center [565, 394] width 36 height 29
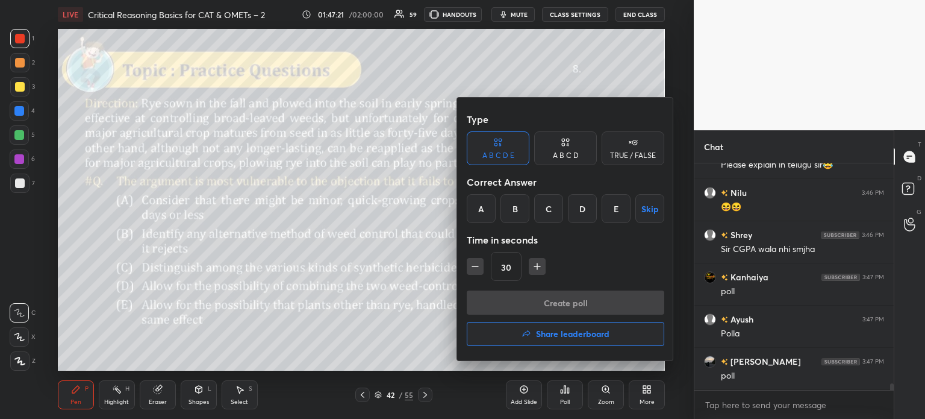
click at [582, 211] on div "D" at bounding box center [582, 208] width 29 height 29
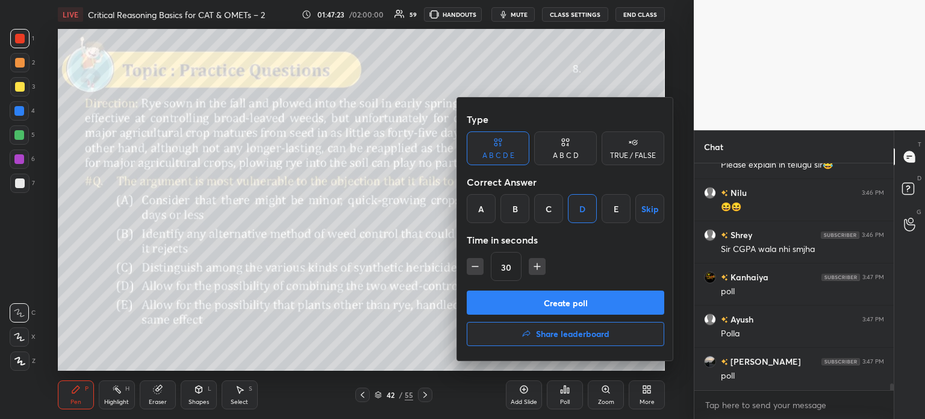
click at [571, 305] on button "Create poll" at bounding box center [566, 302] width 198 height 24
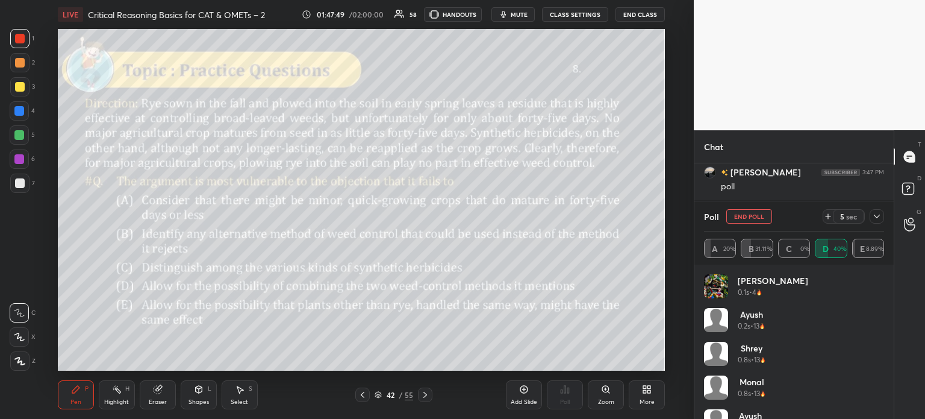
scroll to position [7887, 0]
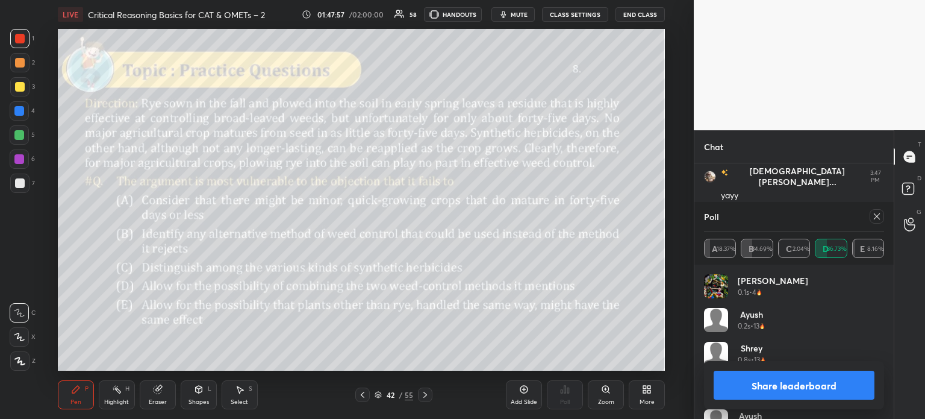
click at [759, 384] on button "Share leaderboard" at bounding box center [794, 384] width 161 height 29
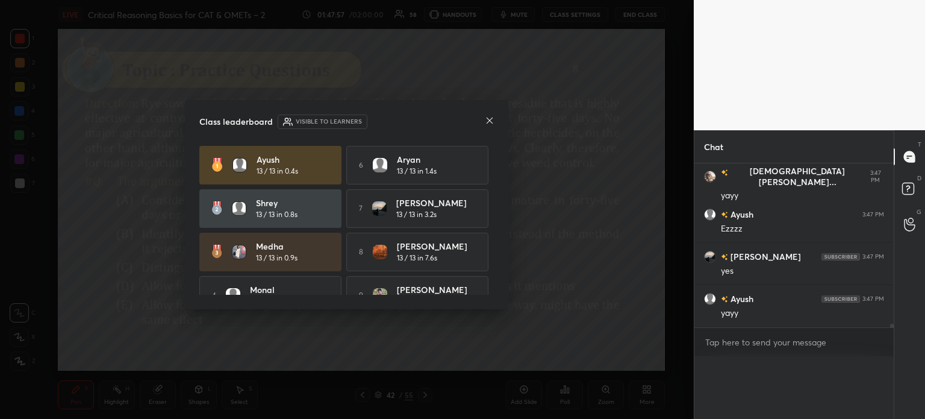
scroll to position [0, 0]
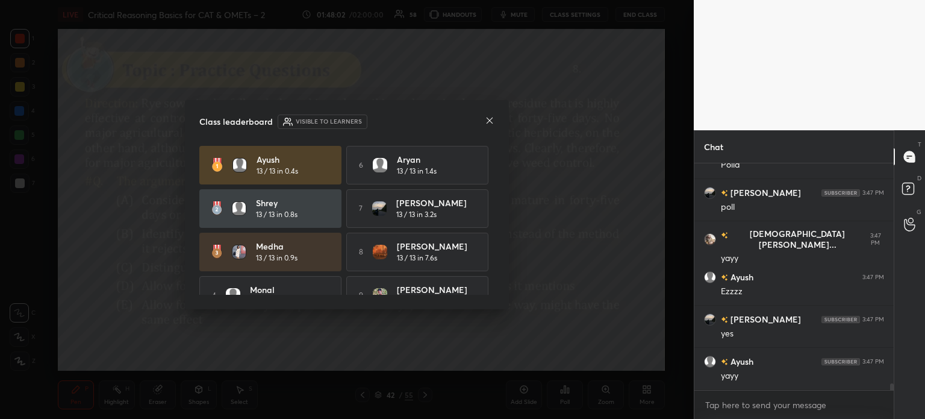
click at [487, 120] on icon at bounding box center [490, 121] width 10 height 10
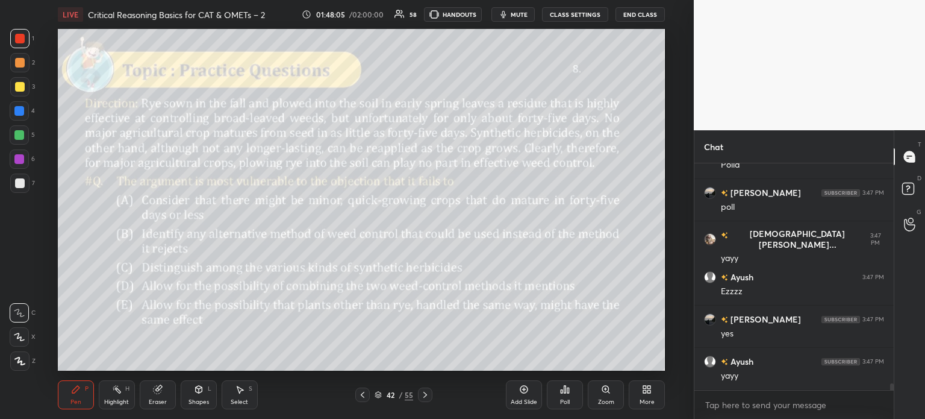
click at [158, 393] on icon at bounding box center [157, 389] width 8 height 8
click at [81, 388] on div "Pen P" at bounding box center [76, 394] width 36 height 29
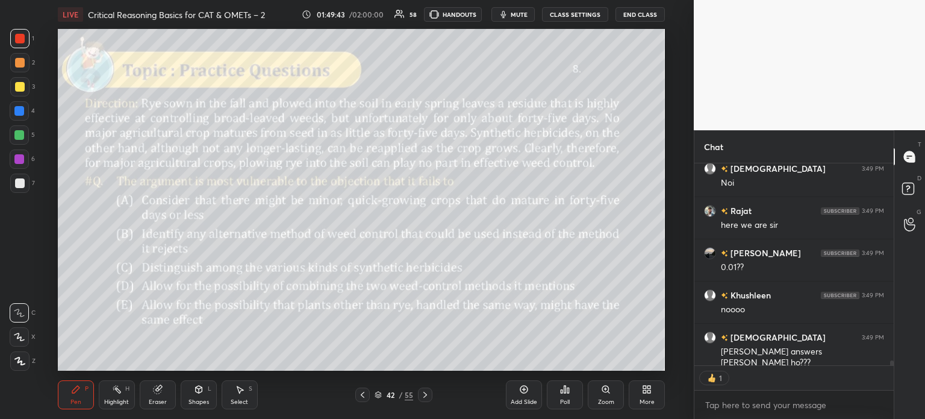
scroll to position [8228, 0]
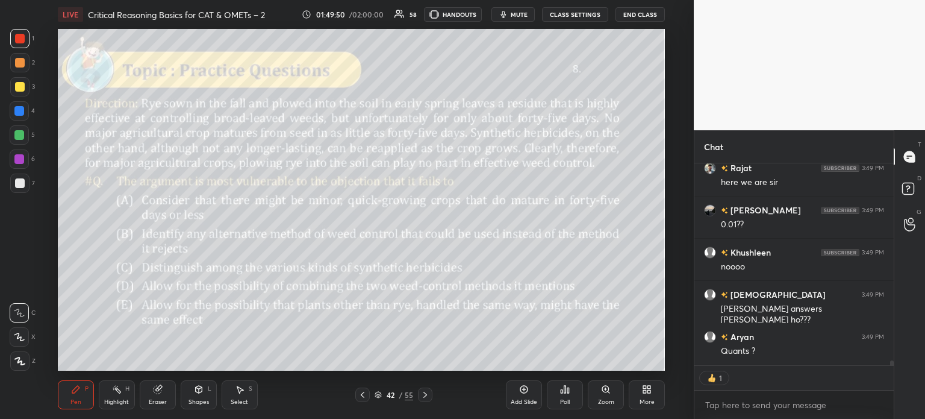
type textarea "x"
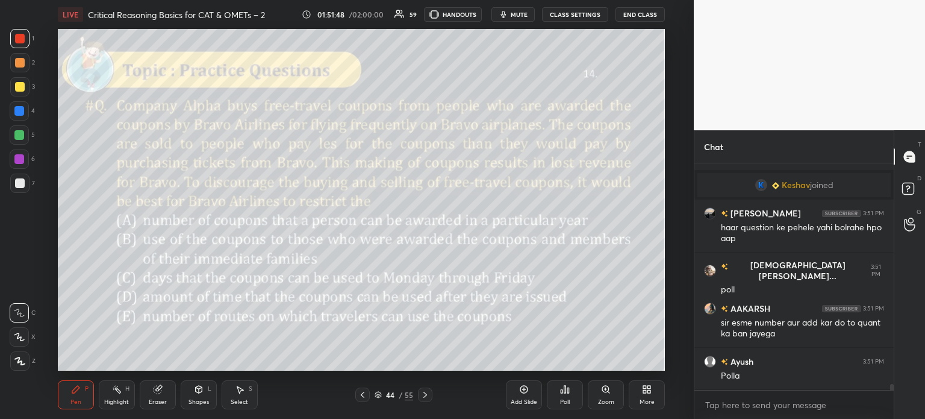
scroll to position [8490, 0]
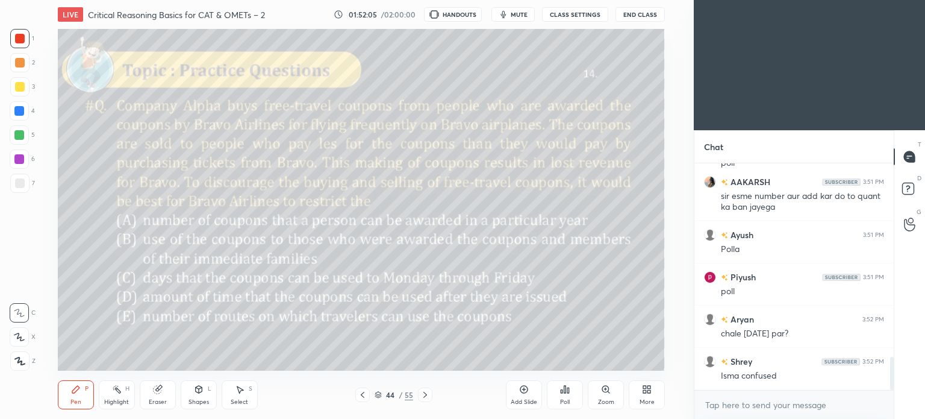
scroll to position [1353, 0]
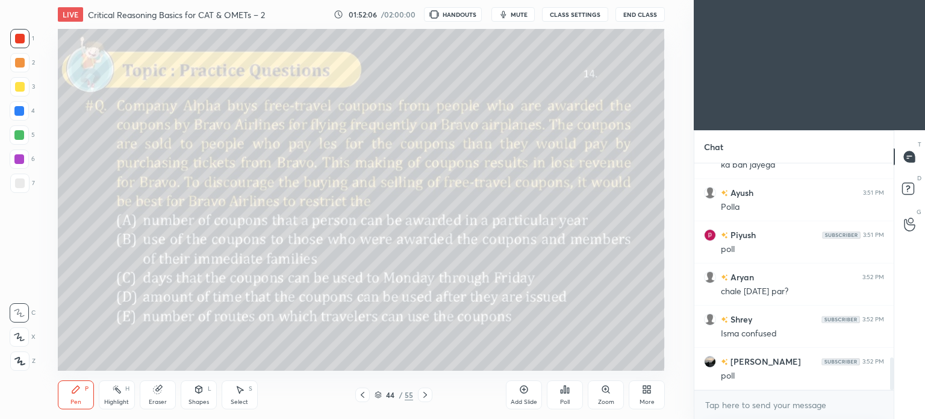
click at [649, 394] on div "More" at bounding box center [647, 394] width 36 height 29
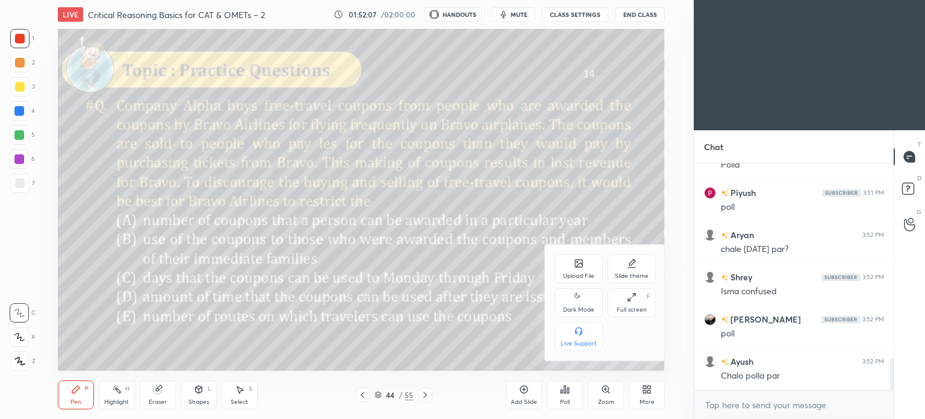
click at [573, 308] on div "Dark Mode" at bounding box center [578, 310] width 31 height 6
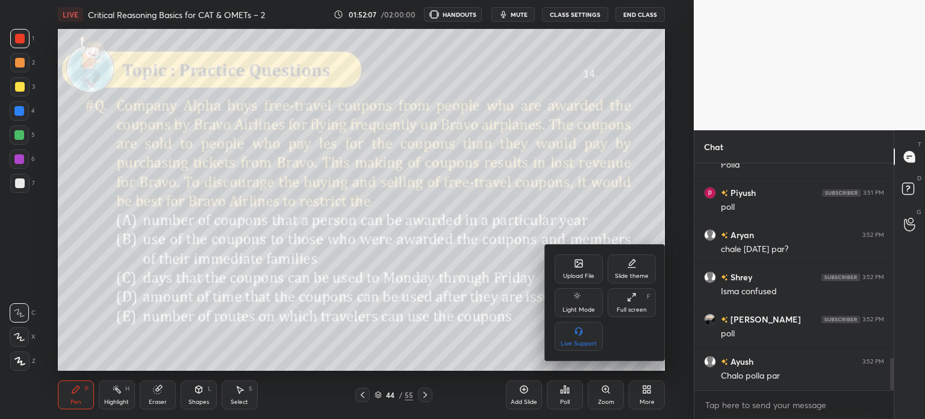
click at [655, 391] on div at bounding box center [462, 209] width 925 height 419
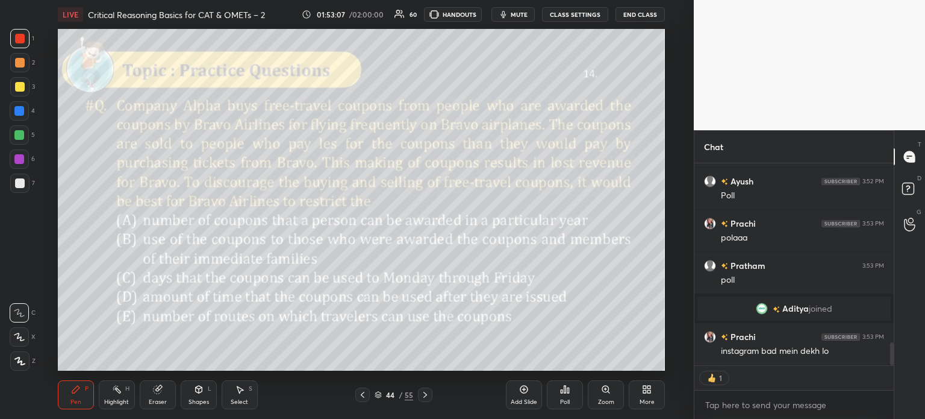
scroll to position [1570, 0]
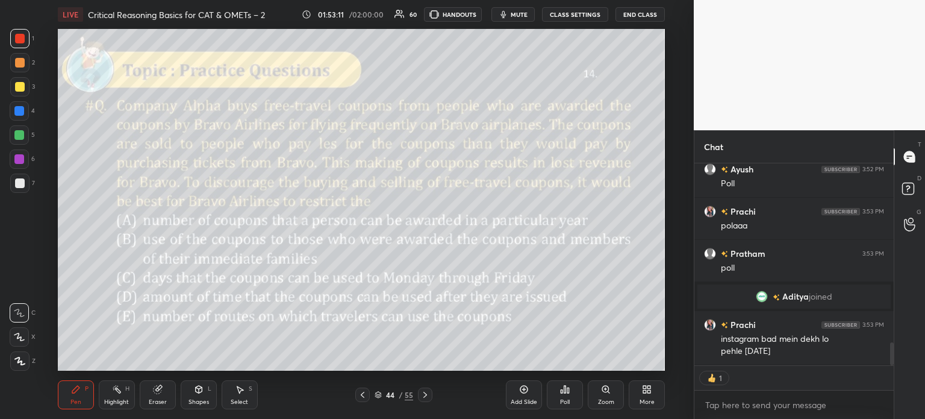
click at [567, 390] on icon at bounding box center [568, 389] width 2 height 5
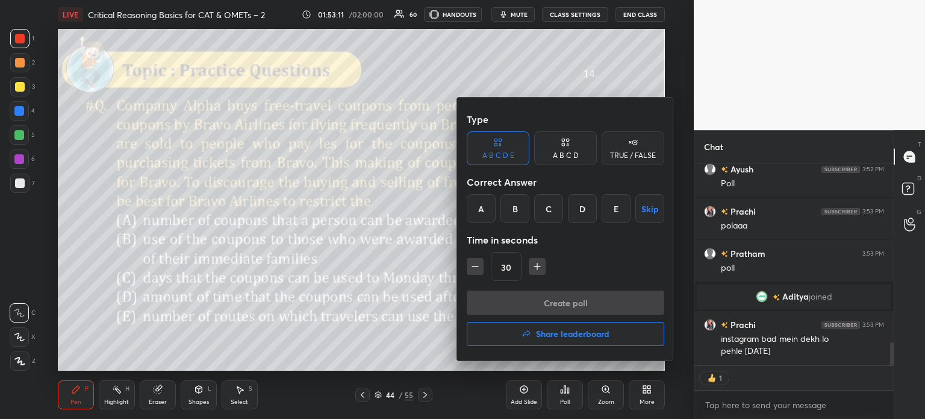
click at [513, 211] on div "B" at bounding box center [514, 208] width 29 height 29
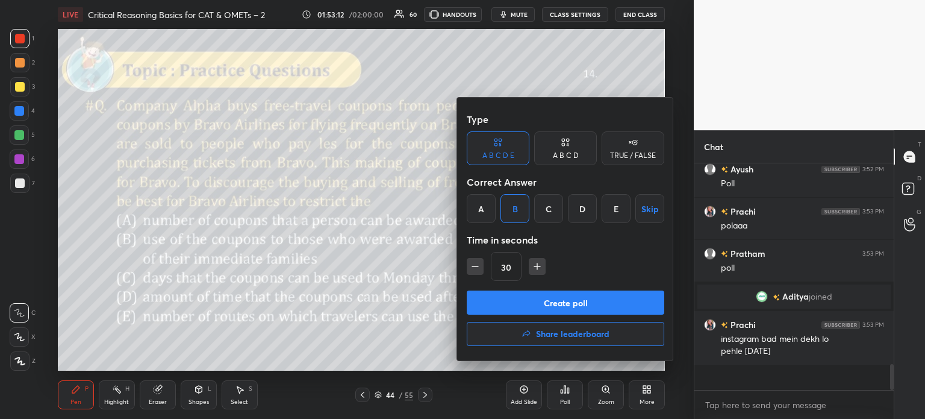
scroll to position [223, 196]
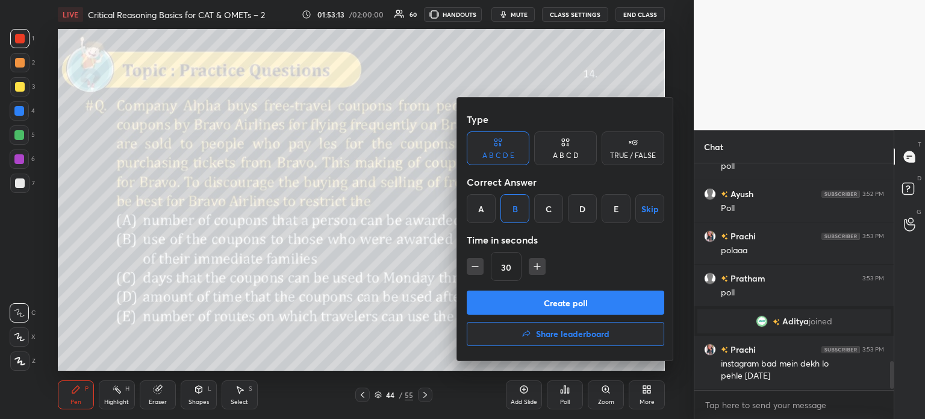
click at [580, 302] on button "Create poll" at bounding box center [566, 302] width 198 height 24
type textarea "x"
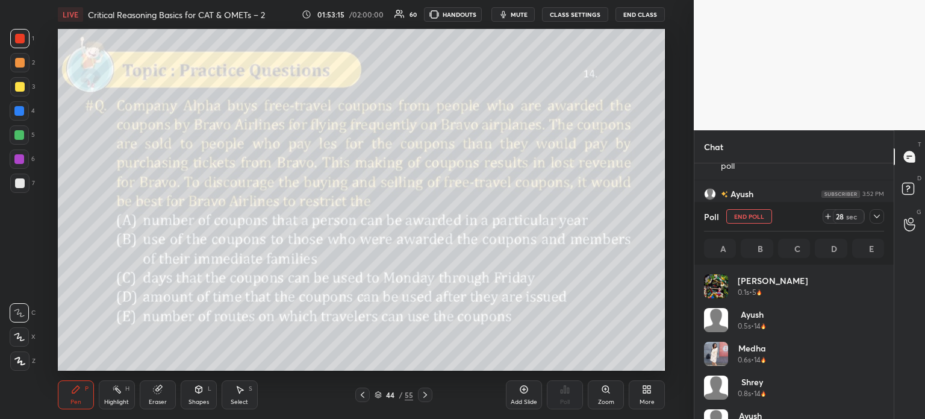
scroll to position [141, 176]
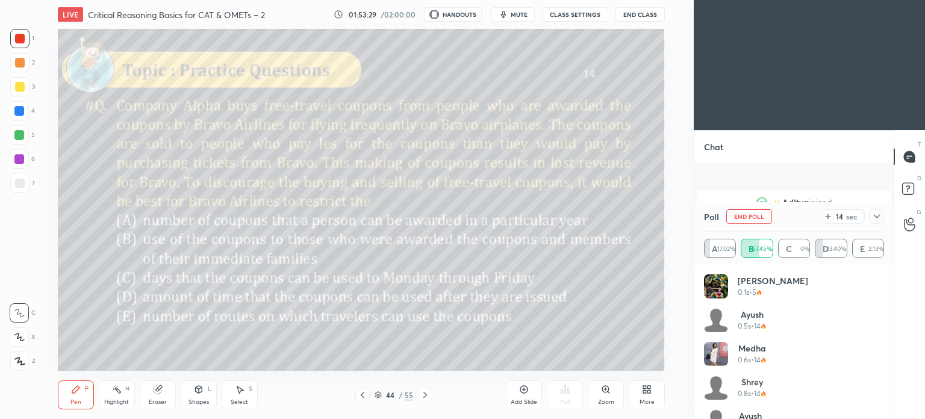
scroll to position [1443, 0]
click at [639, 397] on div "More" at bounding box center [647, 394] width 36 height 29
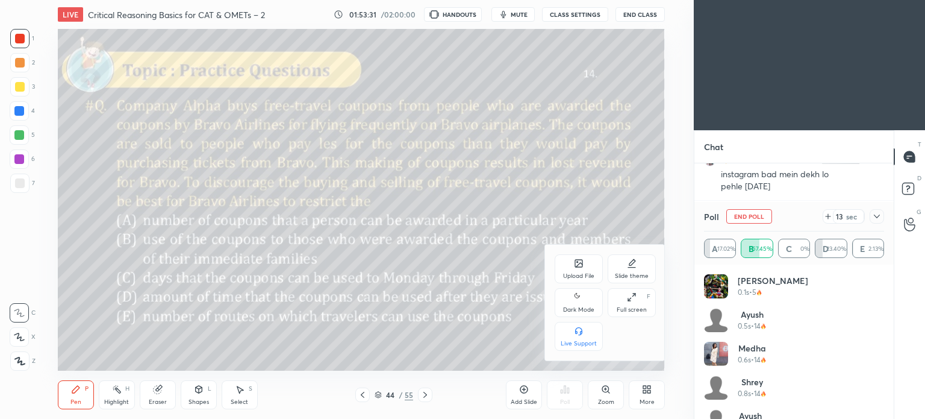
click at [583, 312] on div "Dark Mode" at bounding box center [578, 310] width 31 height 6
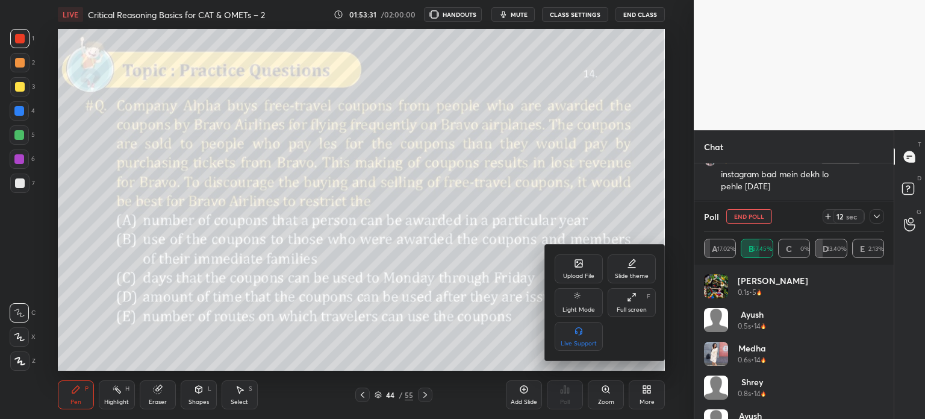
click at [662, 397] on div at bounding box center [462, 209] width 925 height 419
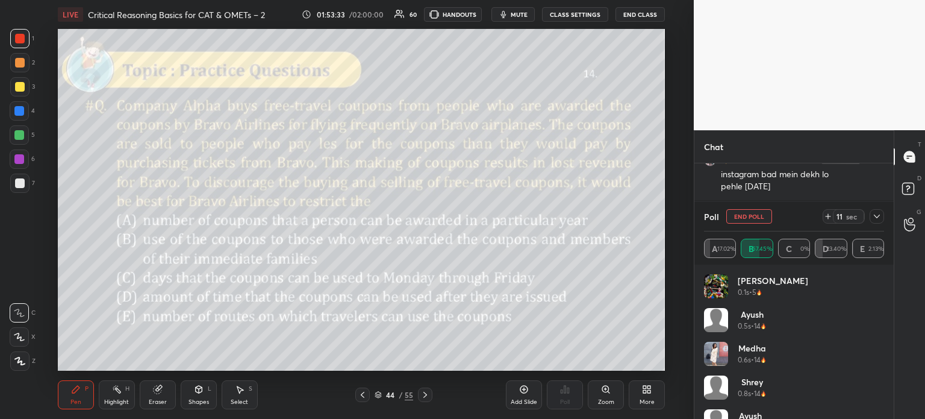
scroll to position [1485, 0]
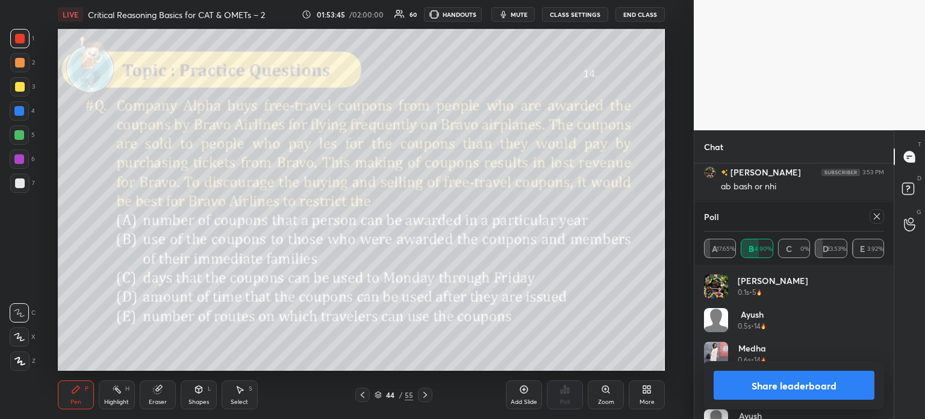
click at [758, 382] on button "Share leaderboard" at bounding box center [794, 384] width 161 height 29
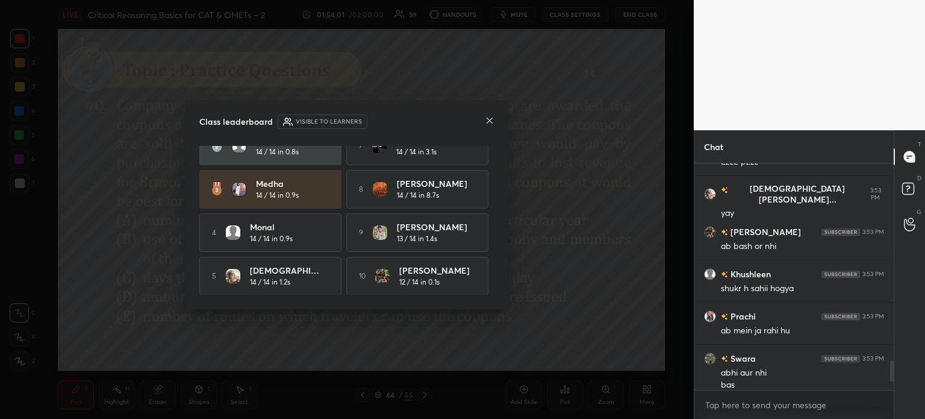
click at [488, 119] on icon at bounding box center [490, 121] width 10 height 10
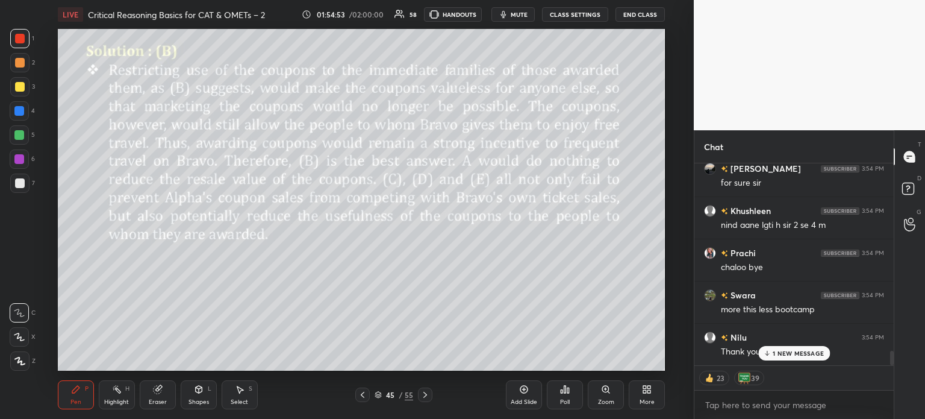
scroll to position [2688, 0]
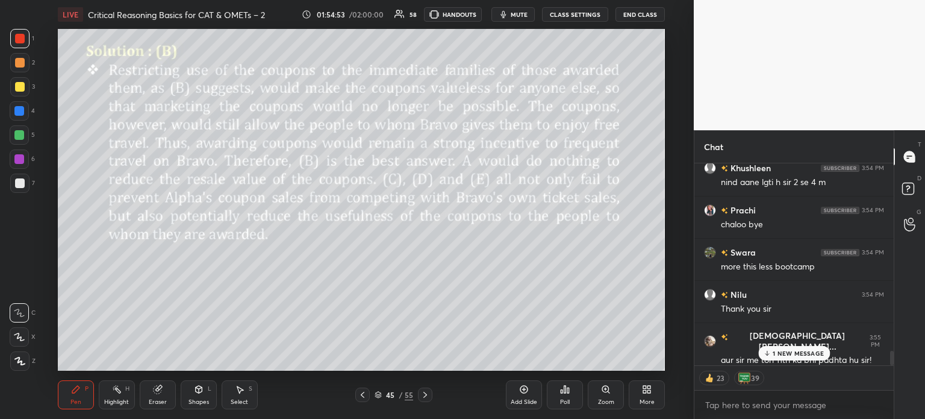
click at [390, 392] on div "45" at bounding box center [390, 394] width 12 height 7
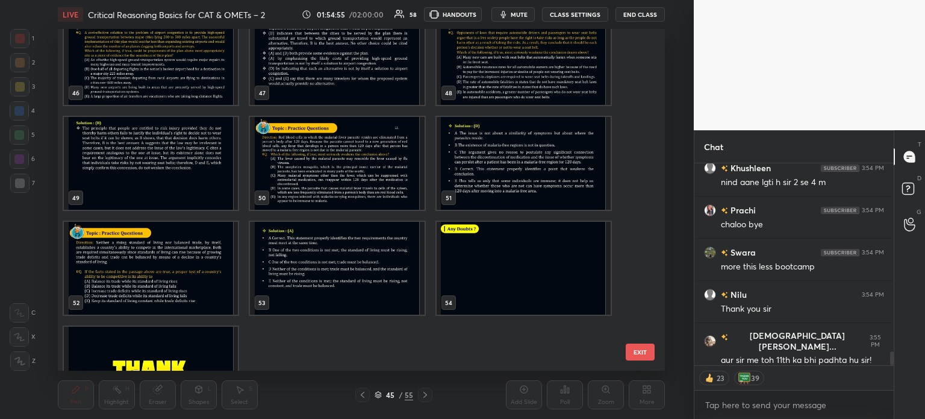
scroll to position [1649, 0]
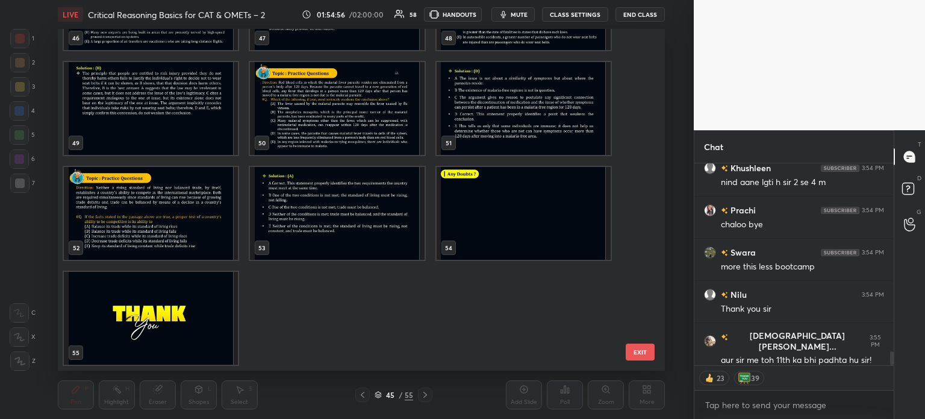
click at [484, 225] on img "grid" at bounding box center [523, 213] width 174 height 93
click at [485, 227] on img "grid" at bounding box center [523, 213] width 174 height 93
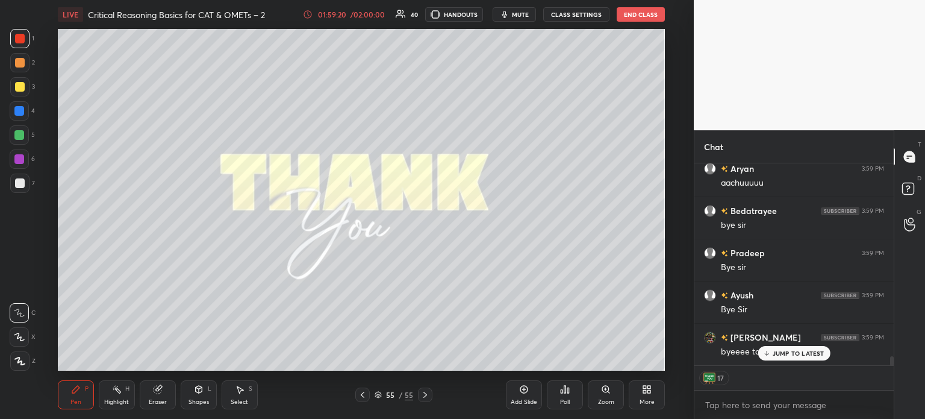
scroll to position [4306, 0]
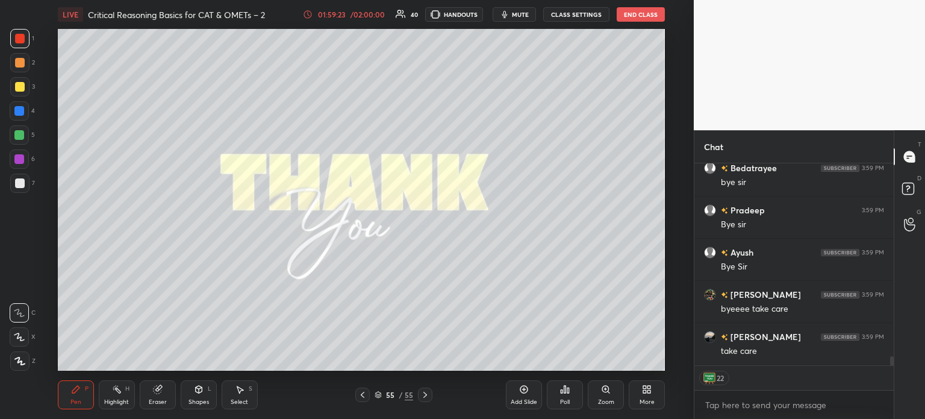
click at [640, 18] on button "End Class" at bounding box center [641, 14] width 48 height 14
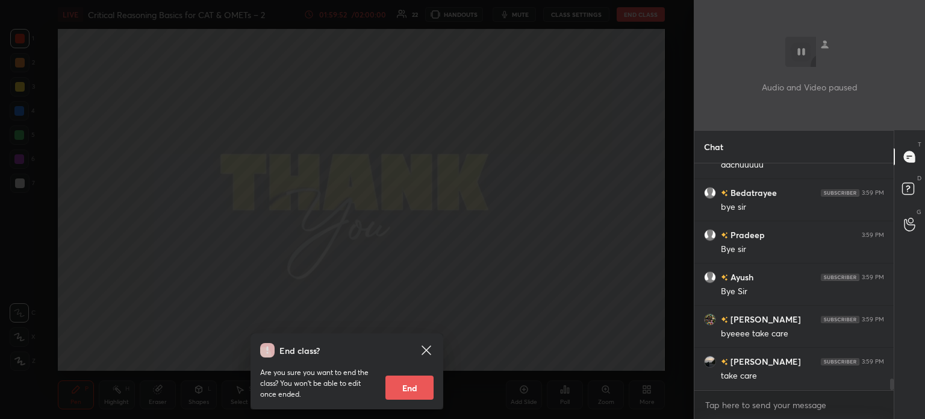
scroll to position [4311, 0]
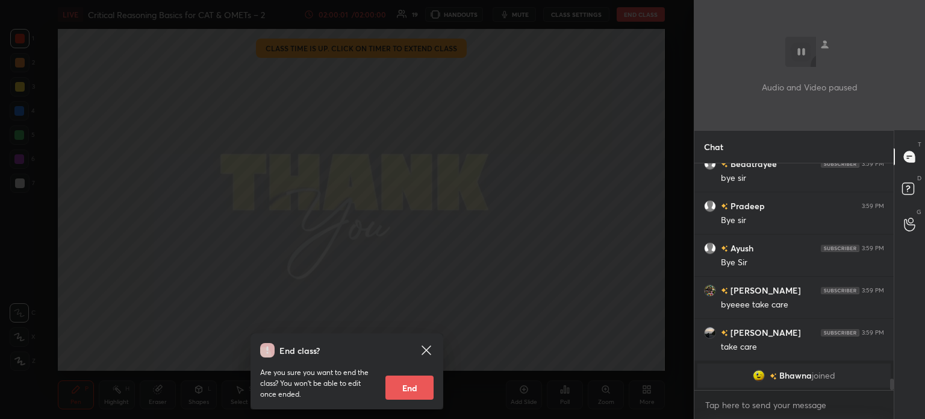
click at [411, 387] on button "End" at bounding box center [409, 387] width 48 height 24
type textarea "x"
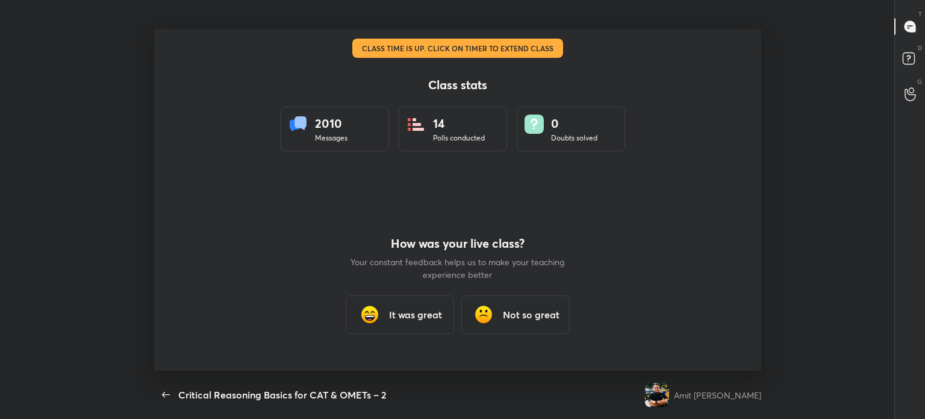
scroll to position [59880, 59317]
click at [164, 393] on icon "button" at bounding box center [166, 394] width 14 height 14
